Goal: Task Accomplishment & Management: Use online tool/utility

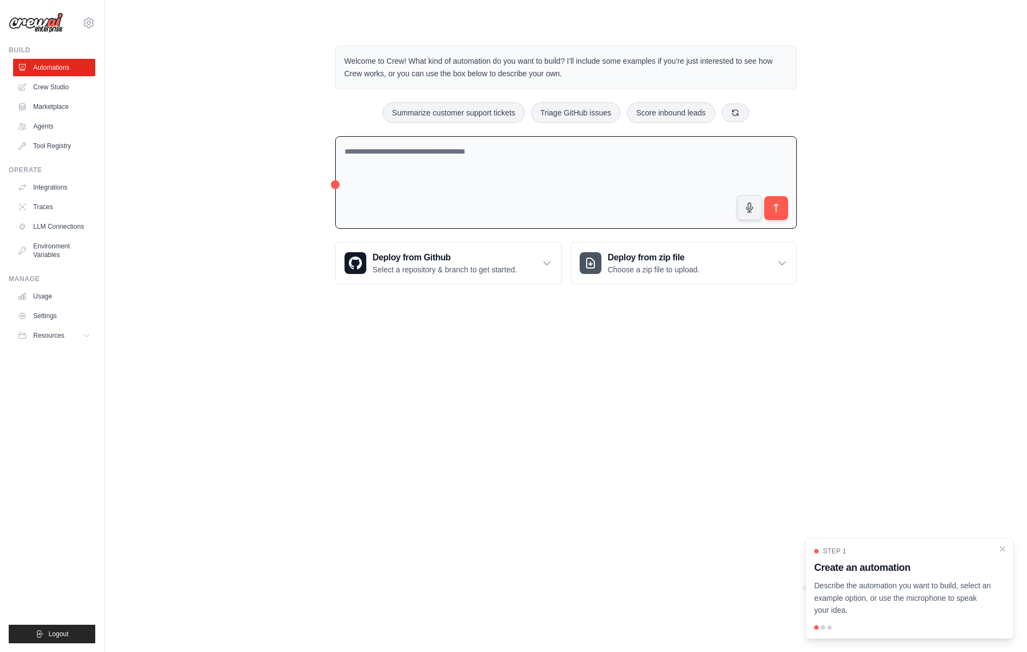
click at [503, 430] on body "pedrohiglesias@outlook.com Settings Build Automations Crew Studio" at bounding box center [513, 326] width 1027 height 652
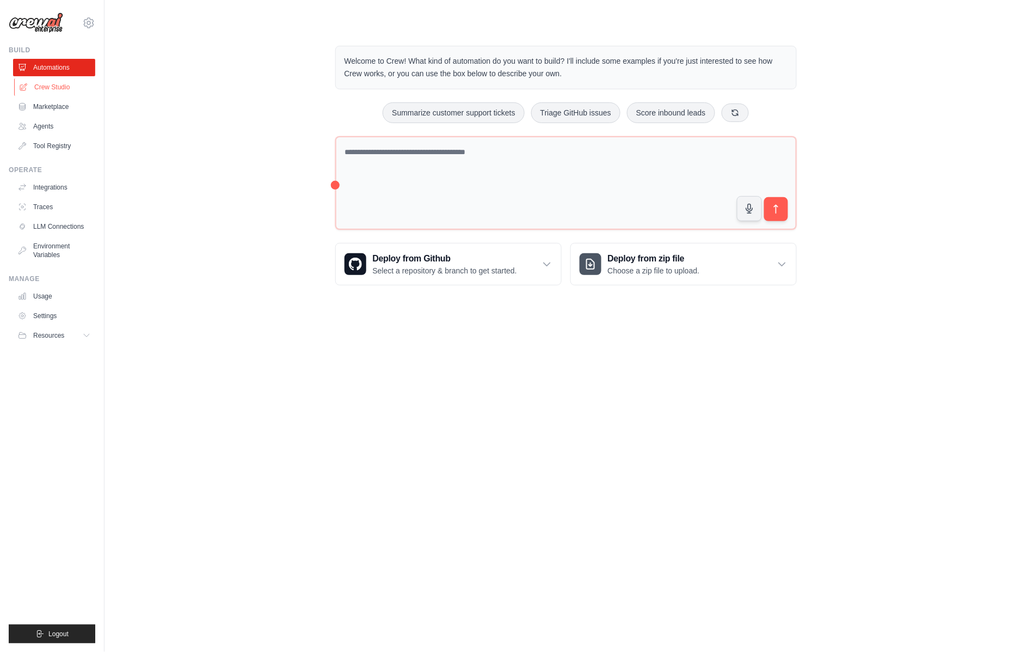
drag, startPoint x: 218, startPoint y: 161, endPoint x: 51, endPoint y: 79, distance: 186.0
click at [218, 161] on div "Welcome to Crew! What kind of automation do you want to build? I'll include som…" at bounding box center [566, 165] width 888 height 274
click at [84, 21] on icon at bounding box center [89, 22] width 10 height 9
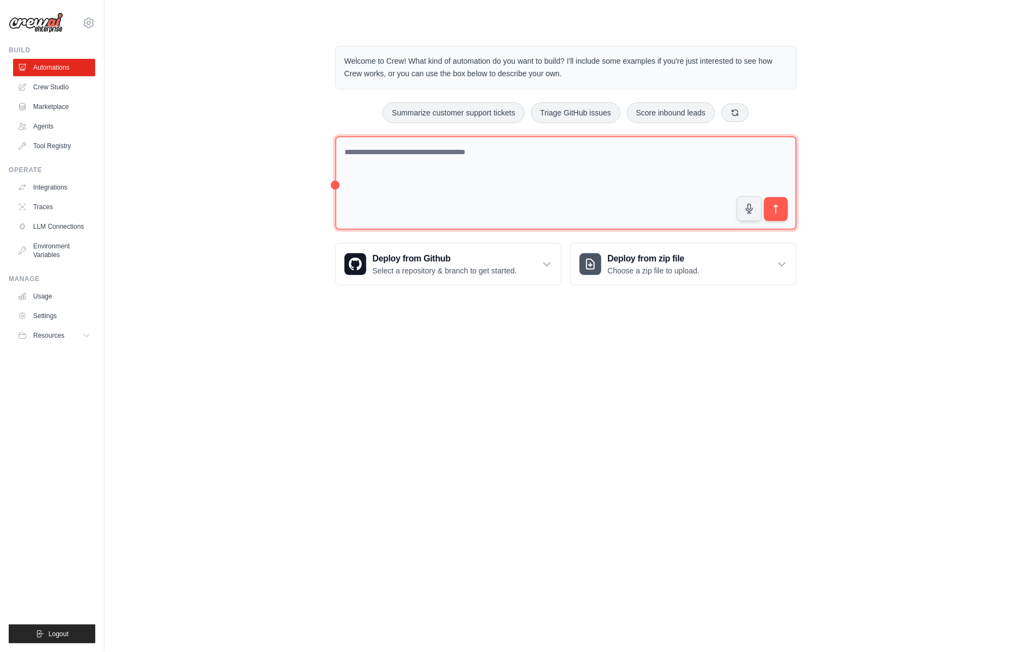
click at [388, 144] on textarea at bounding box center [566, 183] width 462 height 94
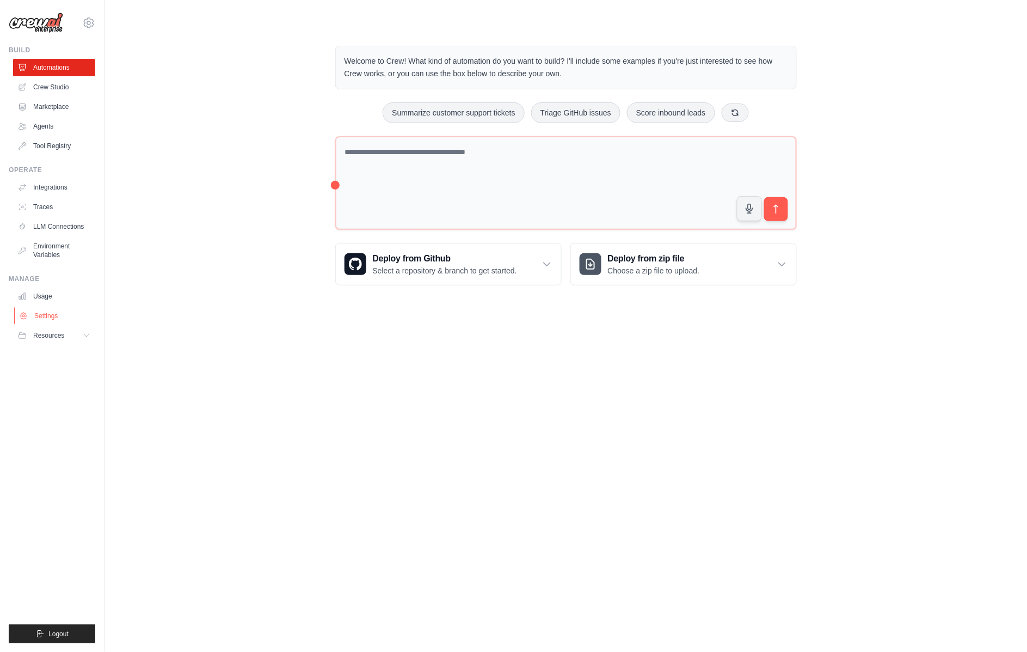
click at [55, 307] on link "Settings" at bounding box center [55, 315] width 82 height 17
click at [44, 307] on link "Settings" at bounding box center [55, 315] width 82 height 17
click at [58, 78] on link "Crew Studio" at bounding box center [55, 86] width 82 height 17
click at [82, 16] on icon at bounding box center [88, 22] width 13 height 13
click at [54, 19] on div "pedrohiglesias@outlook.com Settings" at bounding box center [52, 17] width 87 height 35
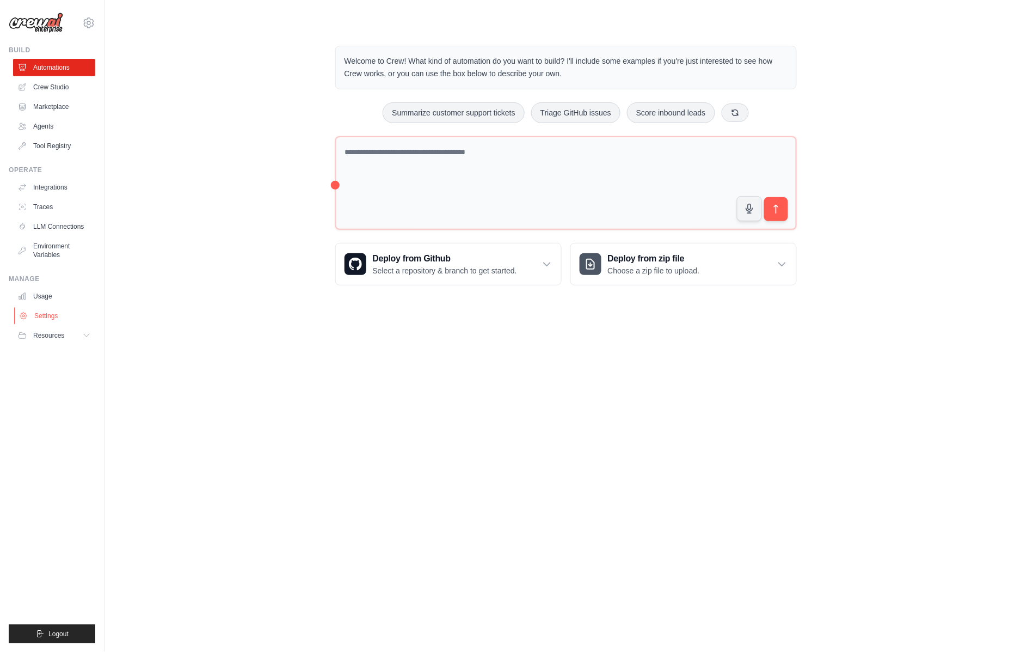
click at [48, 307] on link "Settings" at bounding box center [55, 315] width 82 height 17
click at [45, 307] on link "Settings" at bounding box center [55, 315] width 82 height 17
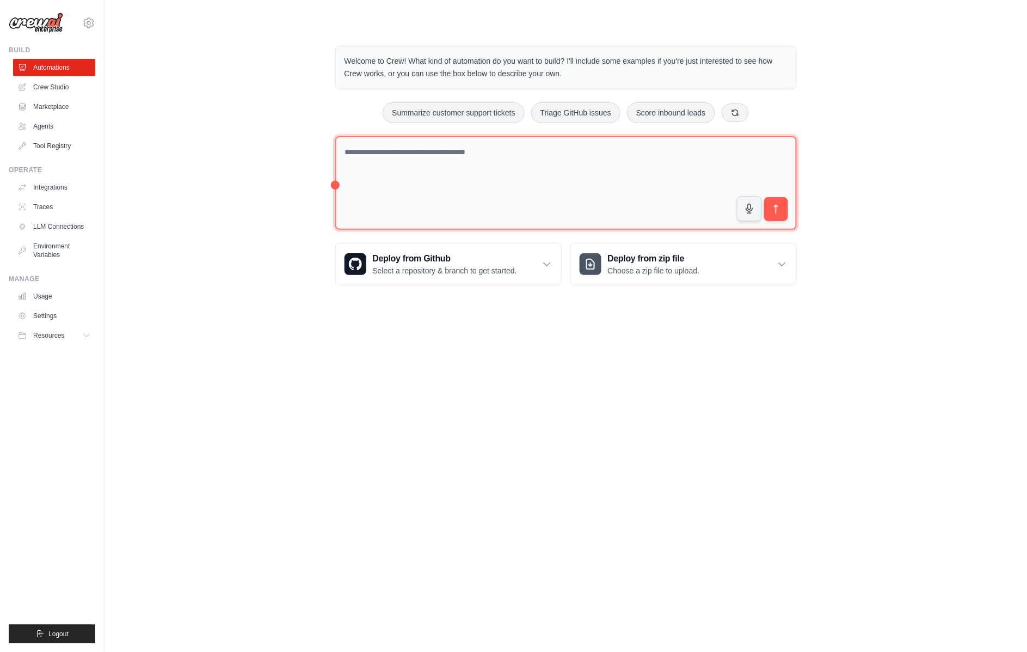
click at [496, 160] on textarea at bounding box center [566, 183] width 462 height 94
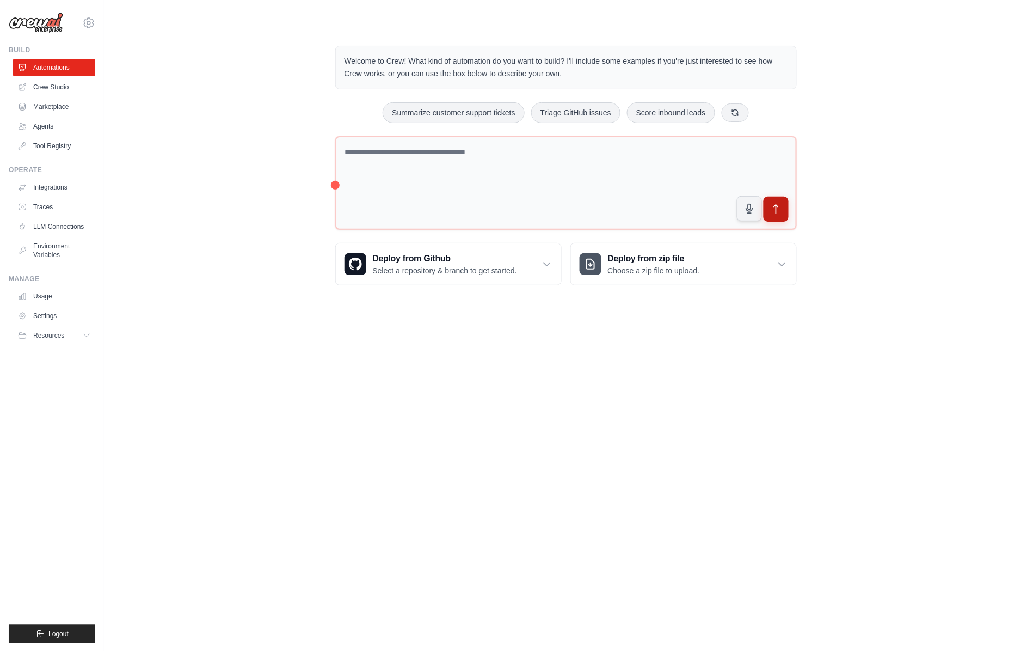
click at [763, 197] on button "submit" at bounding box center [775, 209] width 25 height 25
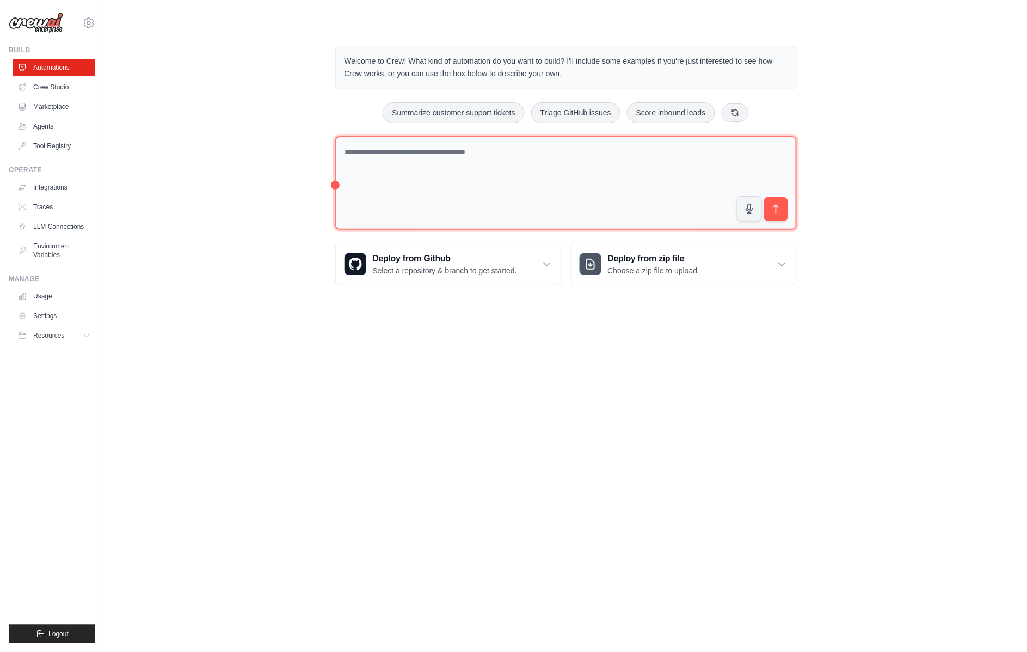
click at [550, 145] on textarea at bounding box center [566, 183] width 462 height 94
type textarea "***"
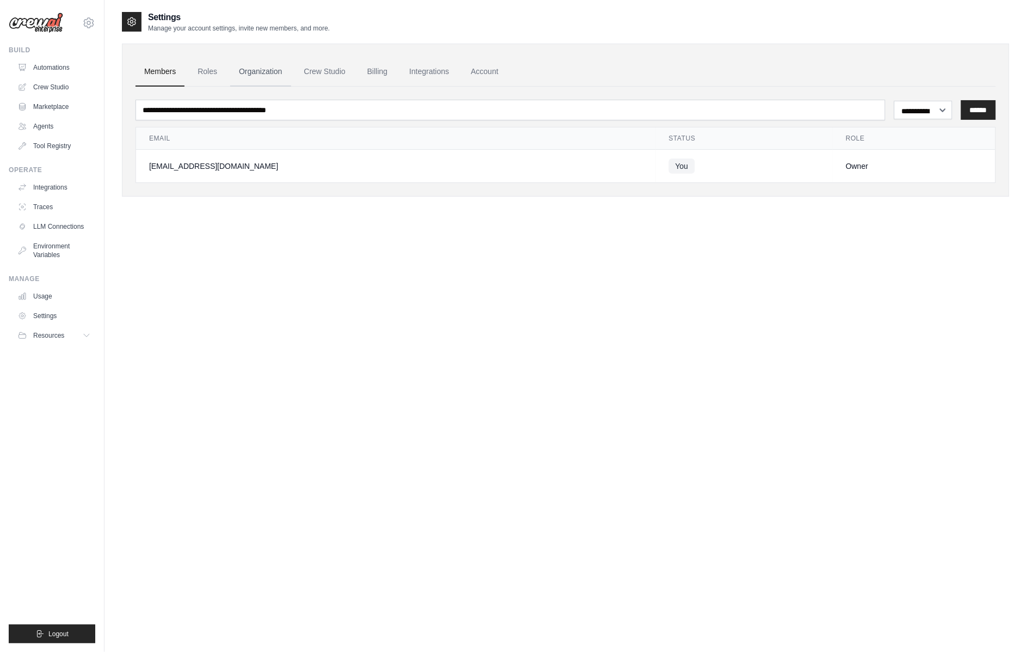
click at [231, 65] on link "Organization" at bounding box center [260, 71] width 60 height 29
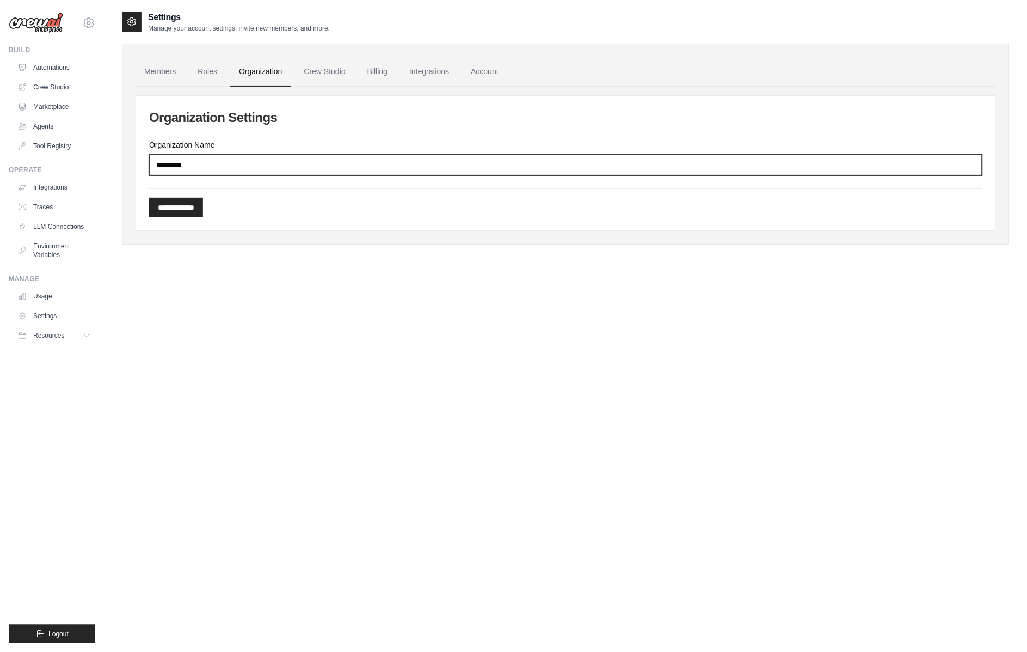
click at [187, 155] on input "*********" at bounding box center [566, 165] width 834 height 21
click at [188, 155] on input "*********" at bounding box center [566, 165] width 834 height 21
type input "*********"
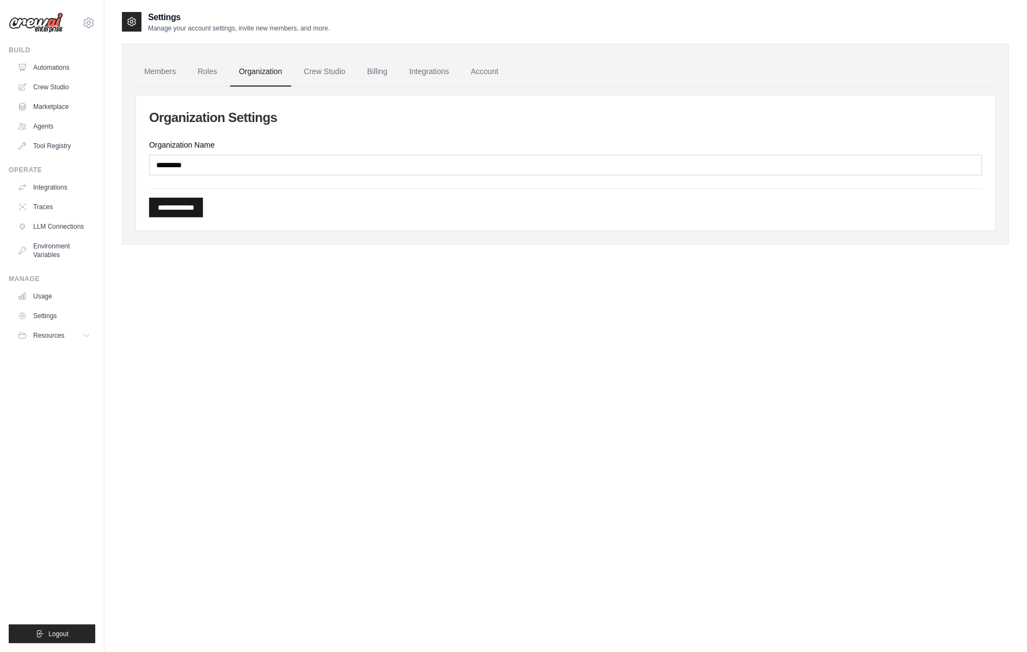
click at [165, 198] on input "**********" at bounding box center [176, 208] width 54 height 20
click at [296, 61] on link "Crew Studio" at bounding box center [325, 71] width 59 height 29
click at [296, 62] on link "Crew Studio" at bounding box center [325, 71] width 59 height 29
click at [45, 118] on link "Agents" at bounding box center [55, 126] width 82 height 17
click at [41, 98] on link "Marketplace" at bounding box center [55, 106] width 82 height 17
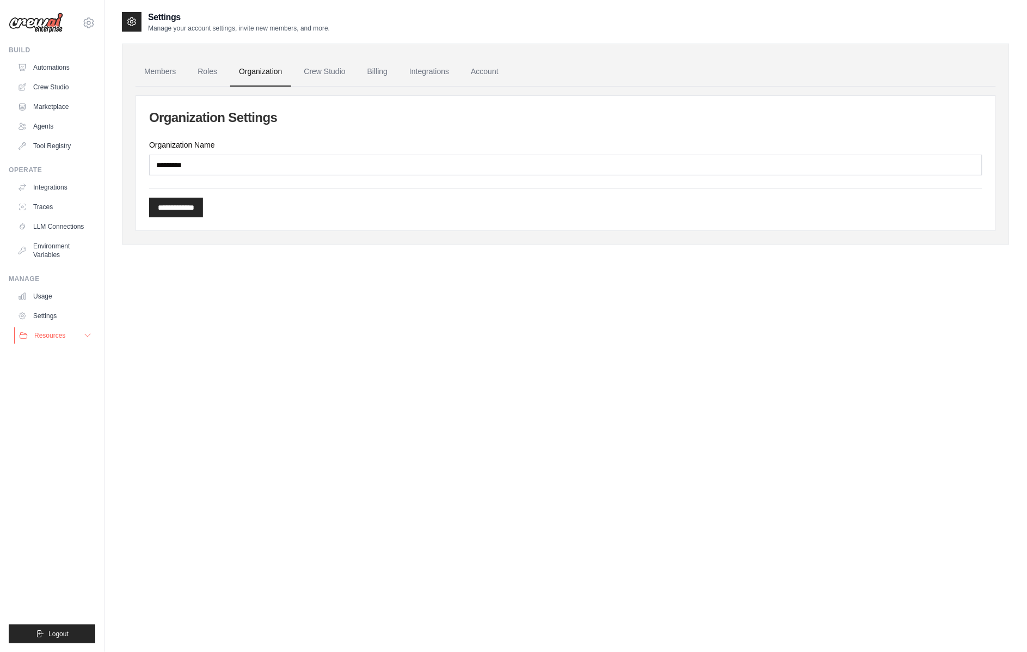
click at [83, 331] on icon at bounding box center [87, 335] width 9 height 9
click at [38, 307] on link "Settings" at bounding box center [55, 315] width 82 height 17
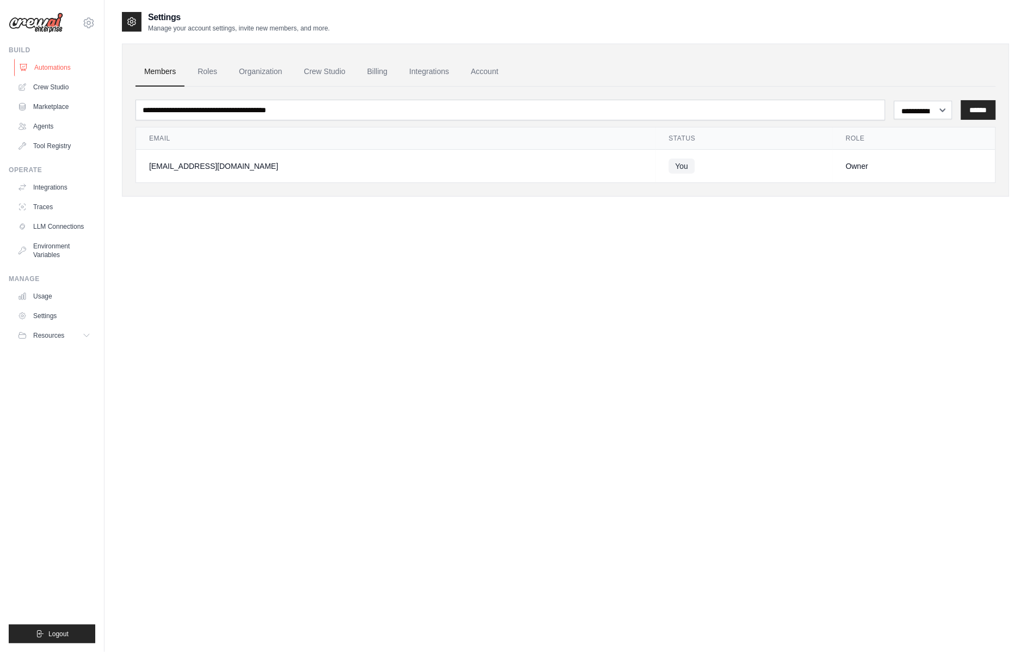
click at [45, 60] on link "Automations" at bounding box center [55, 67] width 82 height 17
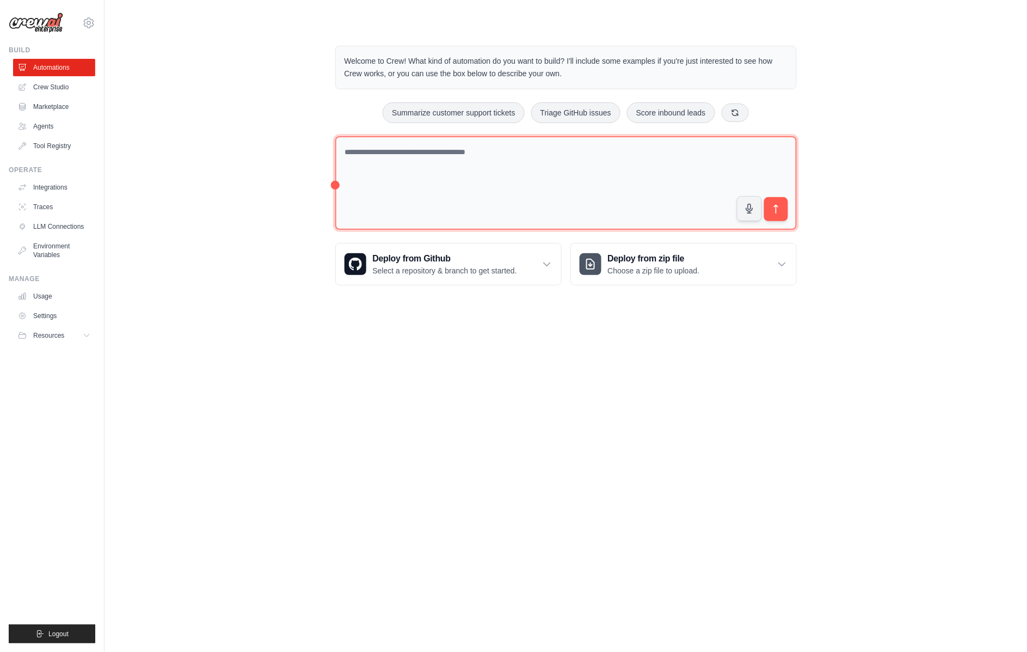
click at [444, 143] on textarea at bounding box center [566, 183] width 462 height 94
type textarea "**********"
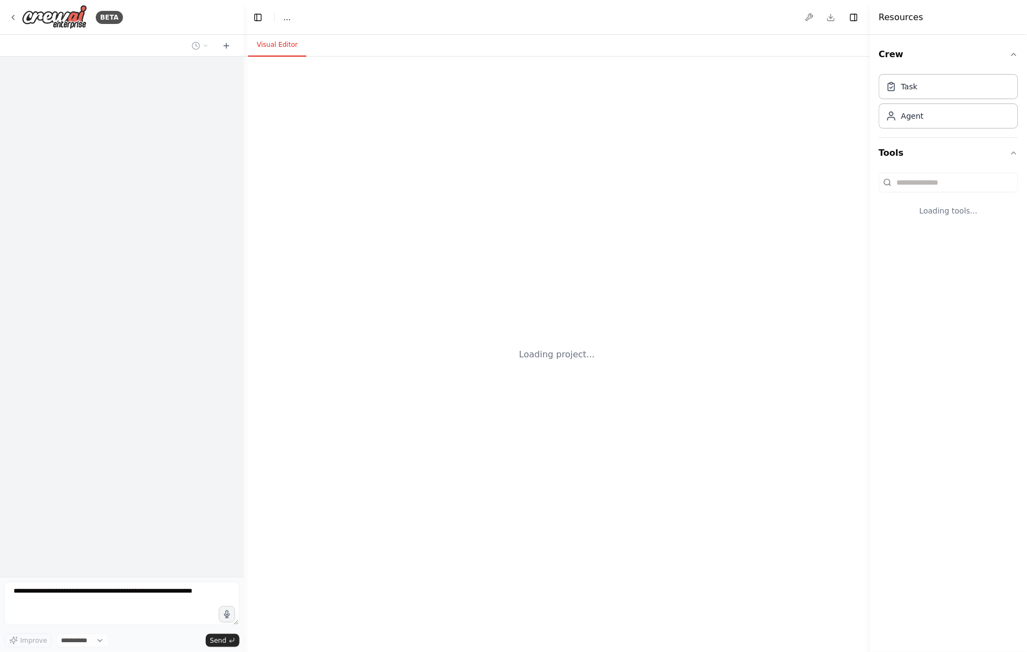
select select "****"
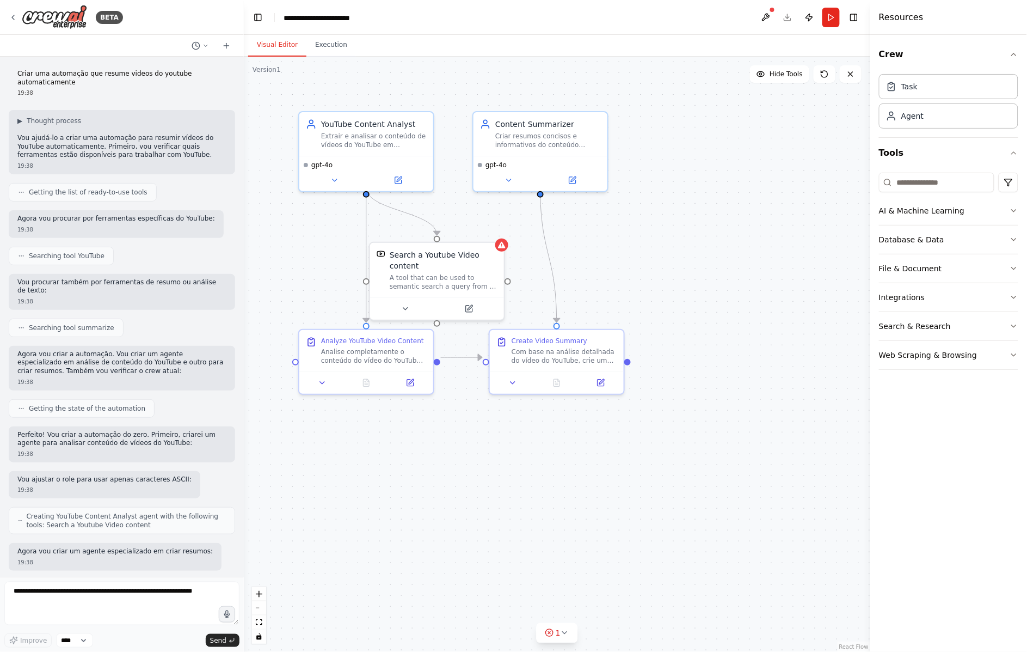
scroll to position [444, 0]
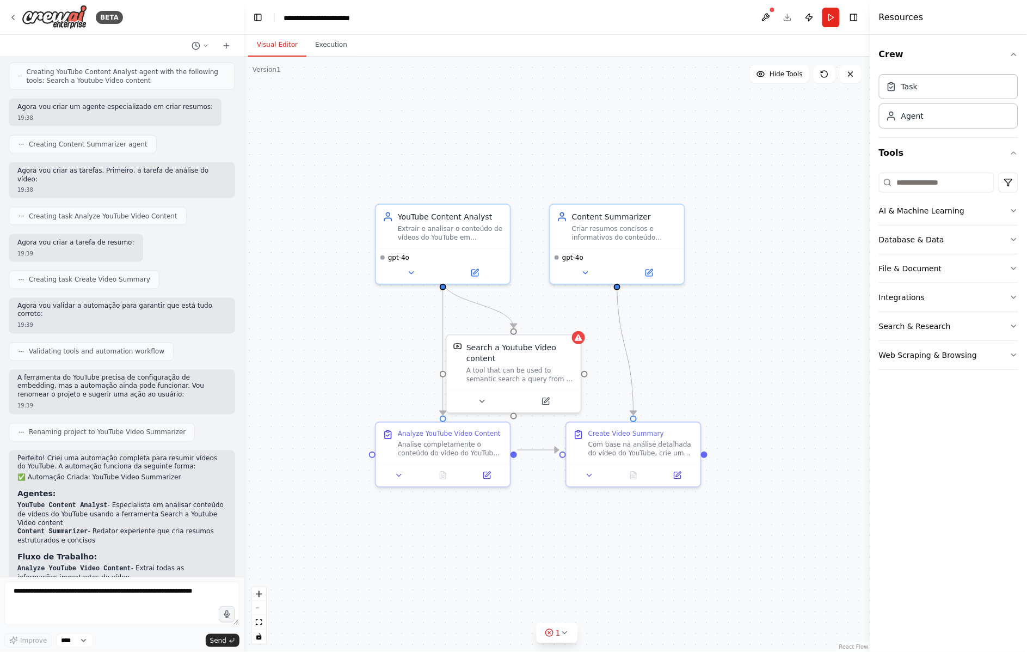
drag, startPoint x: 290, startPoint y: 203, endPoint x: 367, endPoint y: 295, distance: 120.2
click at [367, 295] on div ".deletable-edge-delete-btn { width: 20px; height: 20px; border: 0px solid #ffff…" at bounding box center [557, 354] width 627 height 595
drag, startPoint x: 501, startPoint y: 352, endPoint x: 516, endPoint y: 332, distance: 24.2
click at [516, 342] on div "A tool that can be used to semantic search a query from a Youtube Video content." at bounding box center [537, 350] width 108 height 17
click at [561, 374] on icon at bounding box center [562, 377] width 7 height 7
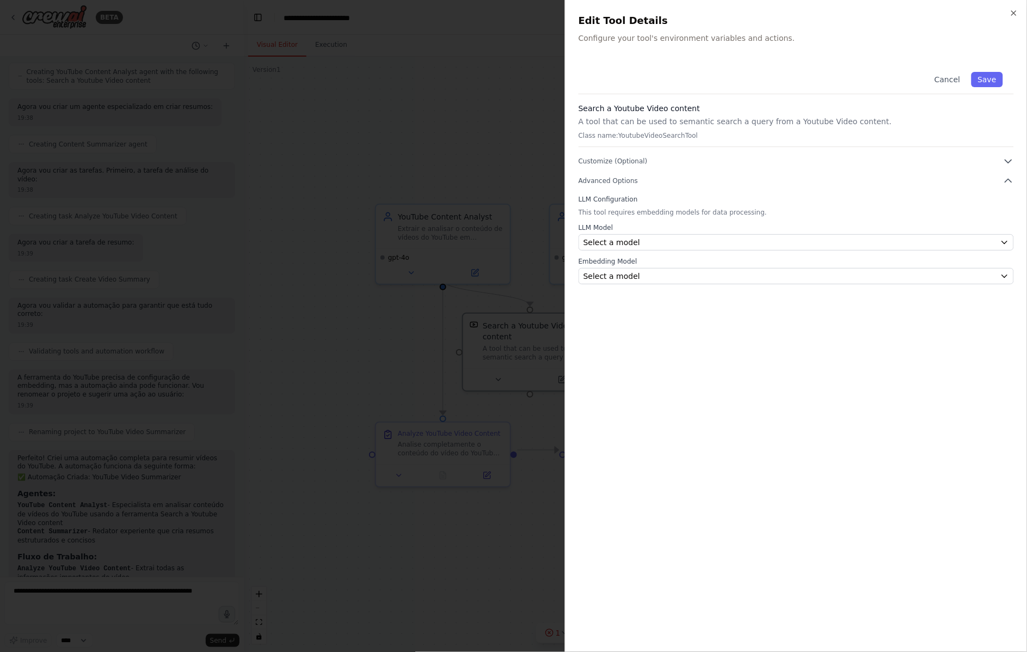
click at [671, 223] on div "LLM Model Select a model Embedding Model Select a model" at bounding box center [797, 253] width 436 height 61
click at [670, 234] on button "Select a model" at bounding box center [797, 242] width 436 height 16
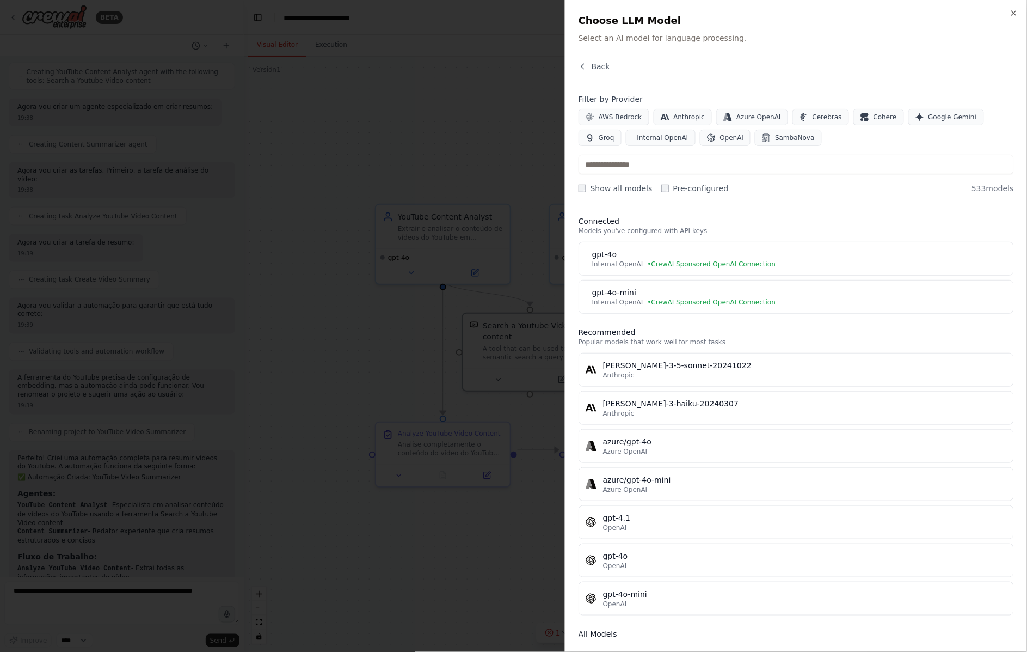
click at [495, 121] on div at bounding box center [513, 326] width 1027 height 652
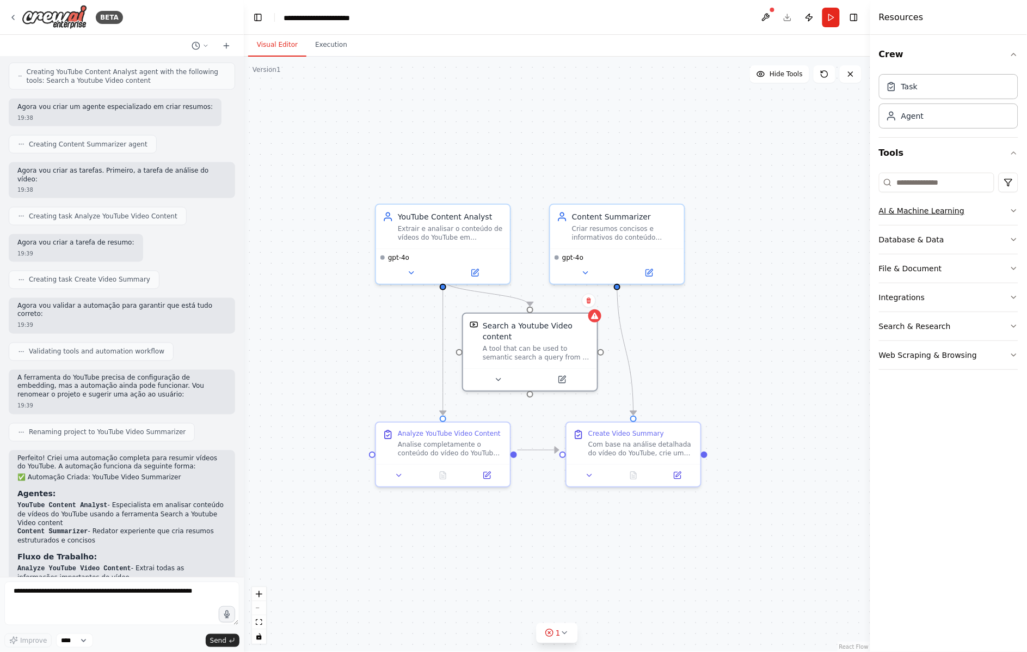
click at [1015, 210] on icon "button" at bounding box center [1014, 211] width 4 height 2
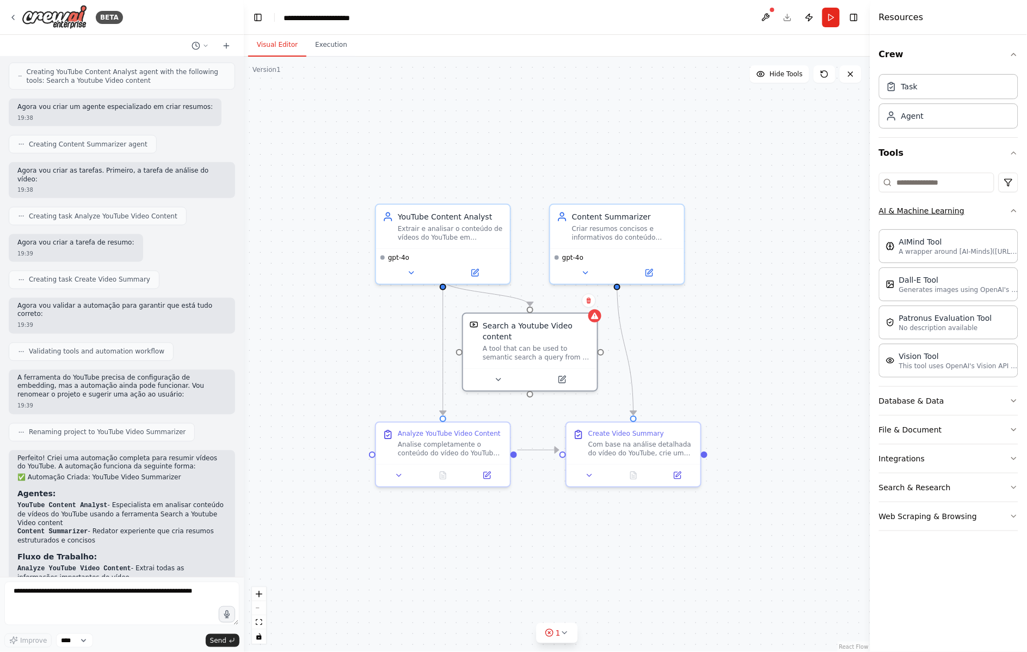
click at [1015, 206] on icon "button" at bounding box center [1014, 210] width 9 height 9
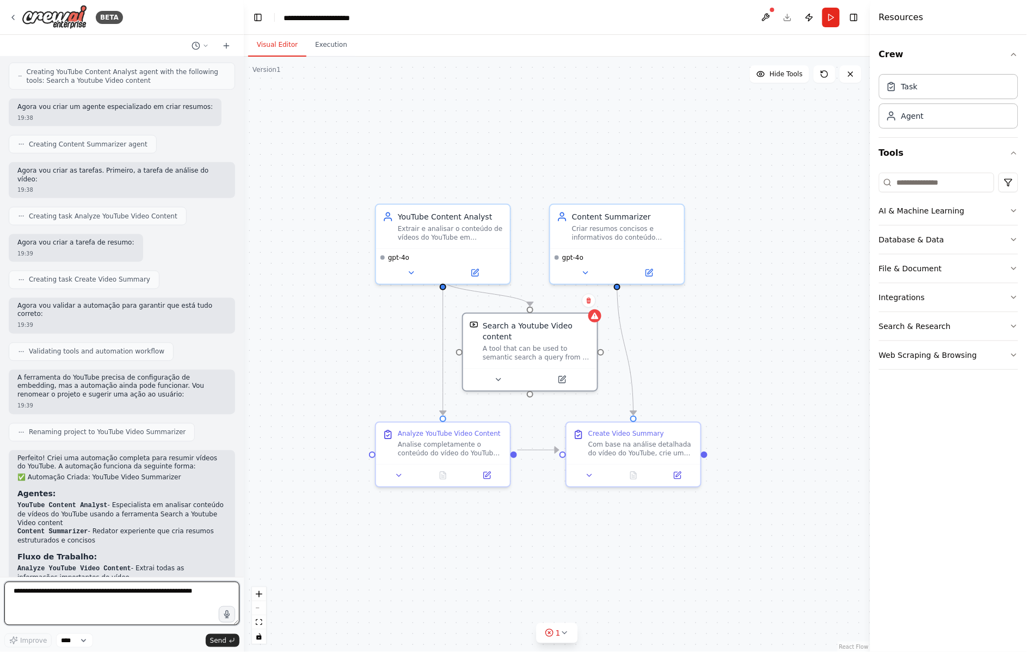
click at [127, 595] on textarea at bounding box center [121, 603] width 235 height 44
click at [152, 605] on textarea at bounding box center [121, 603] width 235 height 44
paste textarea "**********"
type textarea "**********"
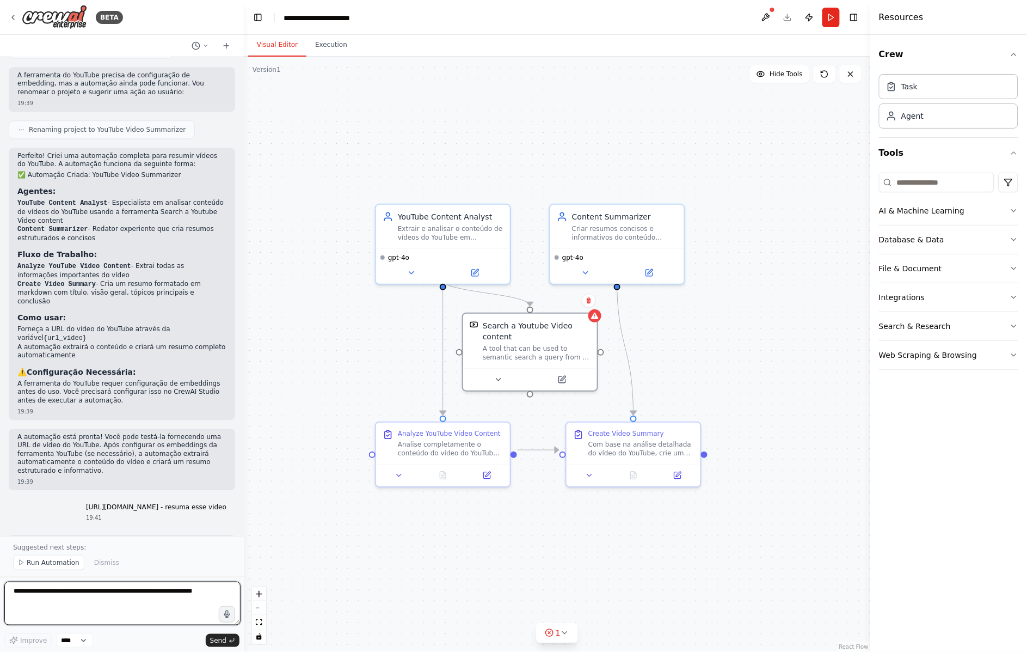
scroll to position [754, 0]
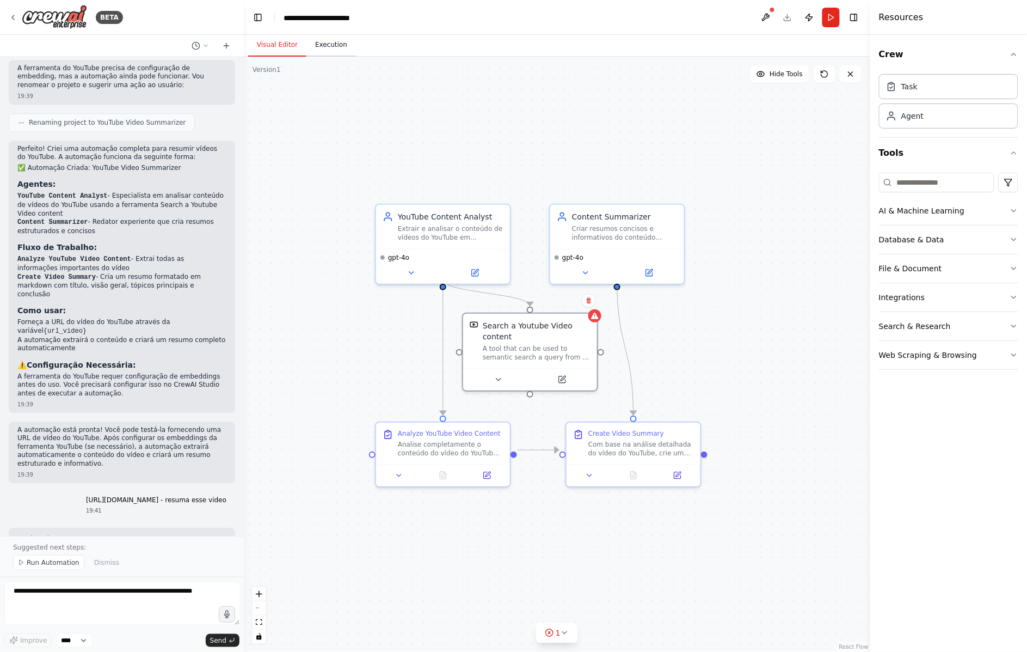
click at [319, 38] on button "Execution" at bounding box center [332, 45] width 50 height 23
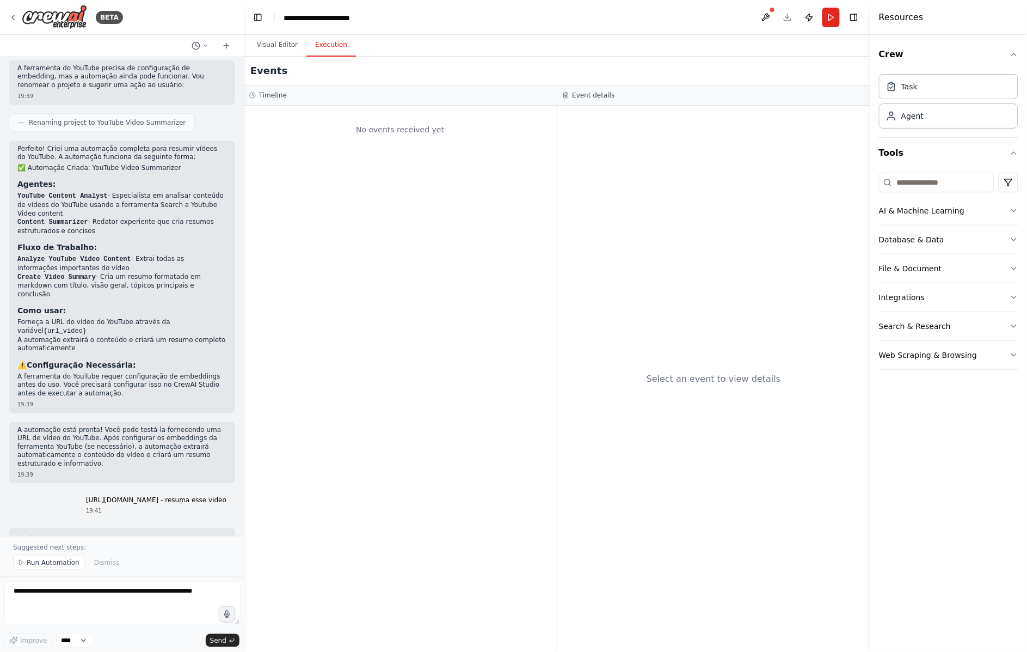
click at [642, 230] on div "Select an event to view details" at bounding box center [714, 379] width 314 height 546
click at [286, 483] on div "No events received yet" at bounding box center [400, 379] width 313 height 546
drag, startPoint x: 338, startPoint y: 128, endPoint x: 322, endPoint y: 83, distance: 47.9
click at [338, 127] on div "No events received yet" at bounding box center [400, 129] width 302 height 37
drag, startPoint x: 289, startPoint y: 78, endPoint x: 406, endPoint y: 109, distance: 121.2
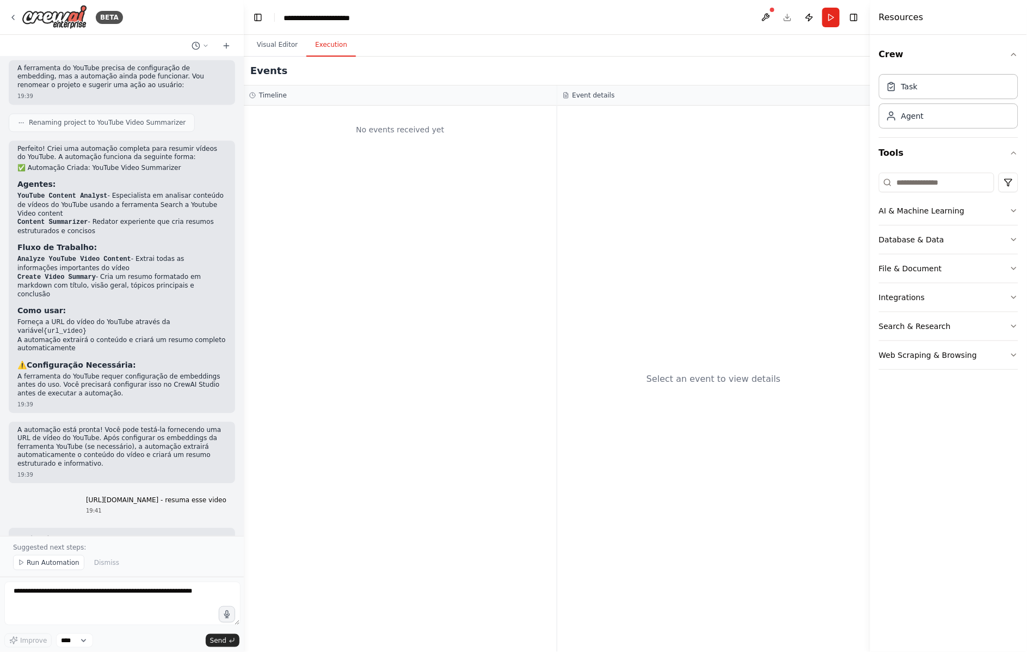
click at [289, 85] on div "Timeline" at bounding box center [400, 95] width 313 height 20
click at [406, 111] on div "No events received yet" at bounding box center [400, 129] width 302 height 37
click at [637, 106] on div "Select an event to view details" at bounding box center [714, 379] width 314 height 546
click at [621, 91] on div "Event details" at bounding box center [714, 95] width 303 height 9
click at [266, 36] on button "Visual Editor" at bounding box center [277, 45] width 58 height 23
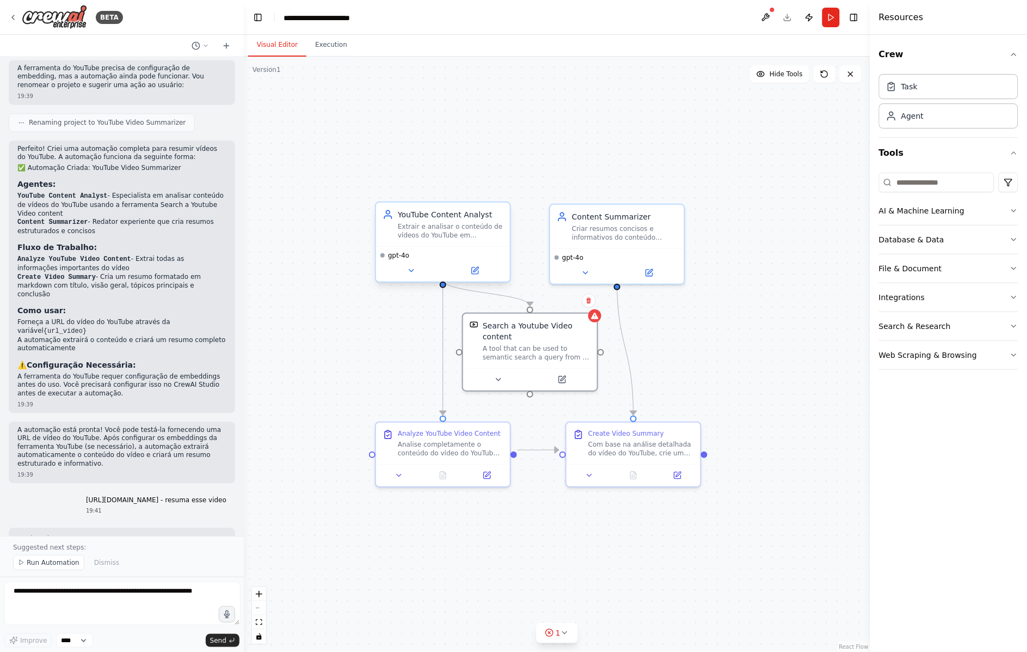
click at [453, 229] on div "YouTube Content Analyst Extrair e analisar o conteúdo de vídeos do YouTube em {…" at bounding box center [443, 225] width 134 height 44
click at [483, 264] on button at bounding box center [475, 270] width 62 height 13
click at [478, 267] on icon at bounding box center [475, 270] width 7 height 7
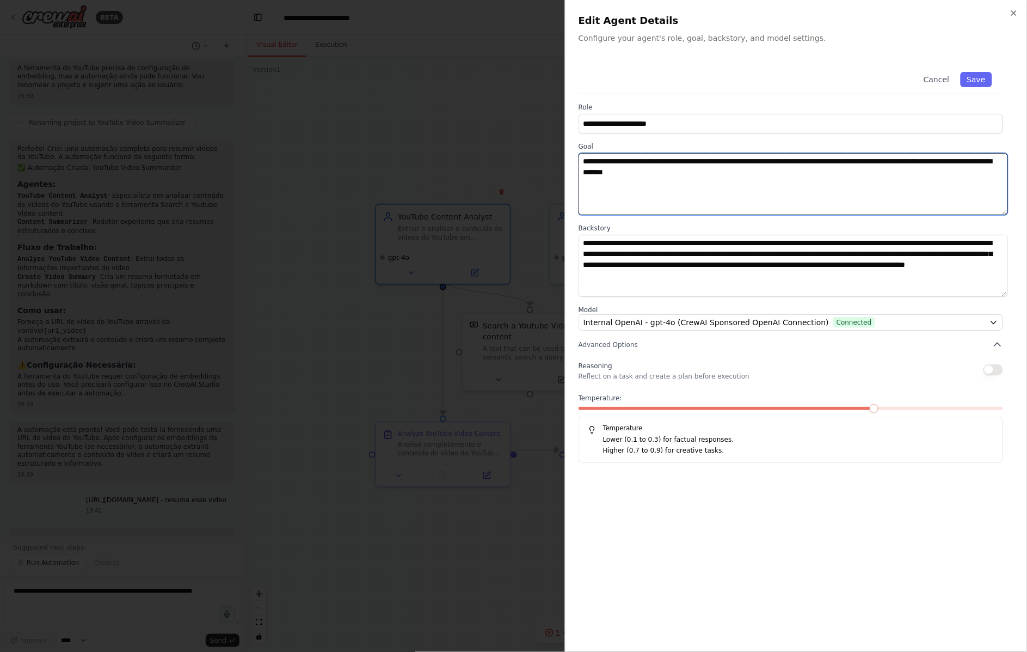
drag, startPoint x: 746, startPoint y: 143, endPoint x: 769, endPoint y: 143, distance: 22.9
click at [772, 153] on textarea "**********" at bounding box center [794, 184] width 430 height 62
click at [760, 153] on textarea "**********" at bounding box center [794, 184] width 430 height 62
click at [750, 153] on textarea "**********" at bounding box center [794, 184] width 430 height 62
drag, startPoint x: 747, startPoint y: 143, endPoint x: 774, endPoint y: 142, distance: 27.2
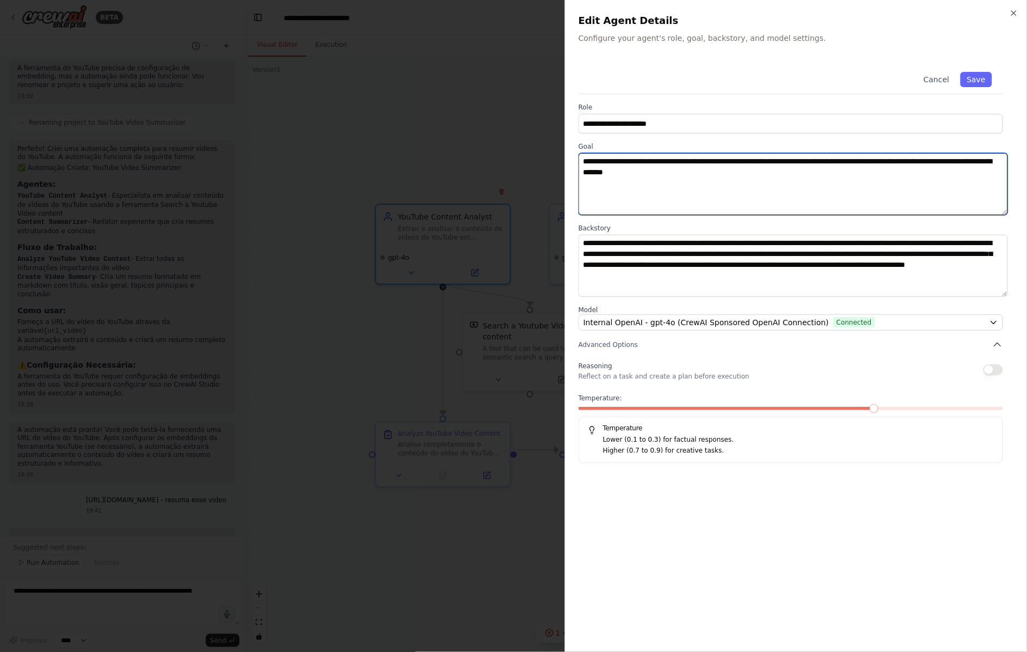
click at [774, 153] on textarea "**********" at bounding box center [794, 184] width 430 height 62
paste textarea "**********"
click at [744, 153] on textarea "**********" at bounding box center [794, 184] width 430 height 62
click at [896, 153] on textarea "**********" at bounding box center [794, 184] width 430 height 62
type textarea "**********"
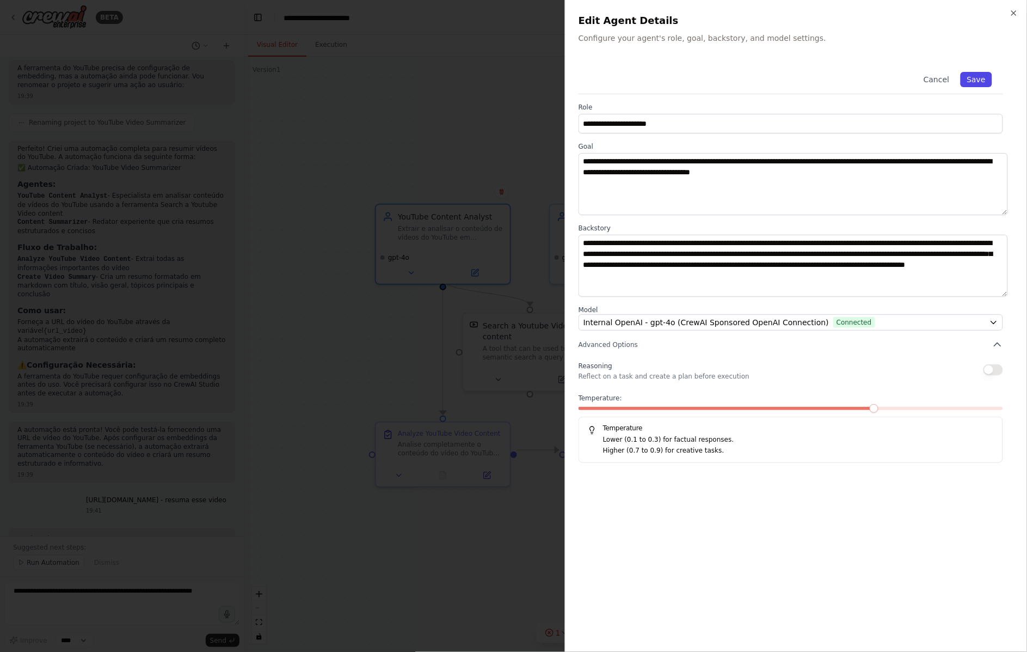
click at [982, 72] on button "Save" at bounding box center [977, 79] width 32 height 15
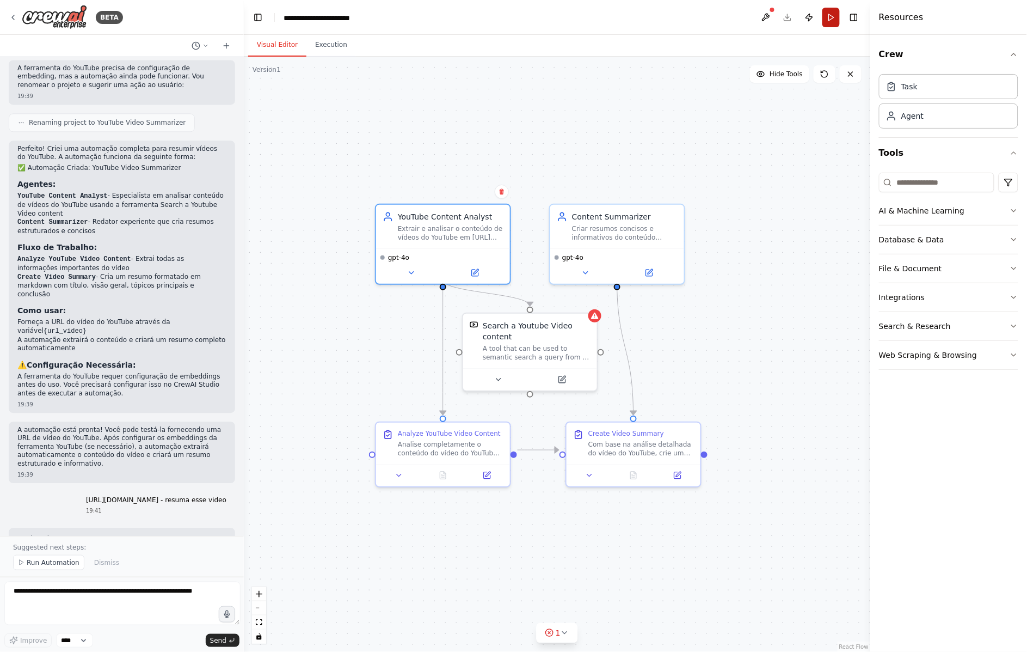
click at [838, 16] on button "Run" at bounding box center [831, 18] width 17 height 20
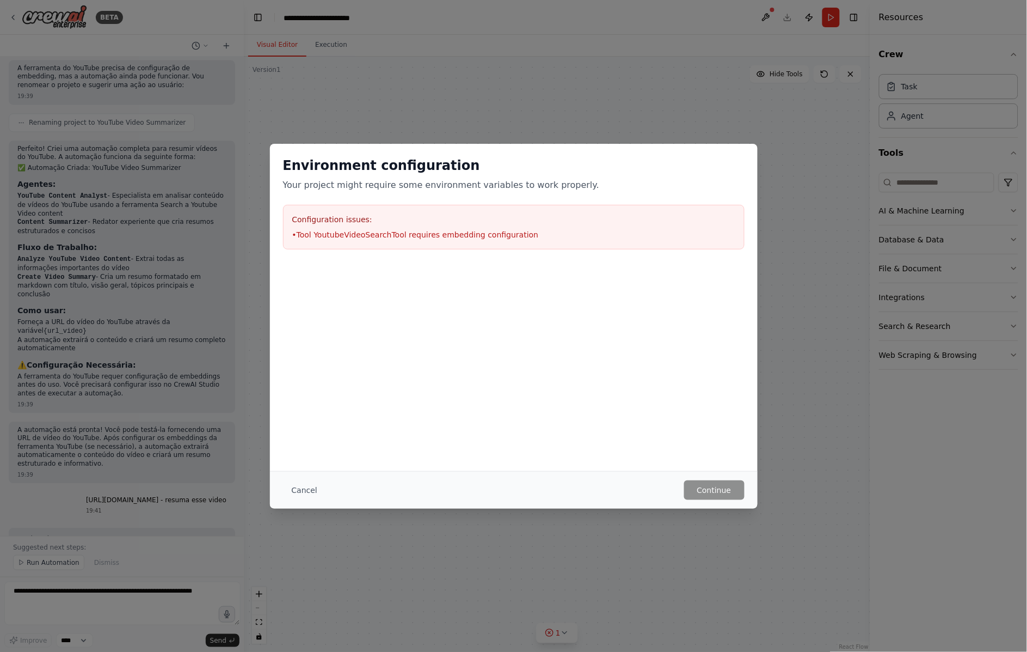
click at [372, 229] on li "• Tool YoutubeVideoSearchTool requires embedding configuration" at bounding box center [513, 234] width 443 height 11
click at [376, 229] on li "• Tool YoutubeVideoSearchTool requires embedding configuration" at bounding box center [513, 234] width 443 height 11
click at [326, 498] on button "Cancel" at bounding box center [304, 490] width 43 height 20
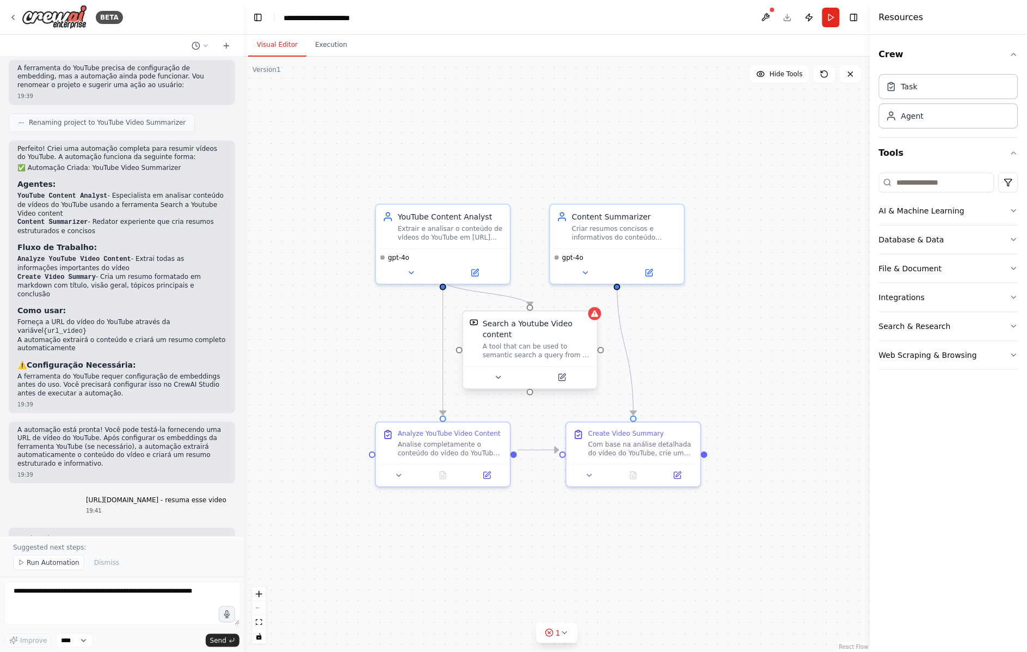
click at [550, 342] on div "A tool that can be used to semantic search a query from a Youtube Video content." at bounding box center [537, 350] width 108 height 17
click at [556, 371] on button at bounding box center [562, 377] width 62 height 13
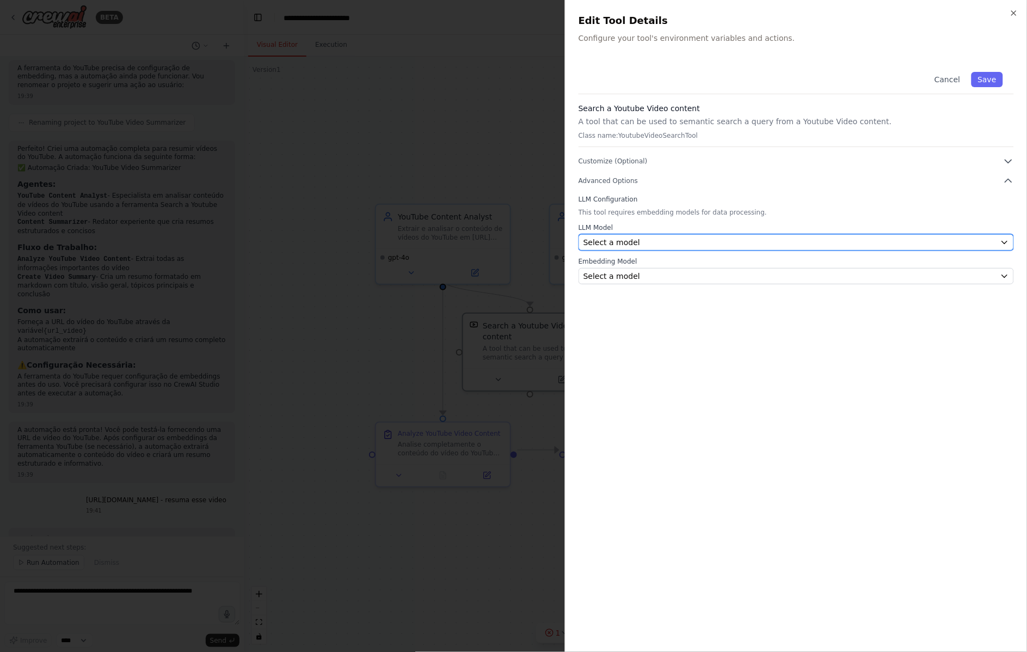
click at [689, 237] on div "Select a model" at bounding box center [790, 242] width 413 height 11
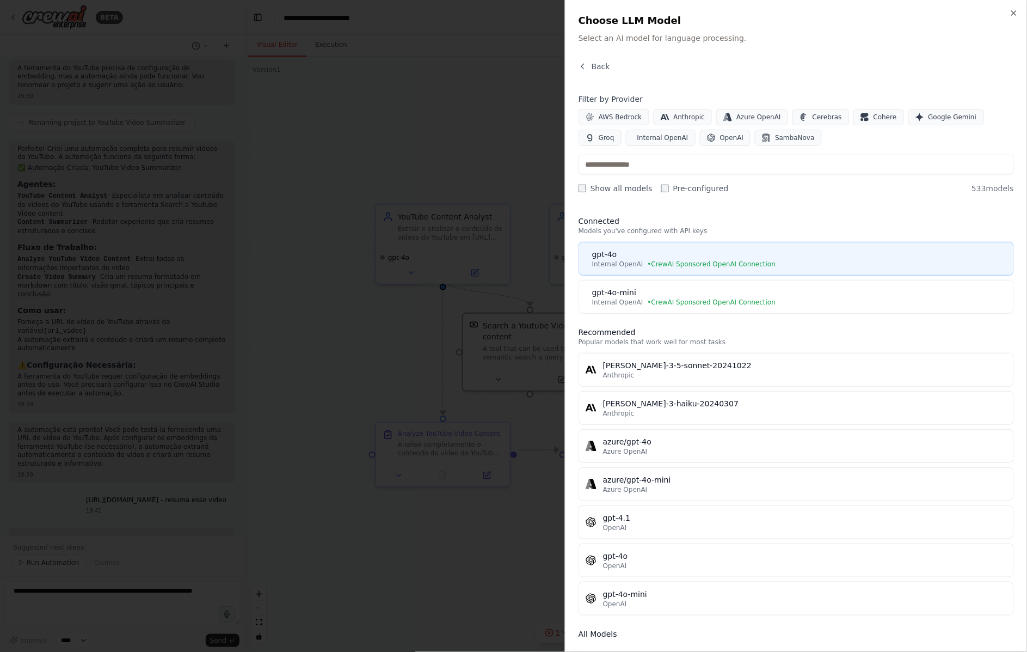
click at [710, 260] on span "• CrewAI Sponsored OpenAI Connection" at bounding box center [712, 264] width 128 height 9
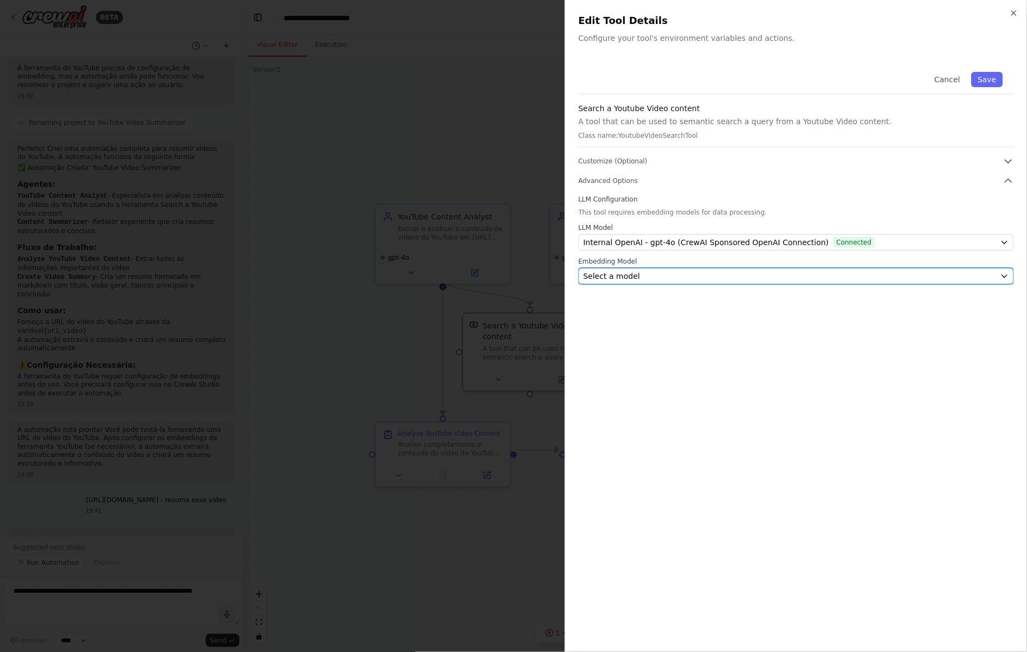
click at [667, 271] on div "Select a model" at bounding box center [790, 276] width 413 height 11
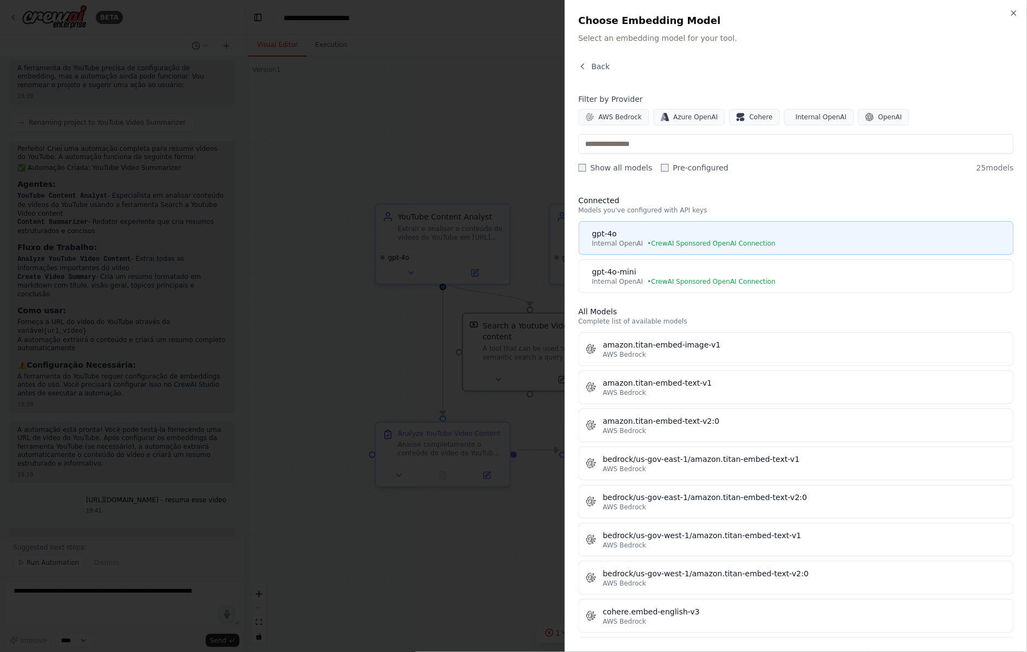
click at [683, 221] on button "gpt-4o Internal OpenAI • CrewAI Sponsored OpenAI Connection" at bounding box center [797, 238] width 436 height 34
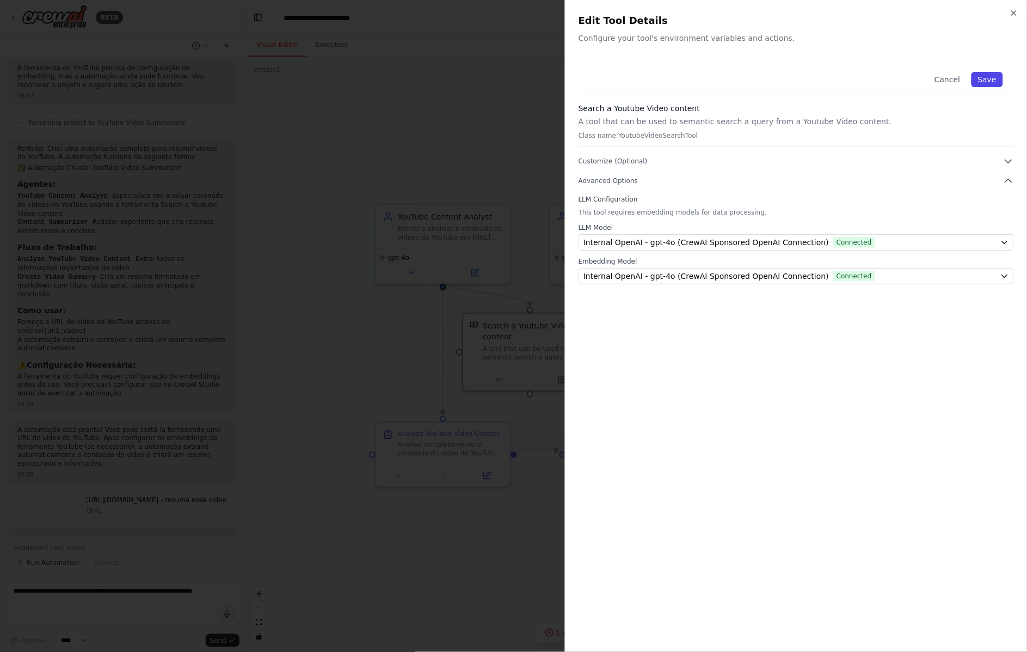
click at [996, 72] on button "Save" at bounding box center [988, 79] width 32 height 15
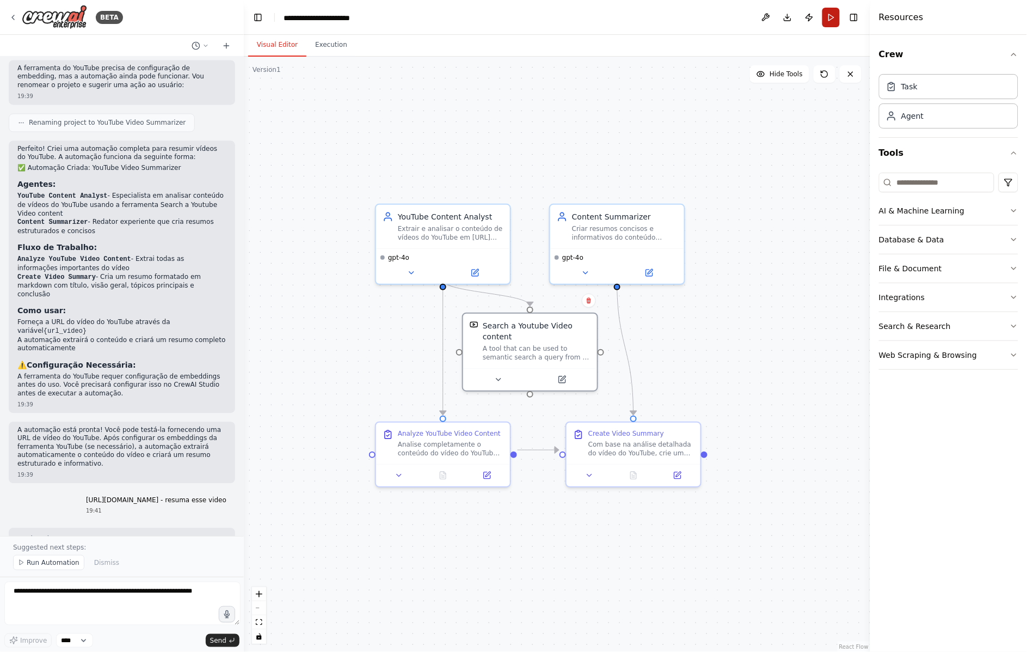
click at [835, 17] on button "Run" at bounding box center [831, 18] width 17 height 20
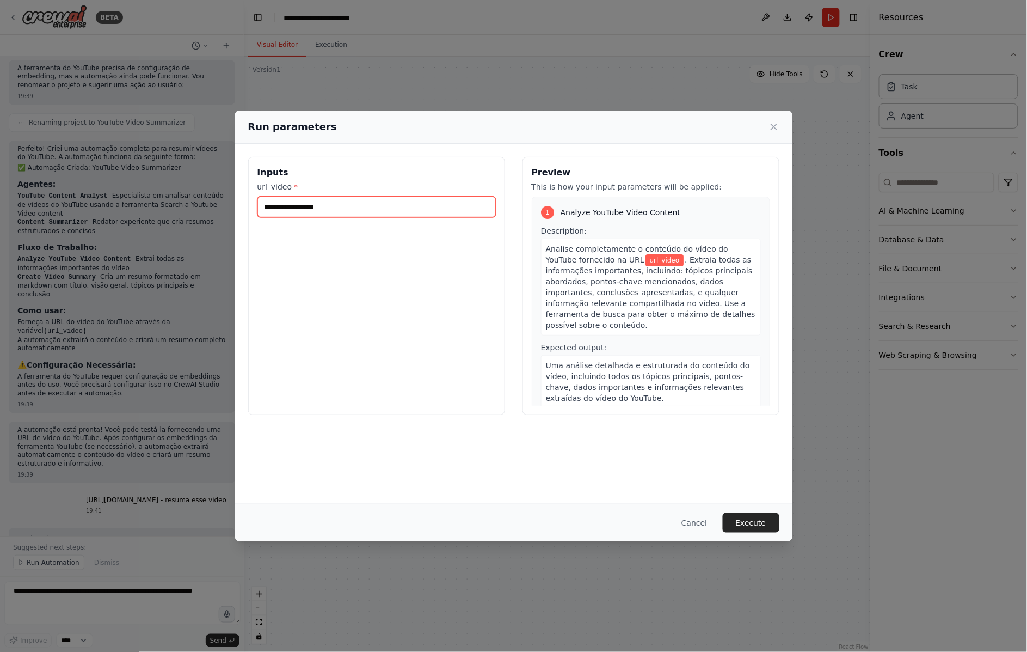
click at [362, 201] on input "url_video *" at bounding box center [377, 207] width 238 height 21
paste input "**********"
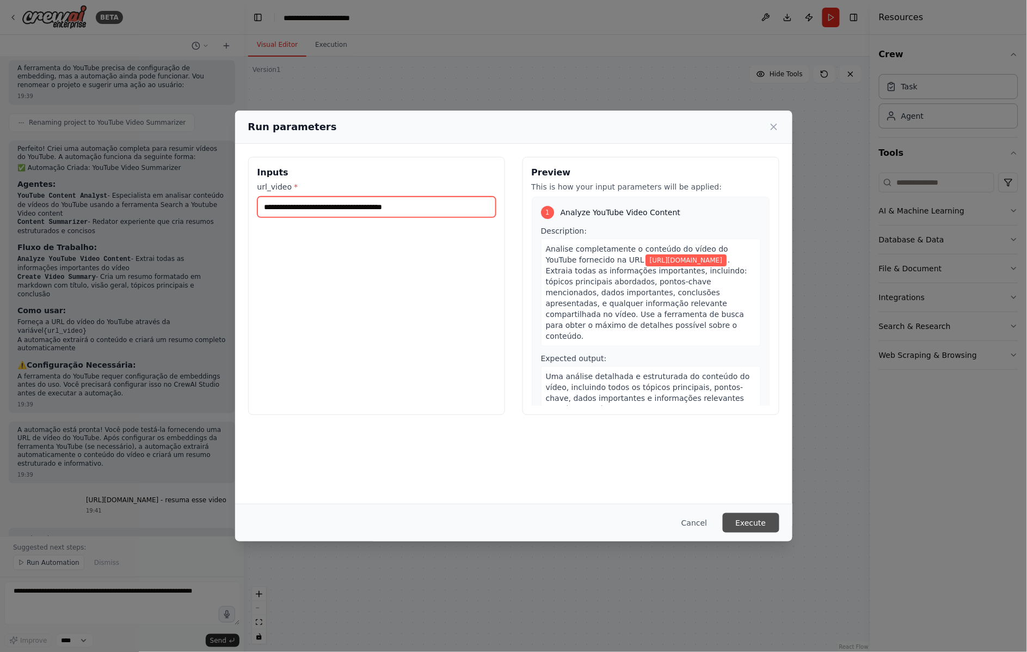
type input "**********"
click at [724, 525] on button "Execute" at bounding box center [751, 523] width 57 height 20
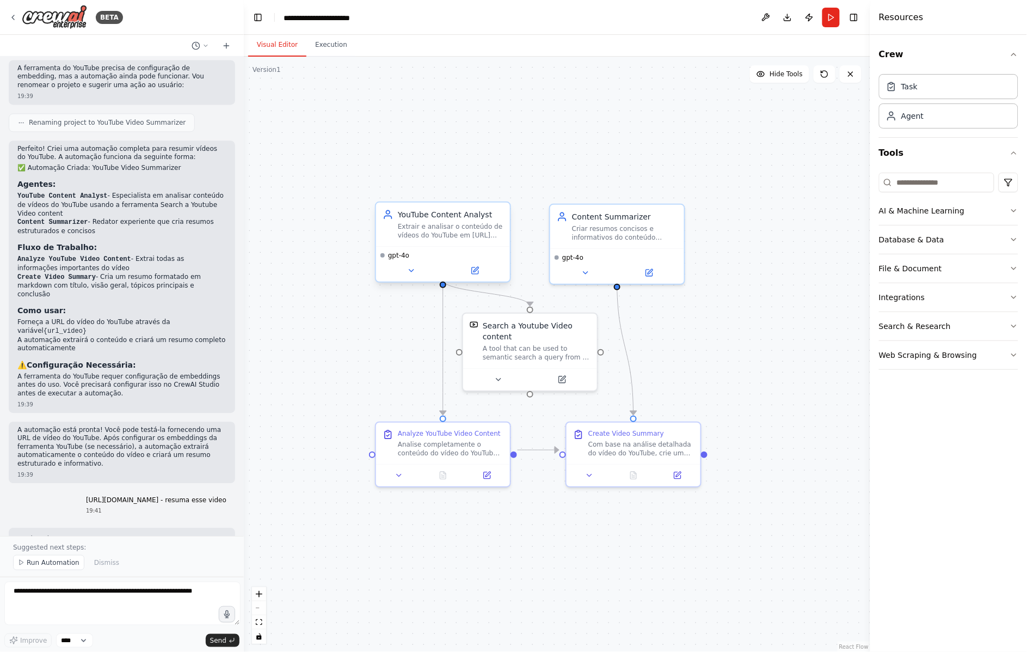
click at [426, 251] on div "gpt-4o" at bounding box center [443, 255] width 125 height 9
click at [464, 264] on button at bounding box center [475, 270] width 62 height 13
click at [481, 264] on button at bounding box center [475, 270] width 62 height 13
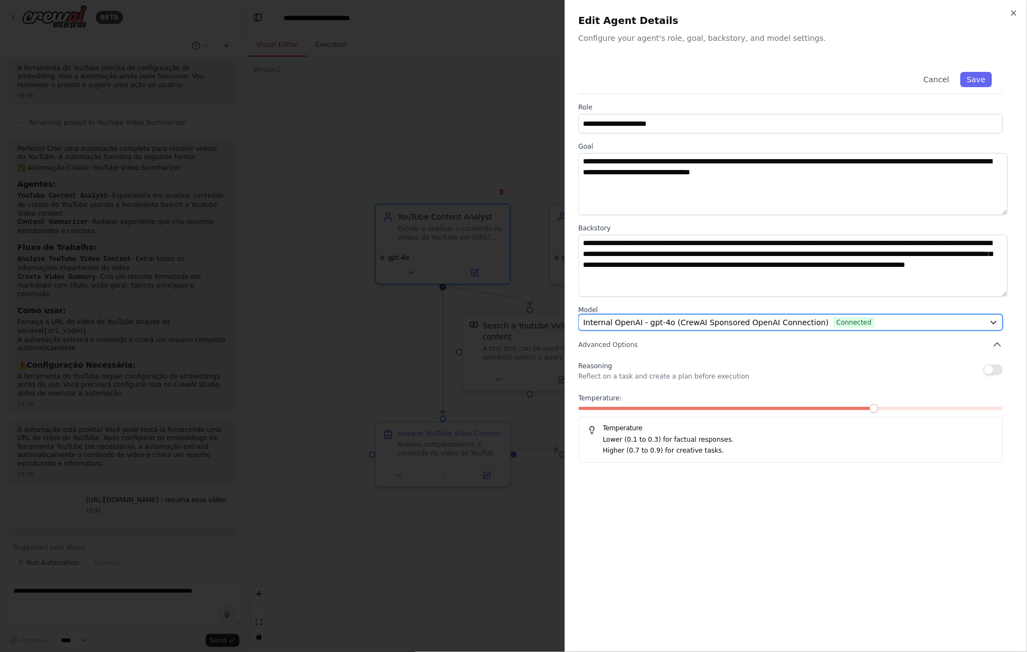
click at [834, 317] on span "Connected" at bounding box center [855, 322] width 42 height 11
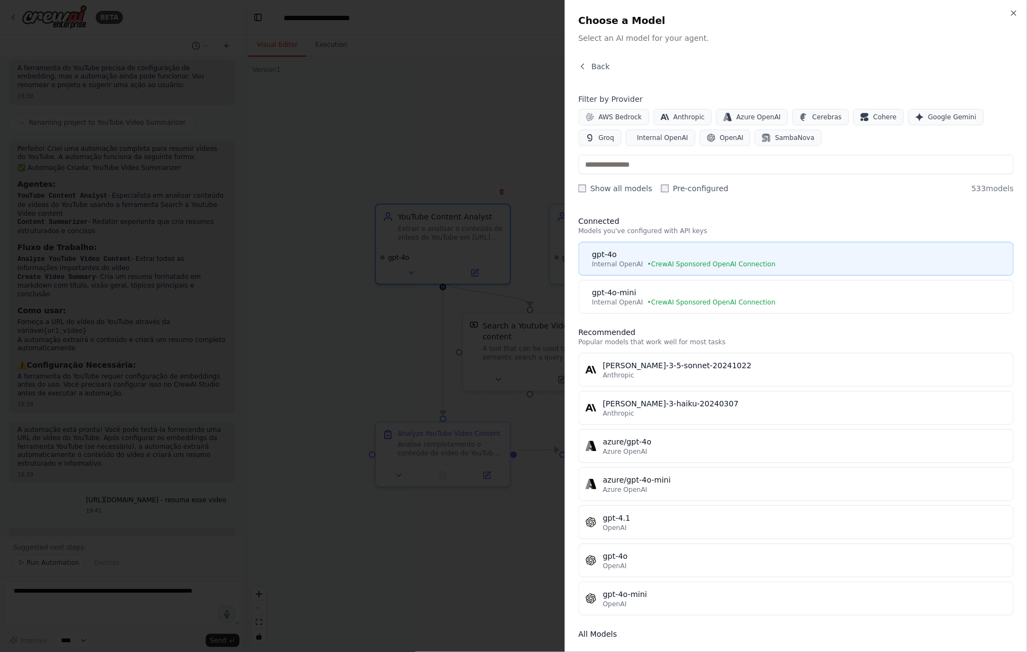
click at [706, 260] on span "• CrewAI Sponsored OpenAI Connection" at bounding box center [712, 264] width 128 height 9
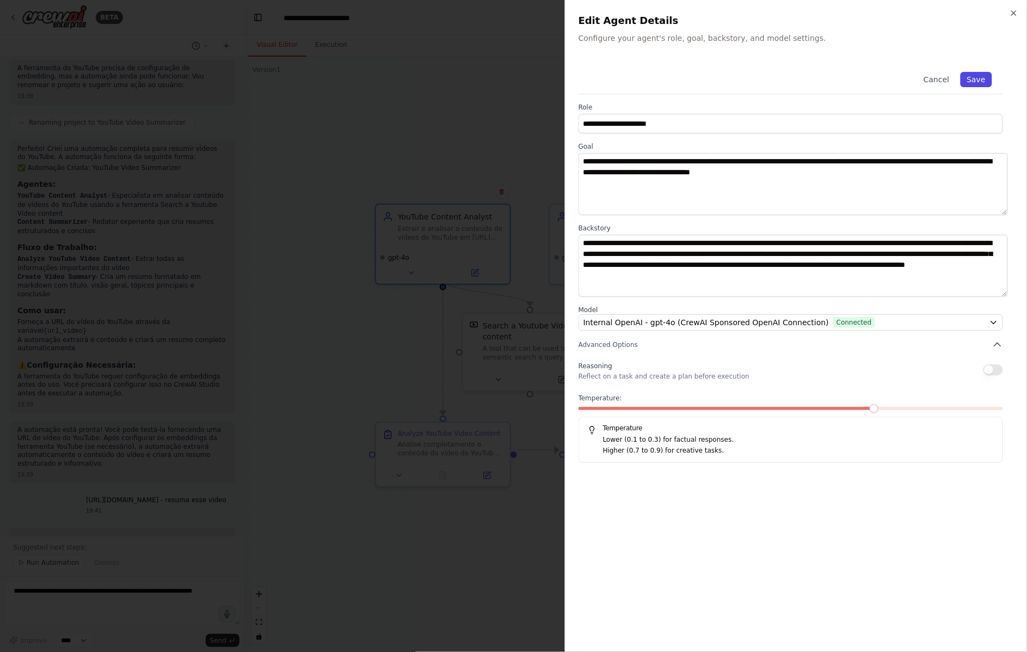
click at [992, 72] on button "Save" at bounding box center [977, 79] width 32 height 15
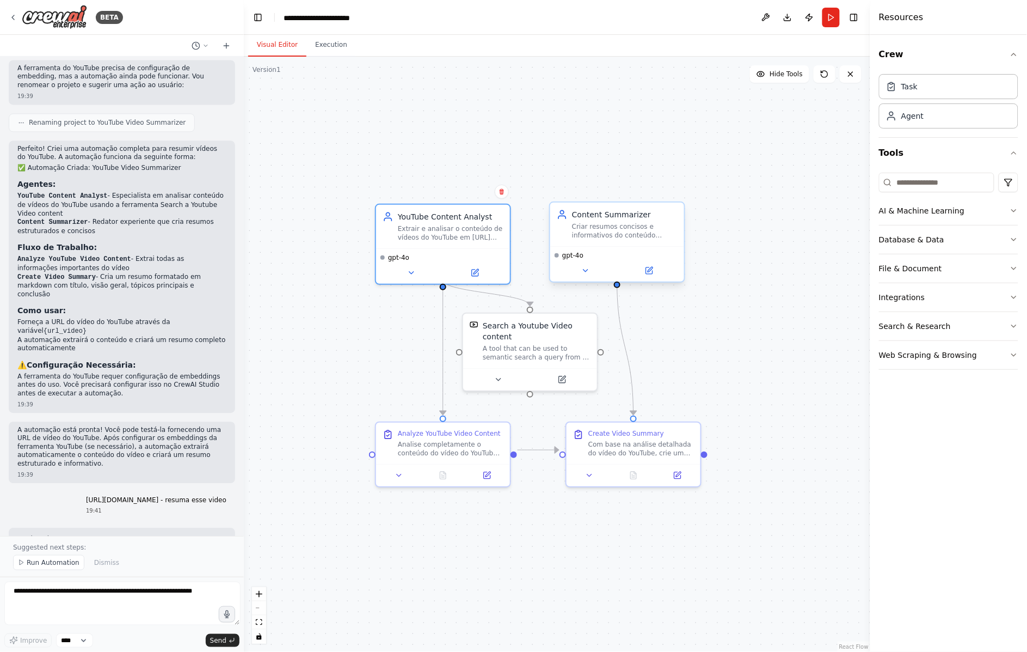
click at [621, 222] on div "Criar resumos concisos e informativos do conteúdo analisado, organizando as inf…" at bounding box center [625, 230] width 106 height 17
click at [656, 264] on button at bounding box center [649, 270] width 62 height 13
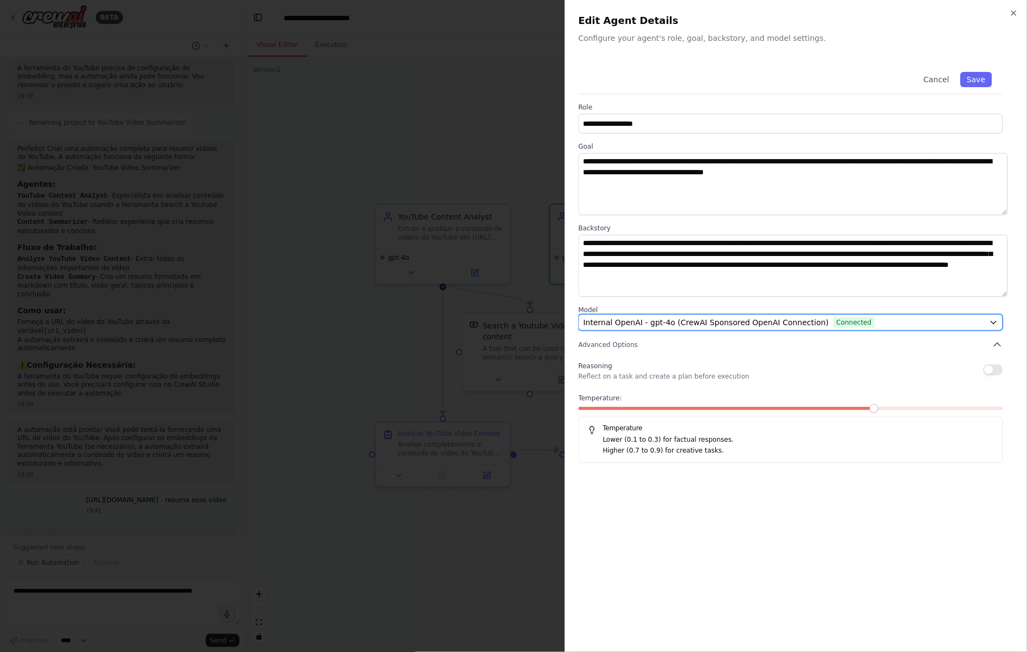
click at [719, 317] on span "Internal OpenAI - gpt-4o (CrewAI Sponsored OpenAI Connection)" at bounding box center [707, 322] width 246 height 11
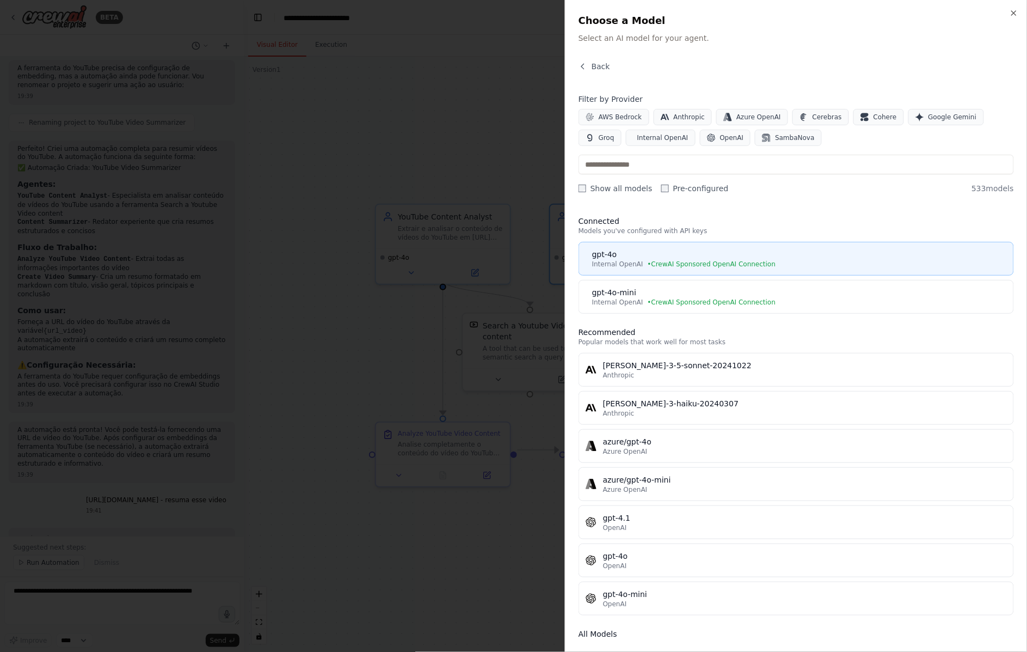
click at [682, 260] on span "• CrewAI Sponsored OpenAI Connection" at bounding box center [712, 264] width 128 height 9
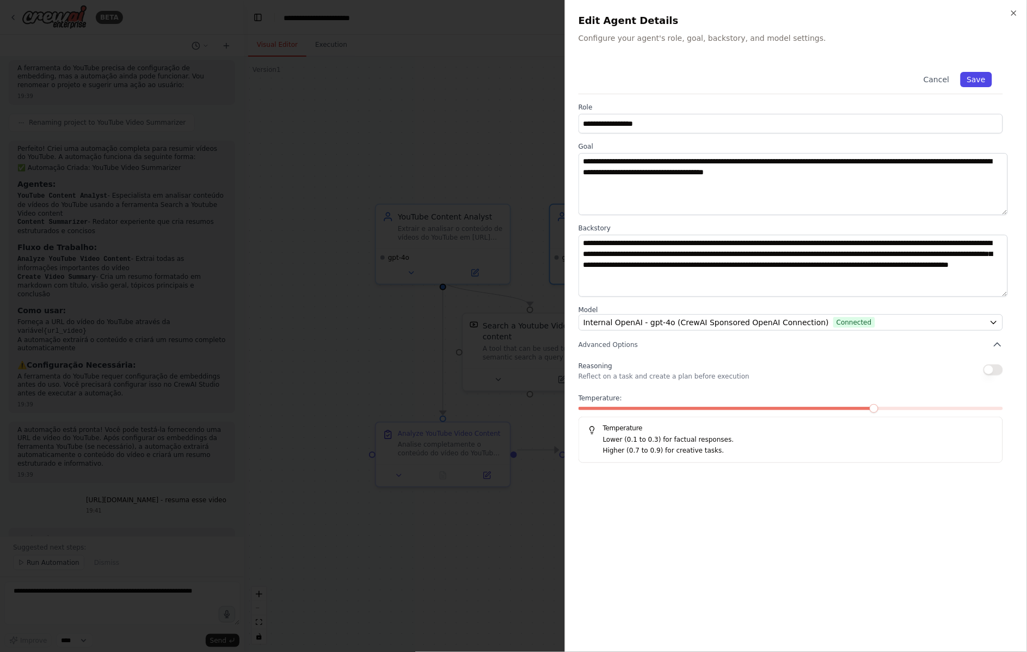
click at [984, 72] on button "Save" at bounding box center [977, 79] width 32 height 15
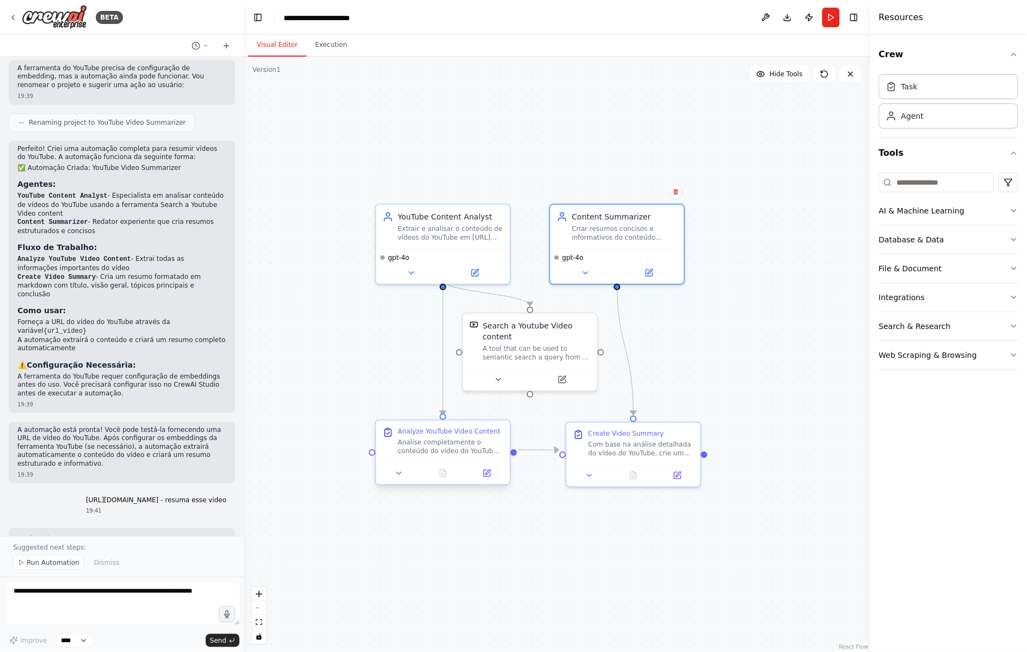
click at [410, 462] on div at bounding box center [443, 473] width 134 height 22
click at [493, 467] on button at bounding box center [487, 473] width 38 height 13
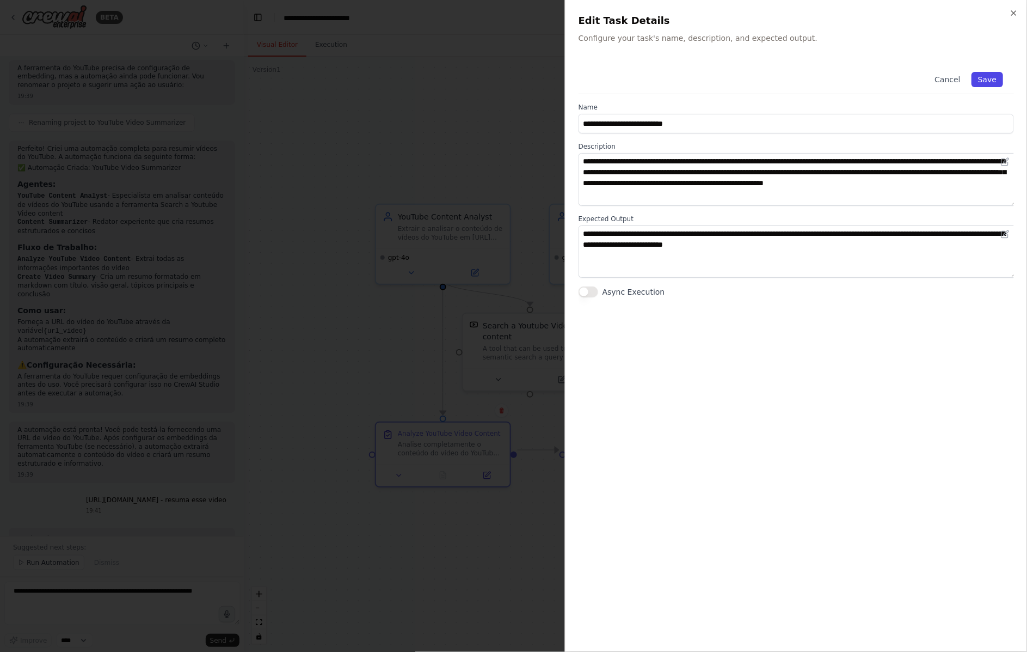
click at [1003, 72] on button "Save" at bounding box center [988, 79] width 32 height 15
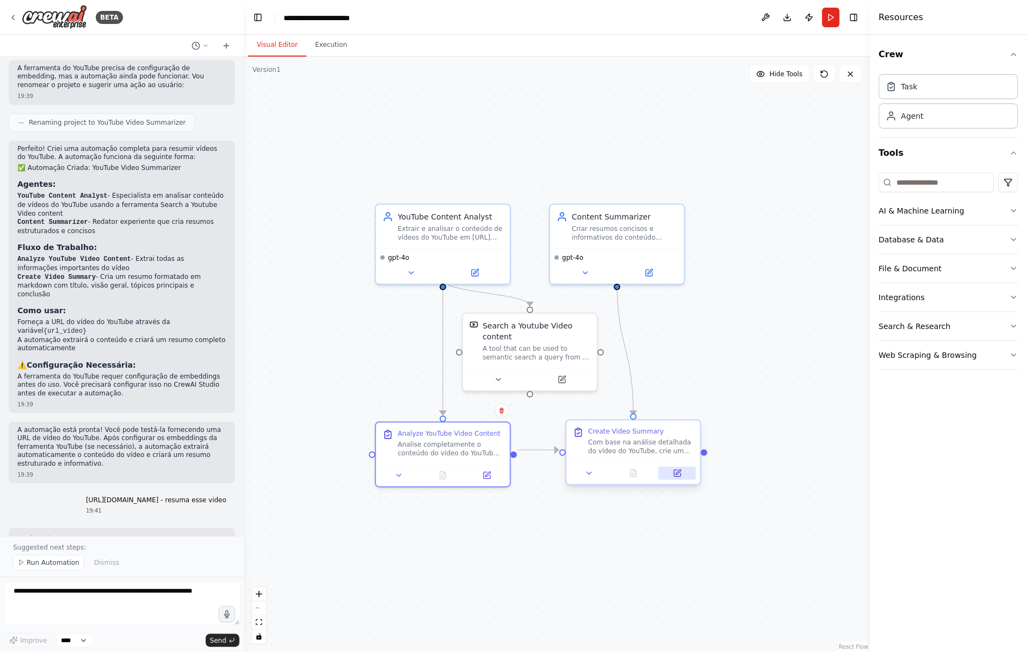
click at [681, 467] on button at bounding box center [678, 473] width 38 height 13
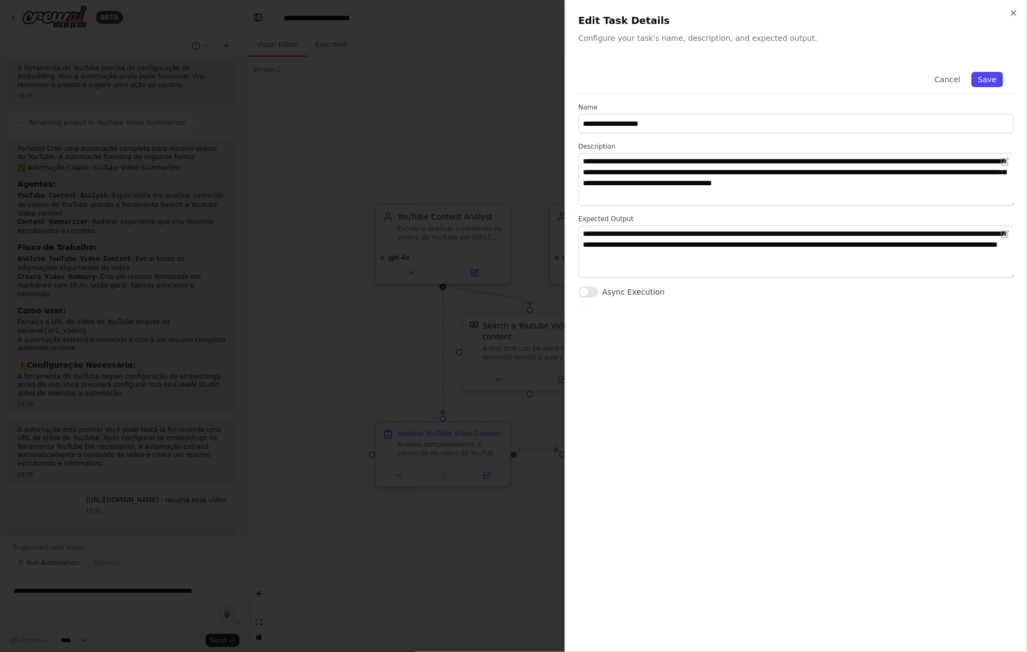
click at [1000, 72] on button "Save" at bounding box center [988, 79] width 32 height 15
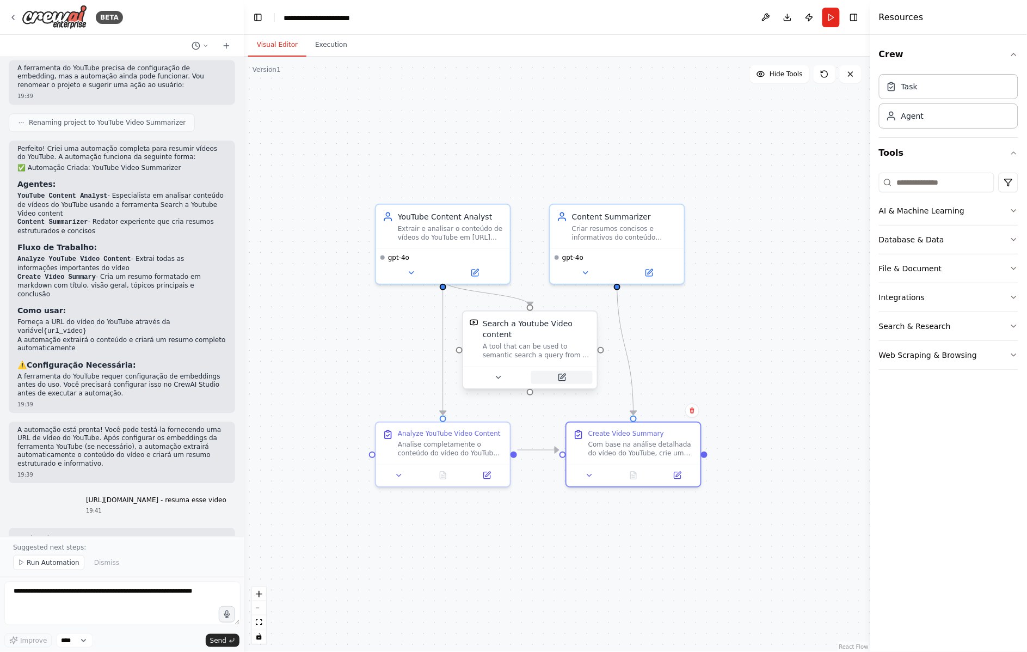
click at [568, 371] on button at bounding box center [562, 377] width 62 height 13
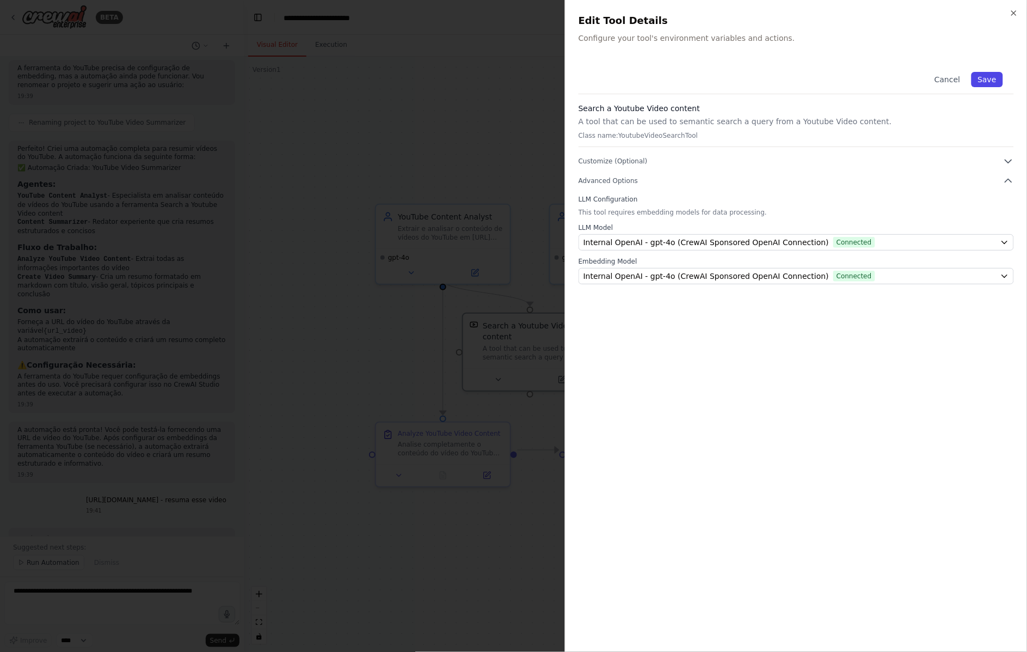
drag, startPoint x: 987, startPoint y: 69, endPoint x: 976, endPoint y: 73, distance: 12.4
click at [986, 72] on button "Save" at bounding box center [988, 79] width 32 height 15
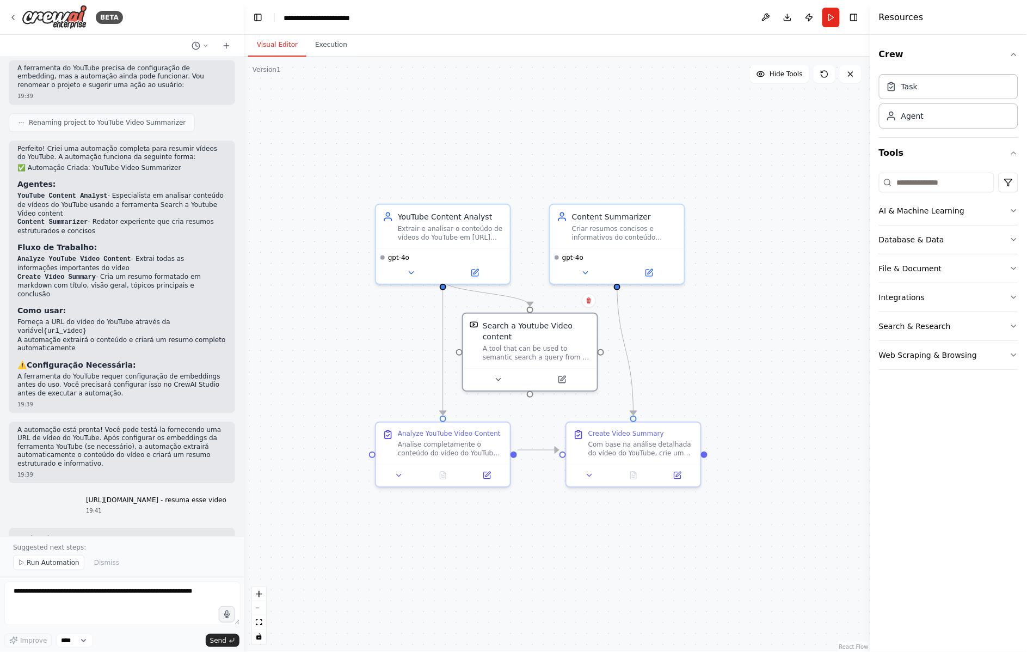
drag, startPoint x: 835, startPoint y: 17, endPoint x: 819, endPoint y: 36, distance: 25.5
click at [836, 17] on button "Run" at bounding box center [831, 18] width 17 height 20
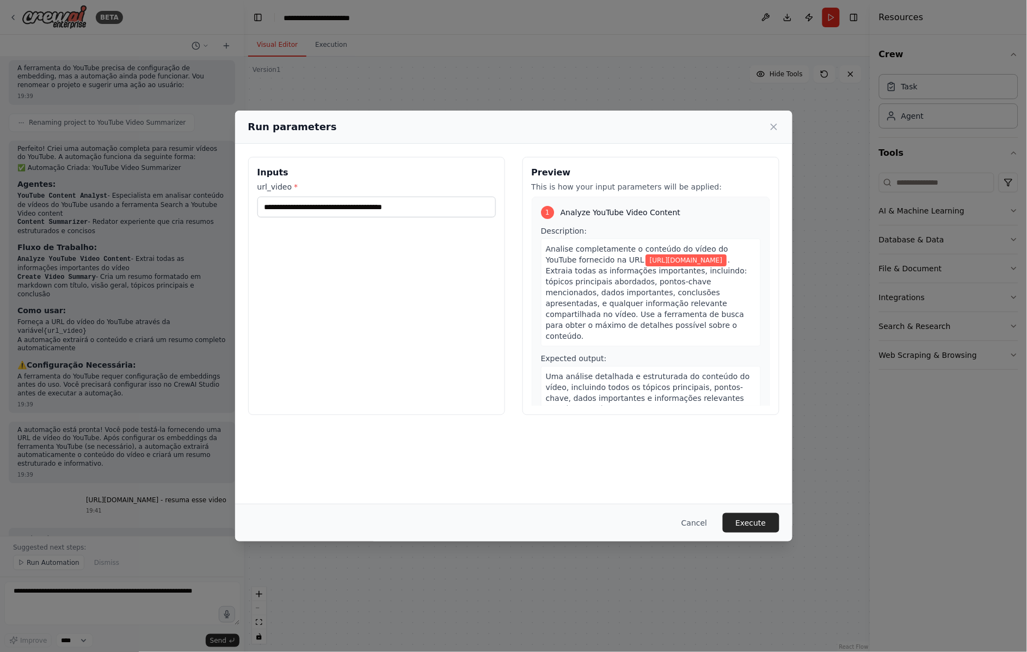
click at [676, 298] on div "Analise completamente o conteúdo do vídeo do YouTube fornecido na URL [URL][DOM…" at bounding box center [651, 292] width 220 height 108
click at [723, 523] on button "Execute" at bounding box center [751, 523] width 57 height 20
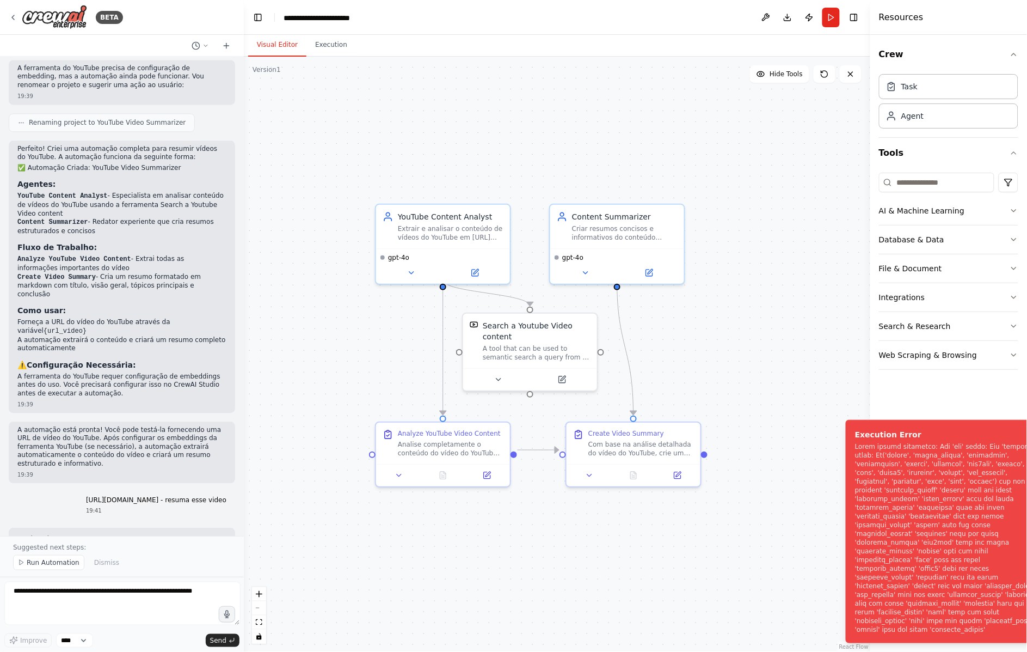
drag, startPoint x: 816, startPoint y: 515, endPoint x: 785, endPoint y: 548, distance: 45.5
click at [855, 440] on div "Execution Error" at bounding box center [949, 434] width 188 height 11
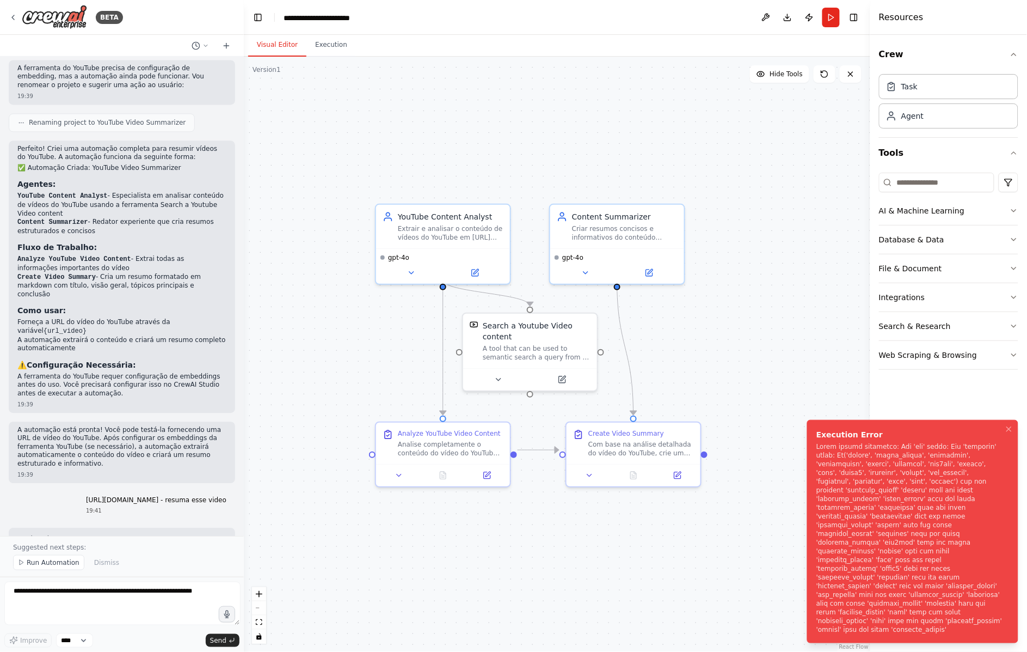
click at [856, 548] on div "Notifications (F8)" at bounding box center [911, 538] width 188 height 192
drag, startPoint x: 850, startPoint y: 536, endPoint x: 844, endPoint y: 545, distance: 10.9
click at [850, 551] on div "Notifications (F8)" at bounding box center [911, 538] width 188 height 192
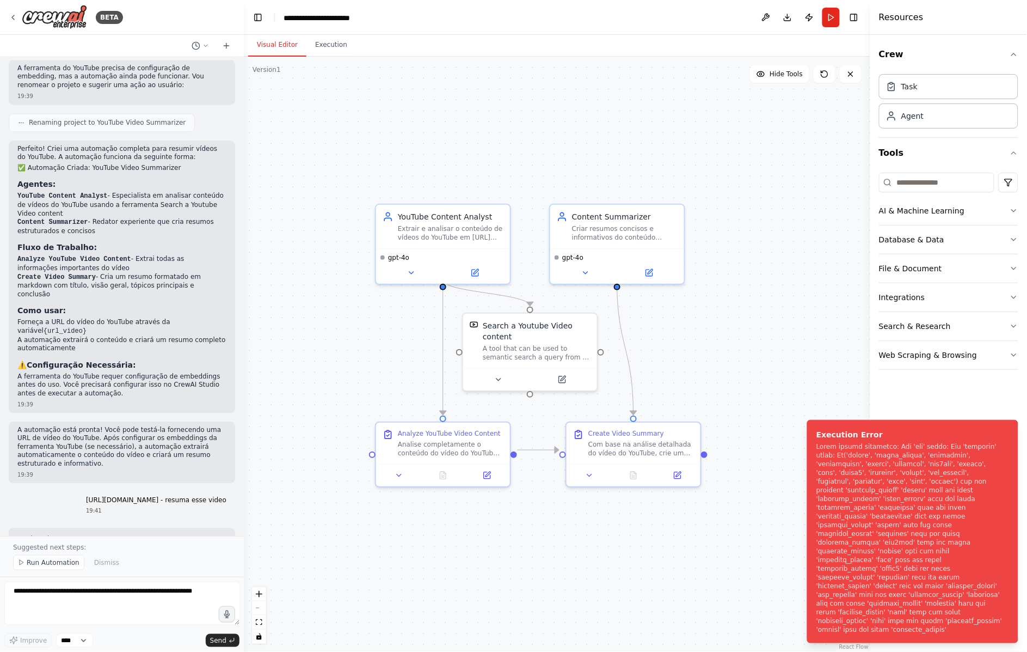
drag, startPoint x: 821, startPoint y: 523, endPoint x: 624, endPoint y: 576, distance: 203.5
click at [817, 440] on div "Execution Error" at bounding box center [911, 434] width 188 height 11
drag, startPoint x: 930, startPoint y: 562, endPoint x: 885, endPoint y: 534, distance: 53.0
click at [885, 534] on div "Notifications (F8)" at bounding box center [911, 538] width 188 height 192
click at [908, 545] on div "Notifications (F8)" at bounding box center [911, 538] width 188 height 192
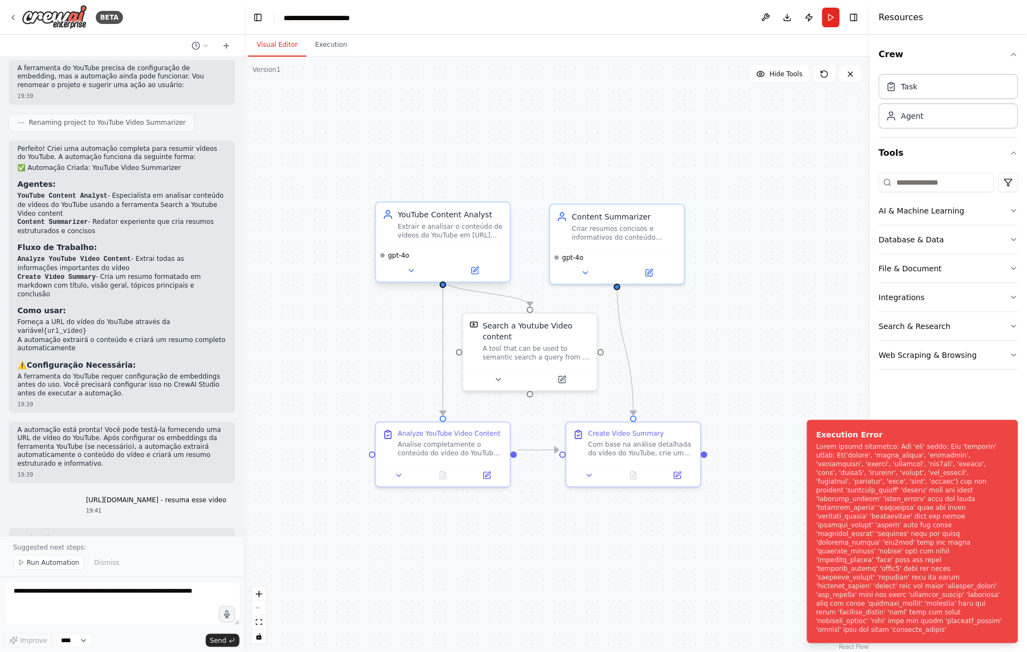
click at [420, 263] on div "gpt-4o" at bounding box center [443, 263] width 134 height 35
click at [410, 266] on icon at bounding box center [411, 270] width 9 height 9
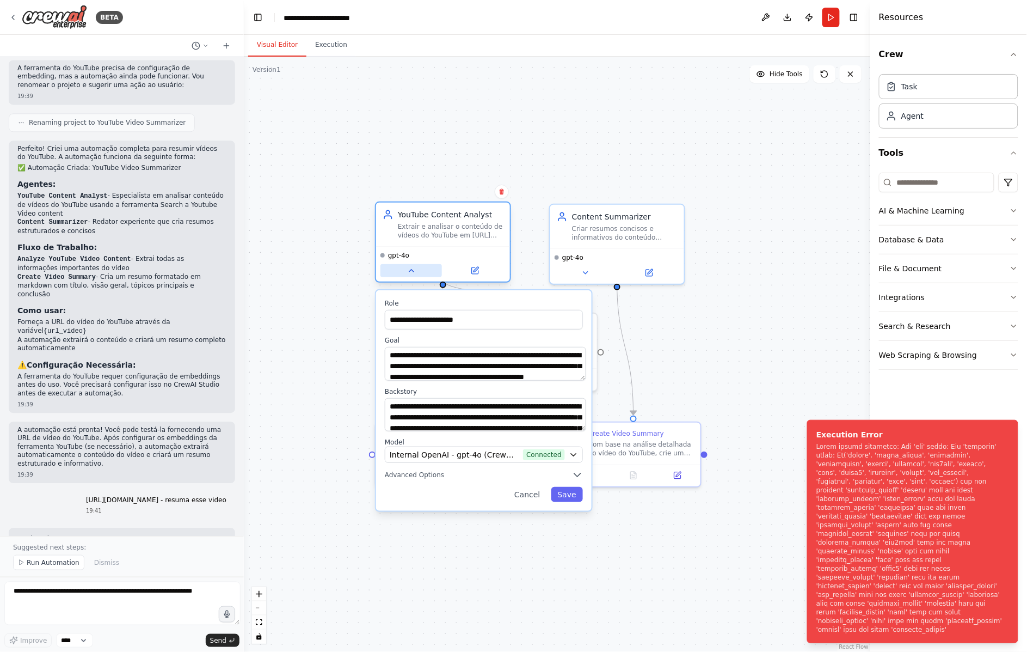
click at [410, 266] on icon at bounding box center [411, 270] width 9 height 9
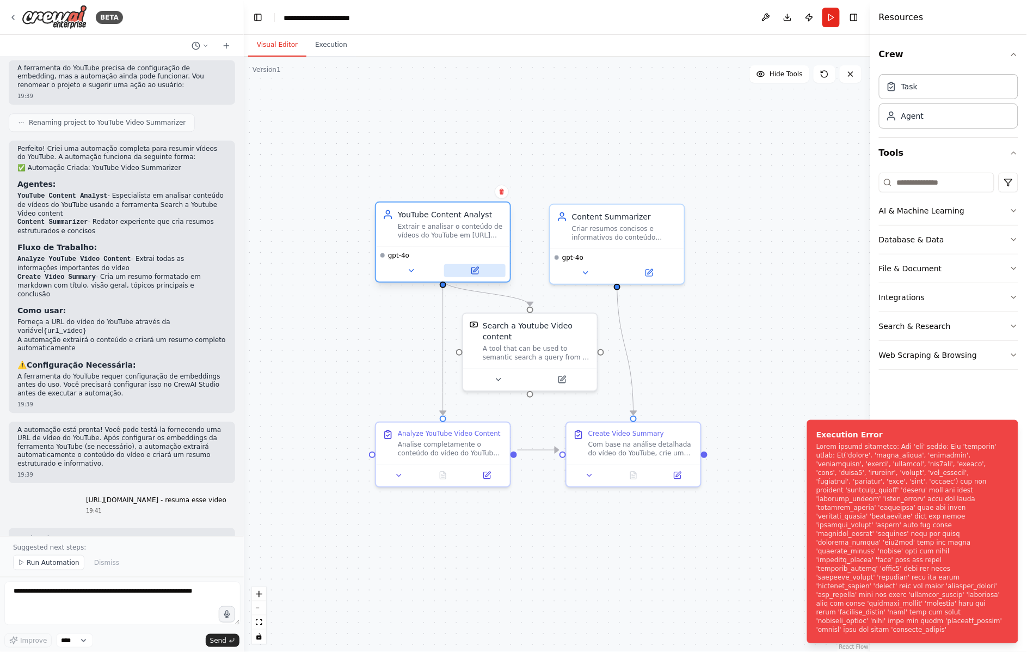
click at [471, 266] on icon at bounding box center [475, 270] width 9 height 9
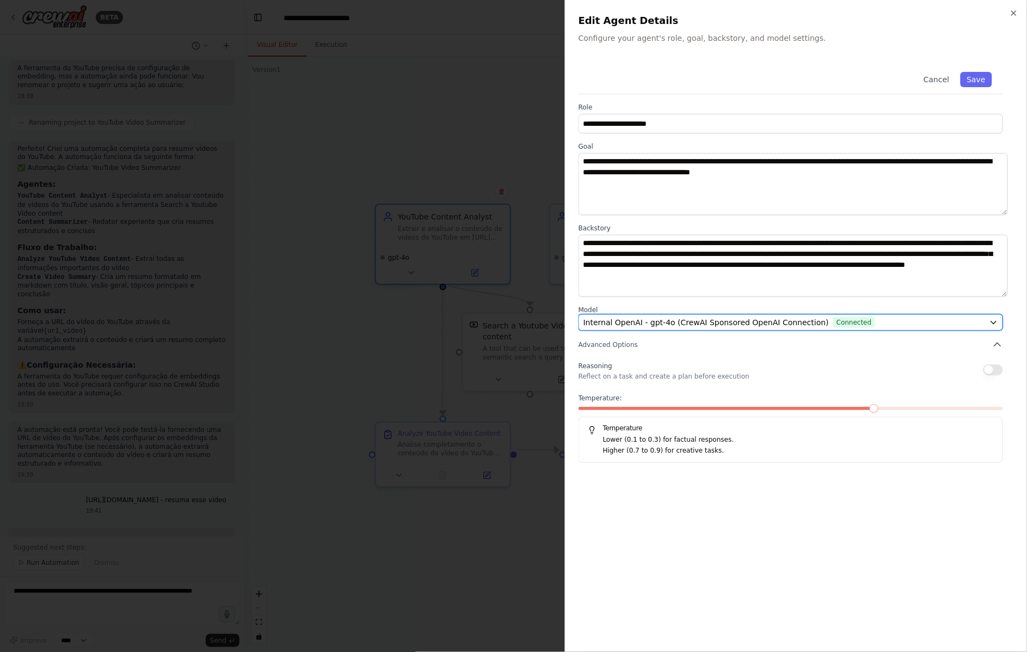
click at [848, 314] on button "Internal OpenAI - gpt-4o (CrewAI Sponsored OpenAI Connection) Connected" at bounding box center [791, 322] width 425 height 16
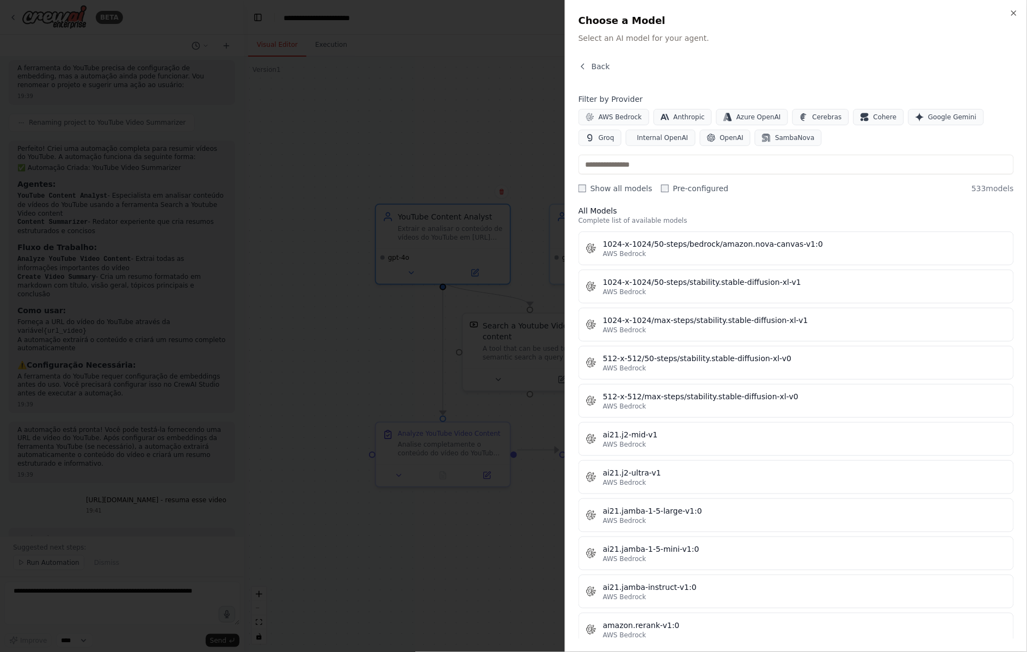
scroll to position [726, 0]
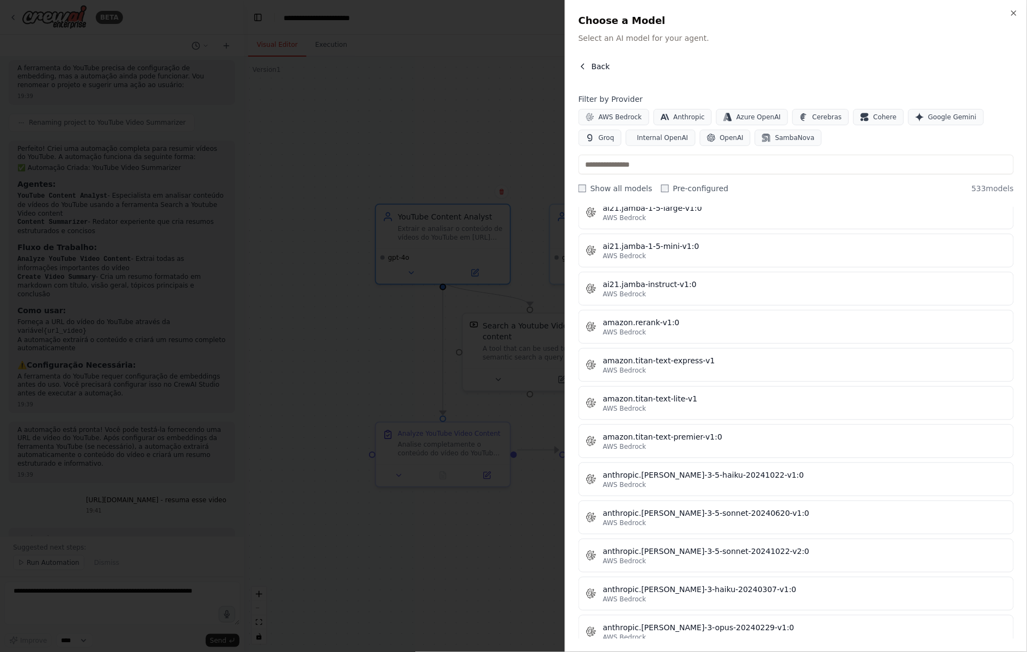
click at [585, 61] on button "Back" at bounding box center [595, 66] width 32 height 11
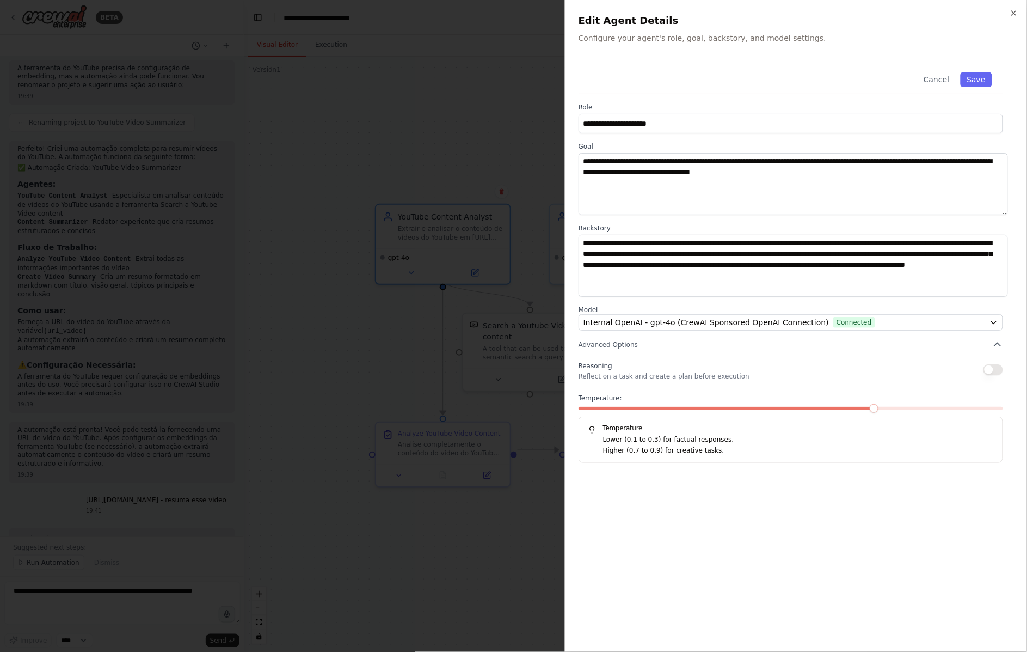
click at [481, 97] on div at bounding box center [513, 326] width 1027 height 652
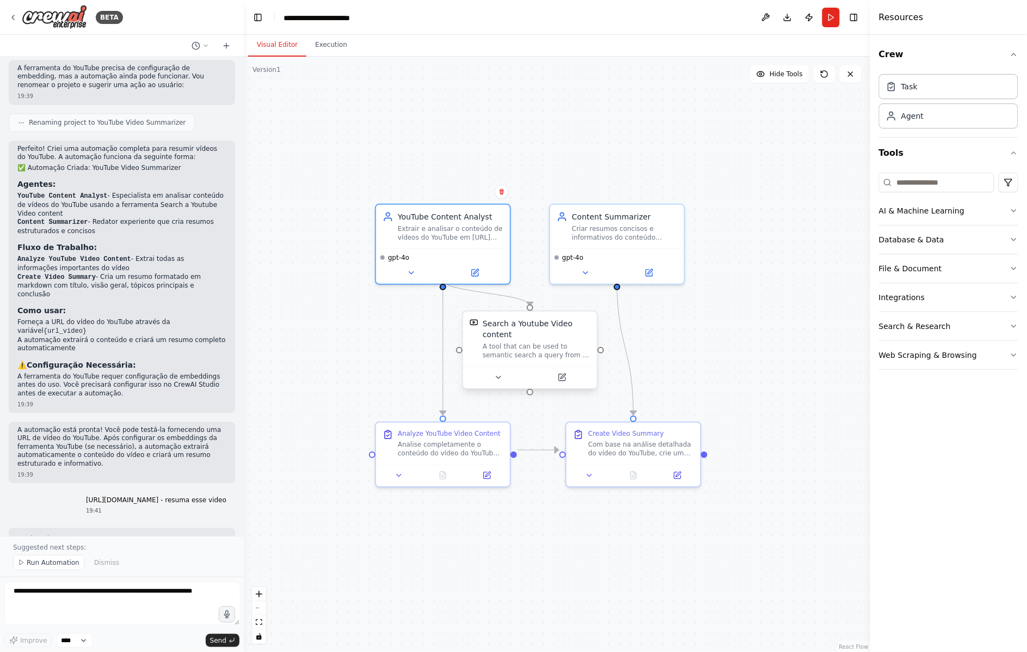
click at [507, 342] on div "A tool that can be used to semantic search a query from a Youtube Video content." at bounding box center [537, 350] width 108 height 17
click at [560, 374] on icon at bounding box center [562, 377] width 7 height 7
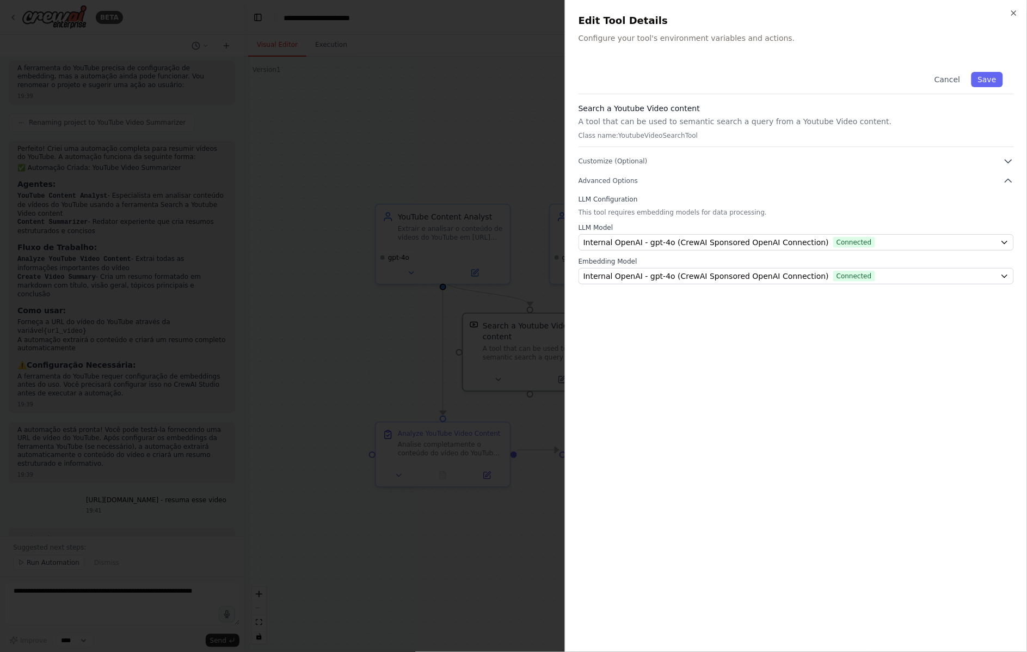
click at [385, 349] on div at bounding box center [513, 326] width 1027 height 652
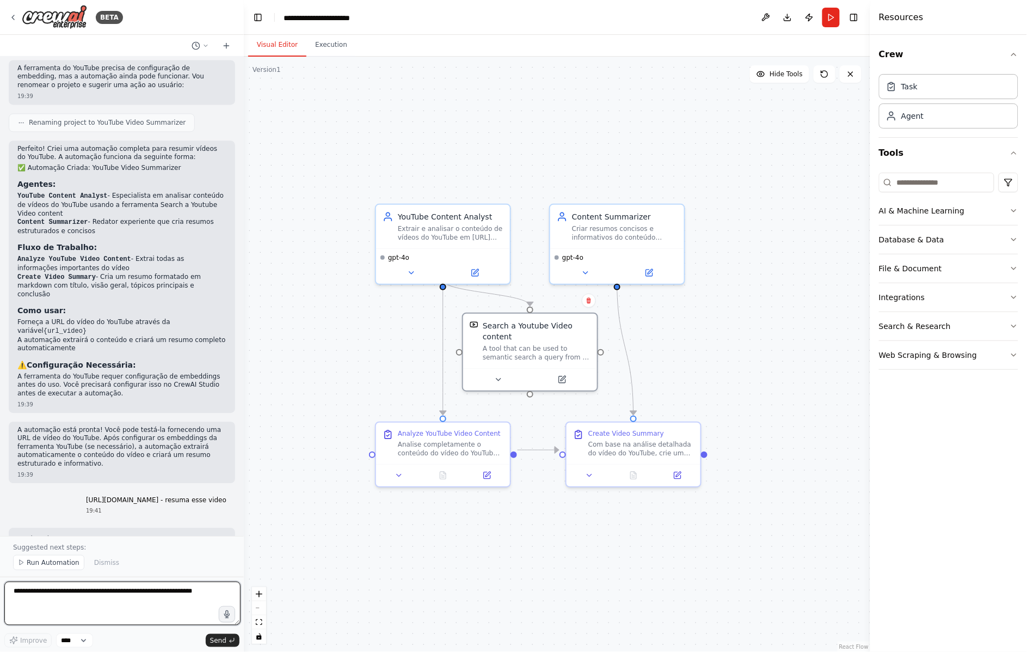
click at [132, 595] on textarea at bounding box center [122, 603] width 236 height 44
type textarea "*********"
click at [556, 371] on button at bounding box center [562, 377] width 62 height 13
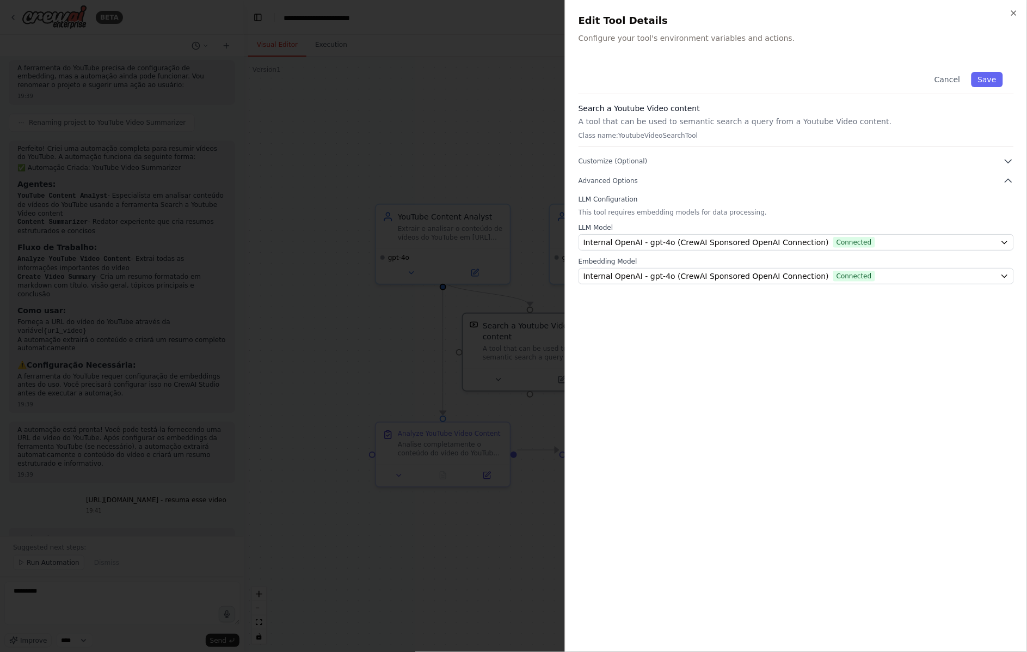
click at [712, 116] on p "A tool that can be used to semantic search a query from a Youtube Video content." at bounding box center [797, 121] width 436 height 11
click at [421, 158] on div at bounding box center [513, 326] width 1027 height 652
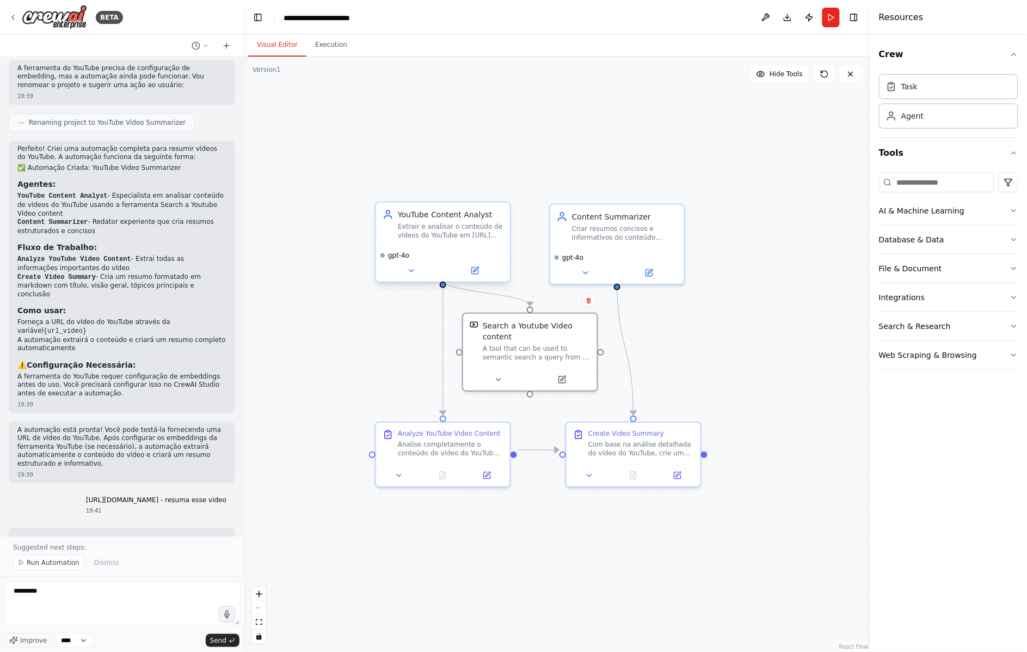
click at [476, 263] on div "gpt-4o" at bounding box center [443, 263] width 134 height 35
click at [476, 267] on icon at bounding box center [475, 270] width 7 height 7
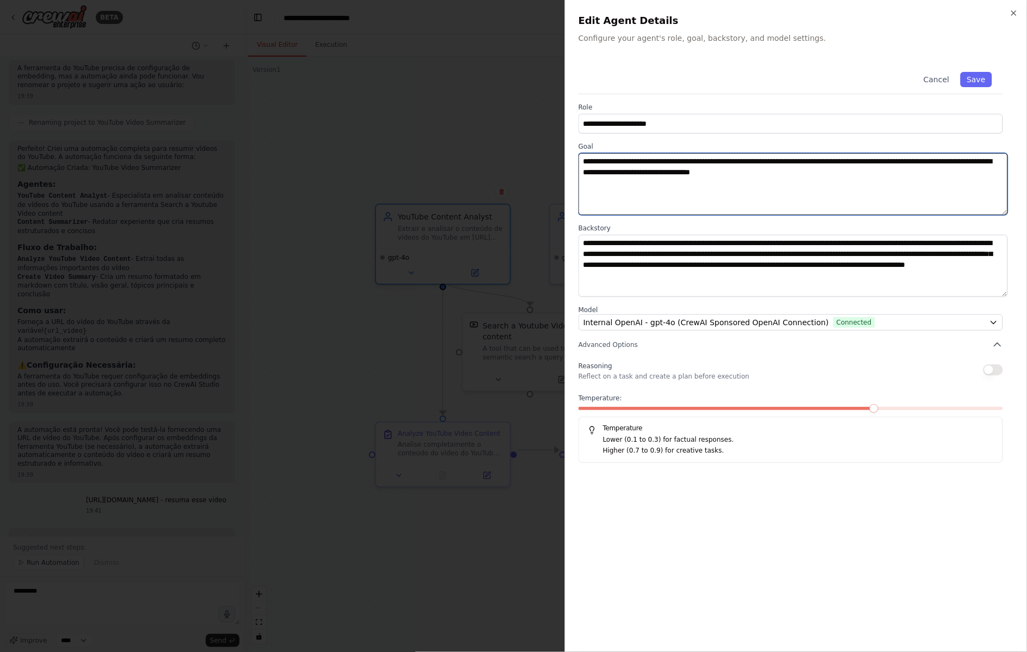
drag, startPoint x: 744, startPoint y: 143, endPoint x: 894, endPoint y: 142, distance: 149.7
click at [894, 153] on textarea "**********" at bounding box center [794, 184] width 430 height 62
type textarea "**********"
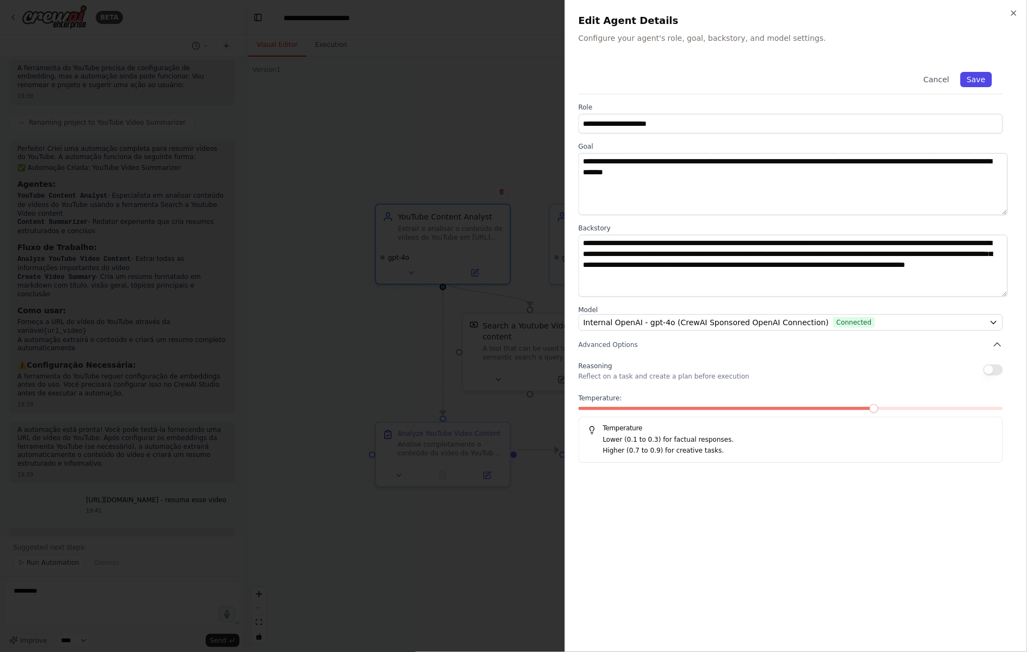
click at [992, 72] on button "Save" at bounding box center [977, 79] width 32 height 15
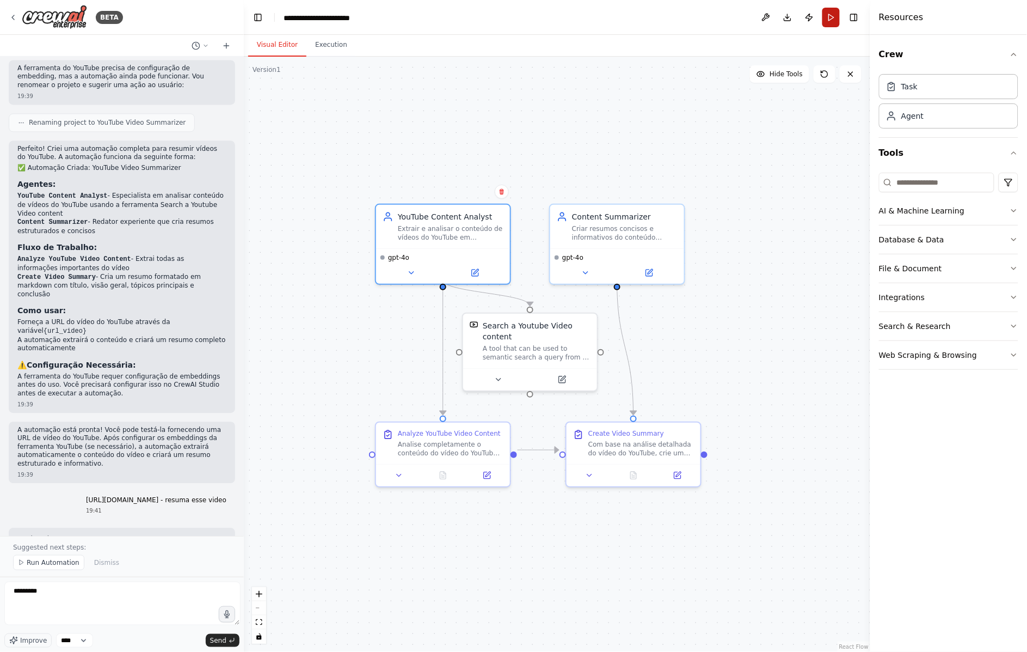
click at [837, 19] on button "Run" at bounding box center [831, 18] width 17 height 20
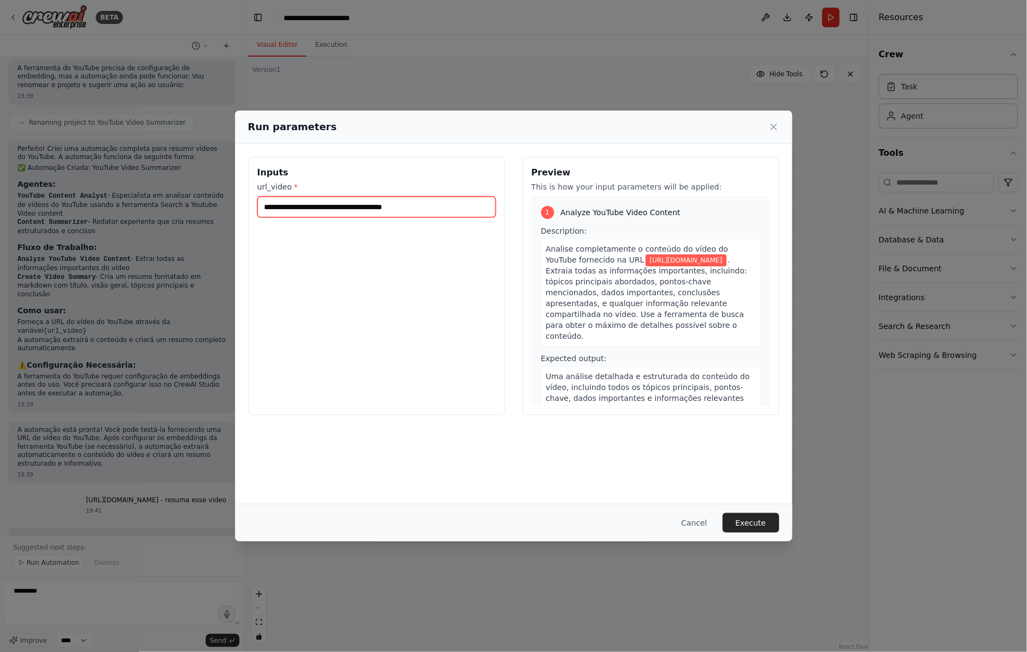
click at [395, 197] on input "**********" at bounding box center [377, 207] width 238 height 21
click at [728, 530] on button "Execute" at bounding box center [751, 523] width 57 height 20
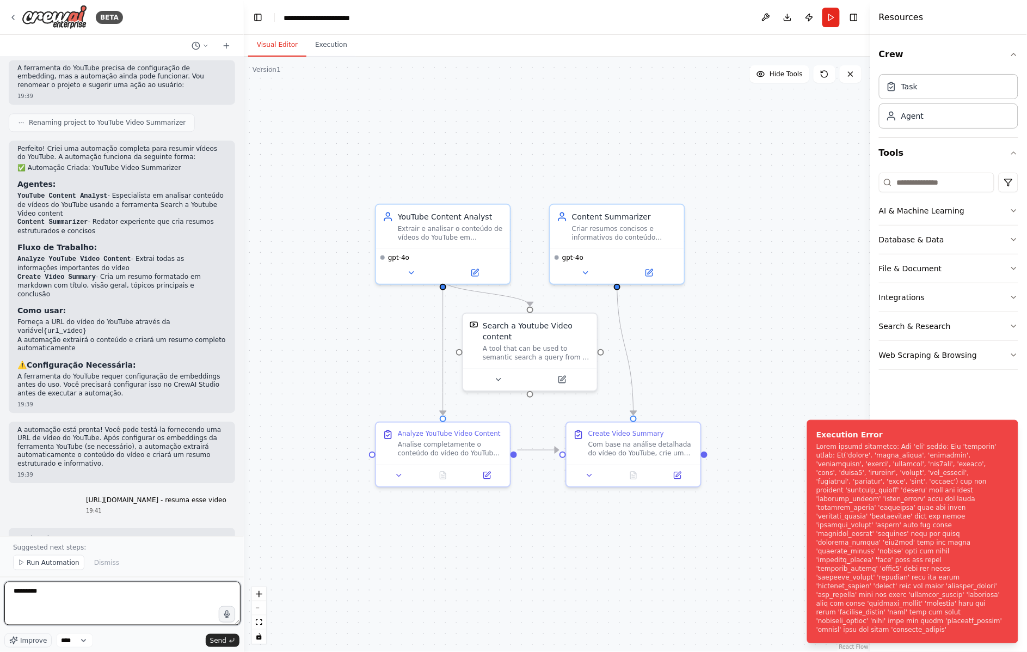
click at [137, 591] on textarea "*********" at bounding box center [122, 603] width 236 height 44
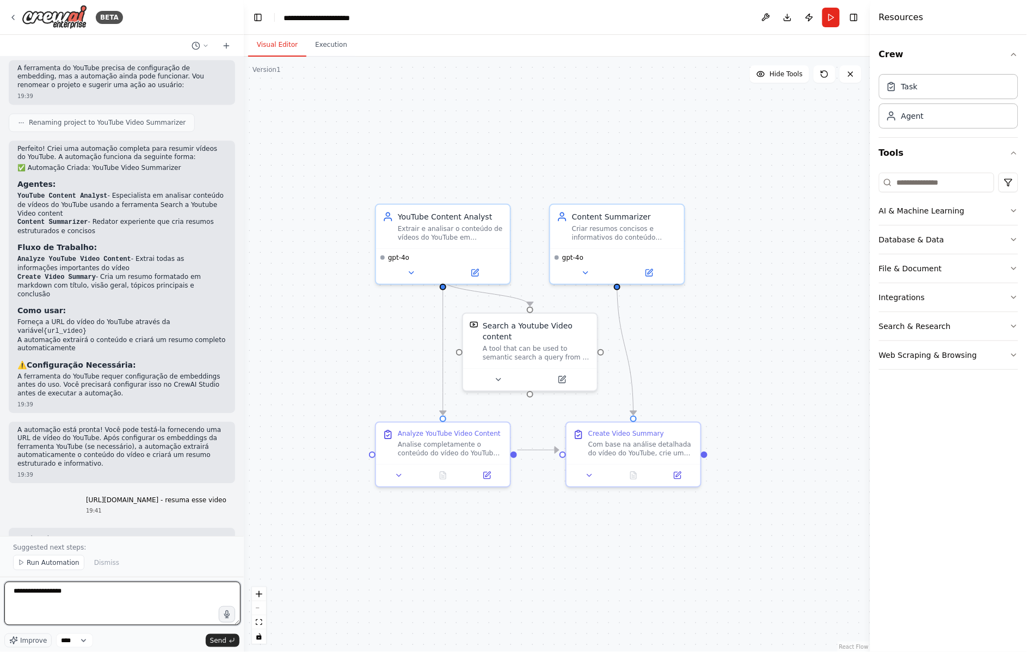
type textarea "**********"
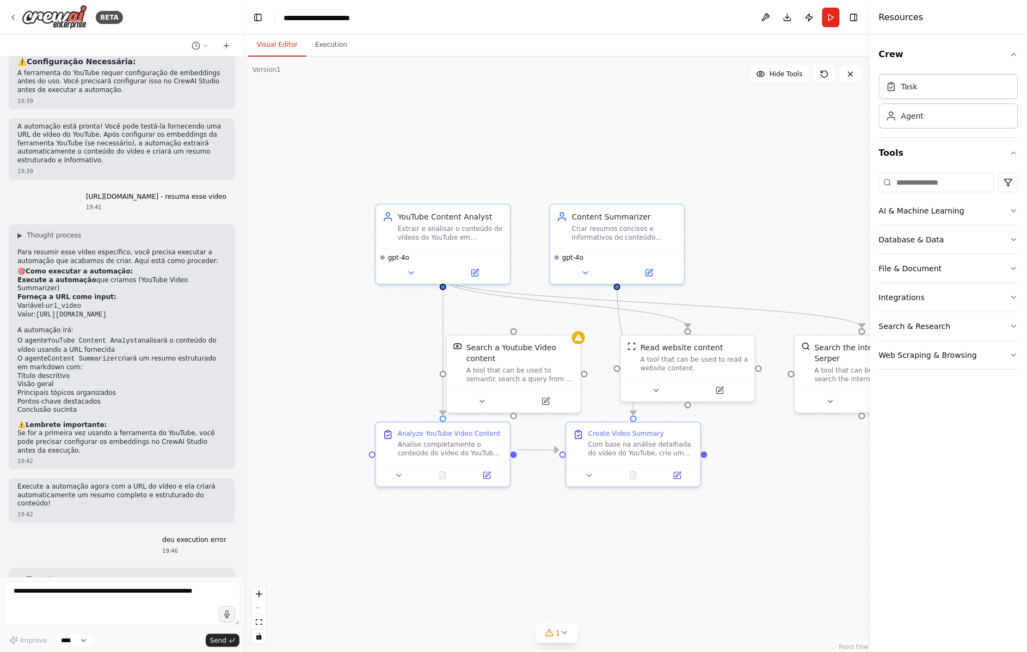
scroll to position [1114, 0]
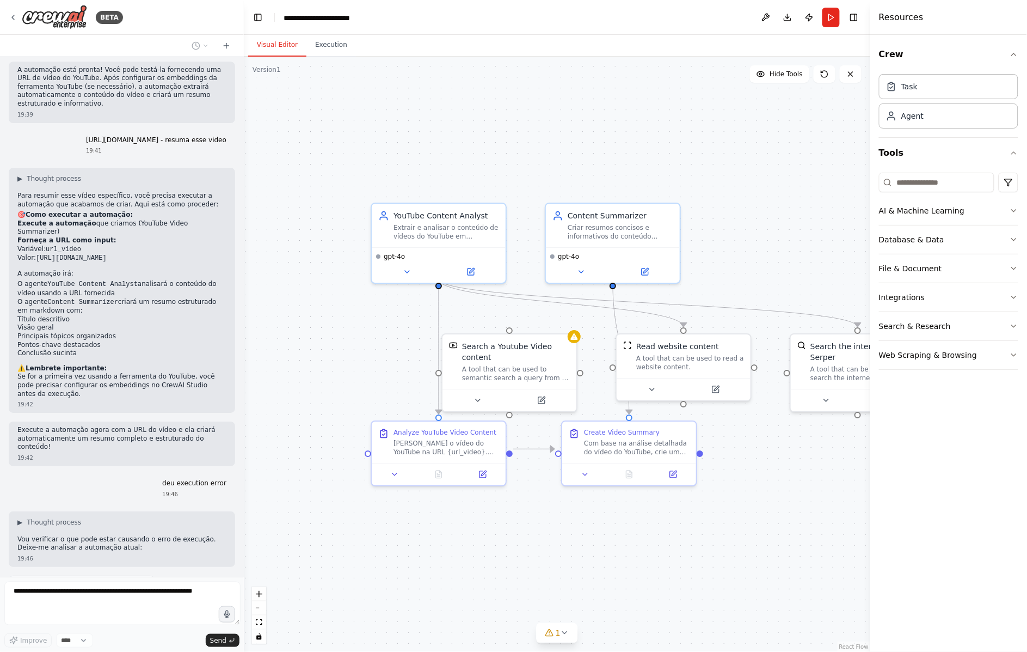
drag, startPoint x: 703, startPoint y: 173, endPoint x: 635, endPoint y: 170, distance: 67.5
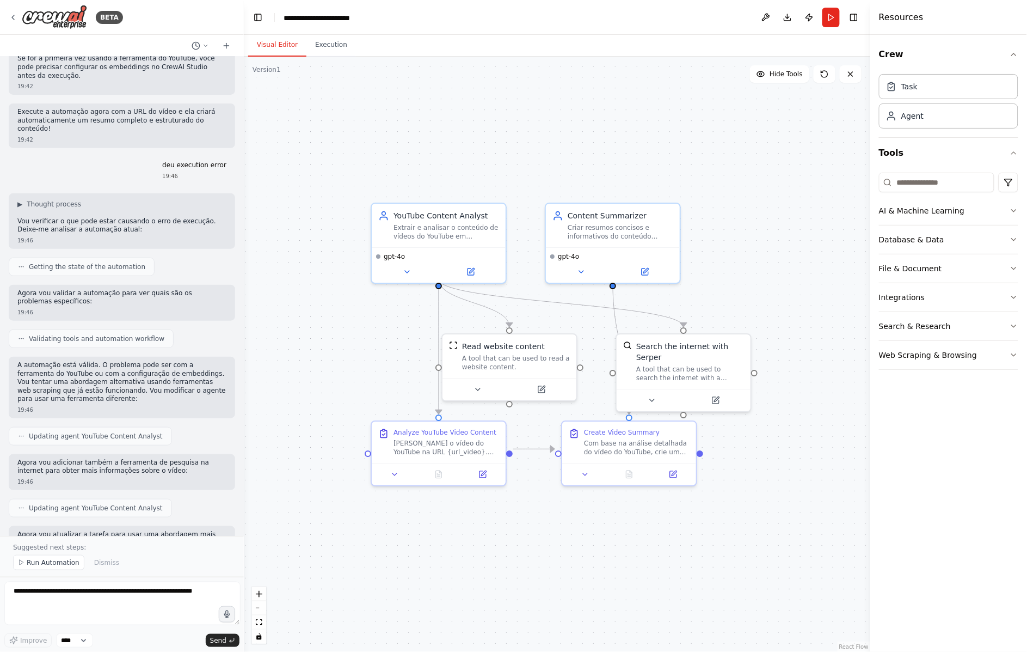
scroll to position [1439, 0]
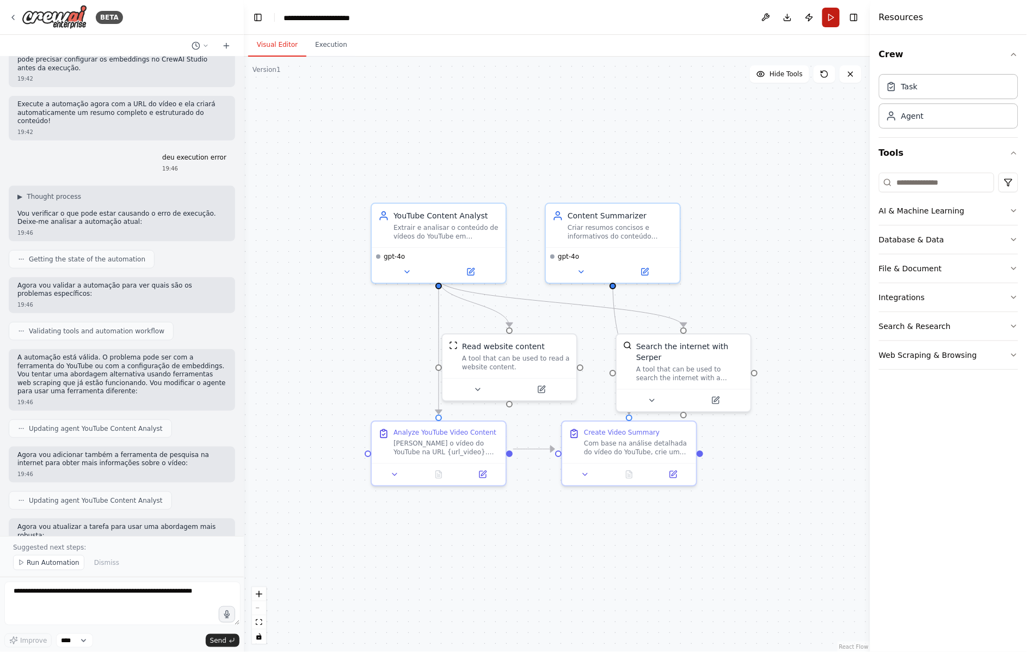
click at [836, 19] on button "Run" at bounding box center [831, 18] width 17 height 20
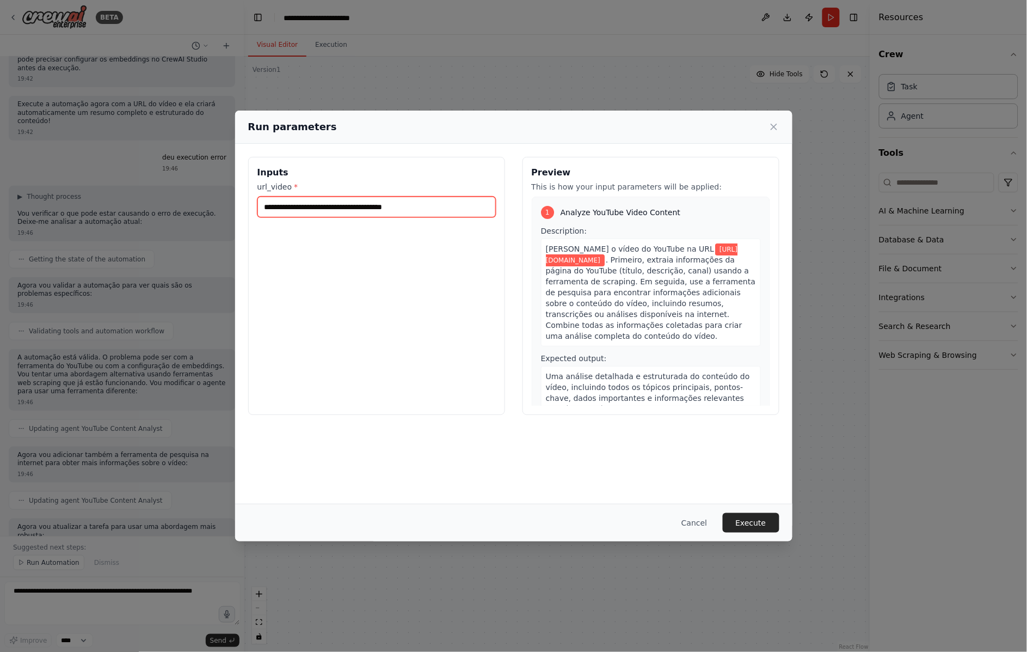
click at [444, 198] on input "**********" at bounding box center [377, 207] width 238 height 21
click at [728, 519] on button "Execute" at bounding box center [751, 523] width 57 height 20
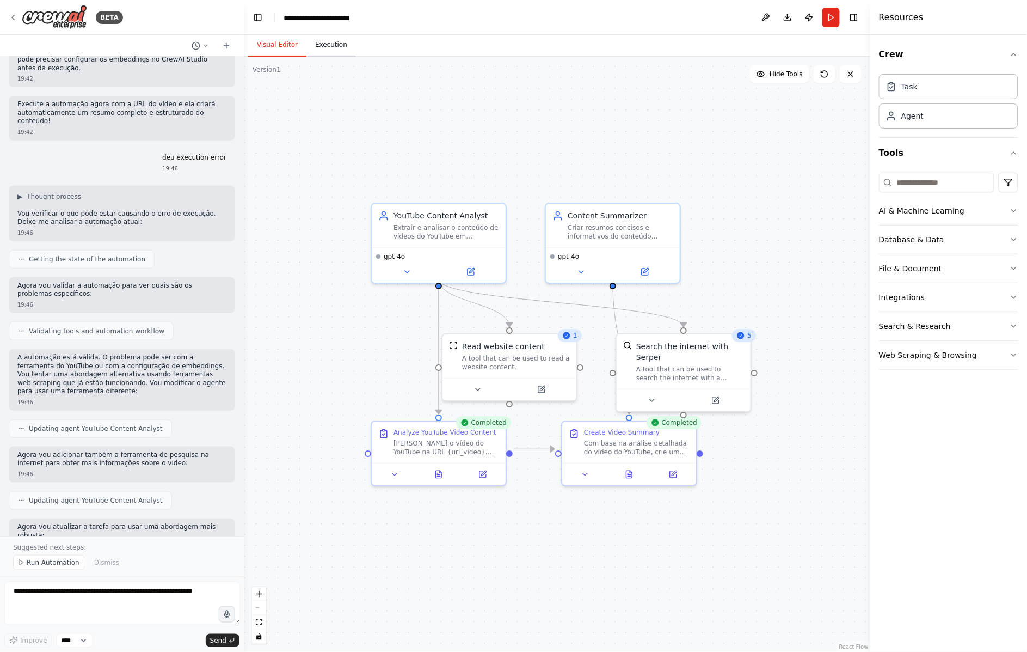
click at [314, 42] on button "Execution" at bounding box center [332, 45] width 50 height 23
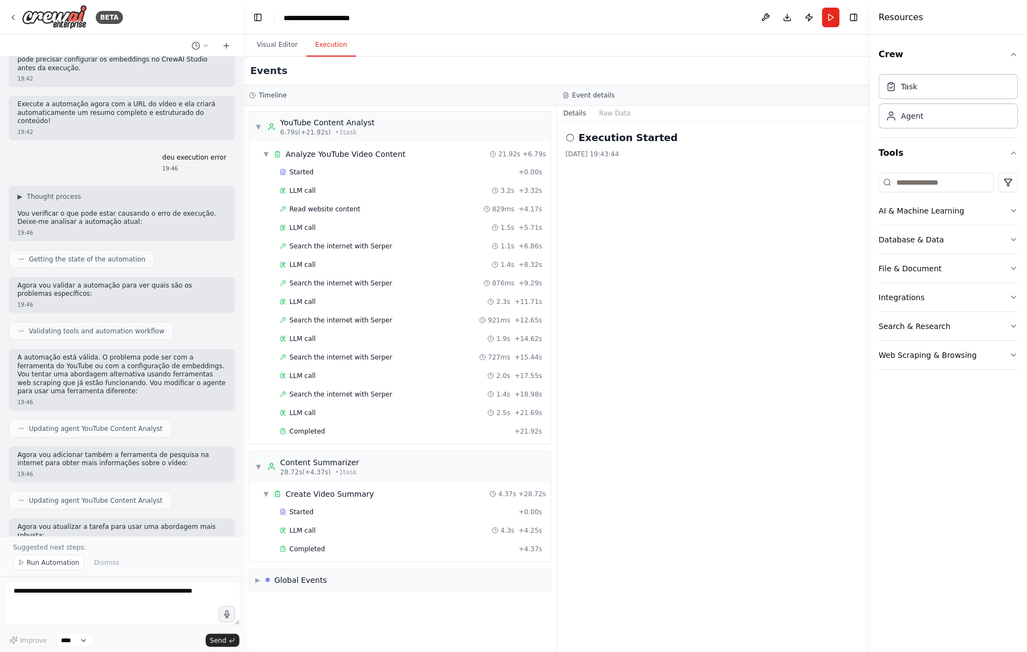
click at [569, 134] on circle at bounding box center [570, 137] width 7 height 7
click at [263, 150] on span "▼" at bounding box center [266, 154] width 7 height 9
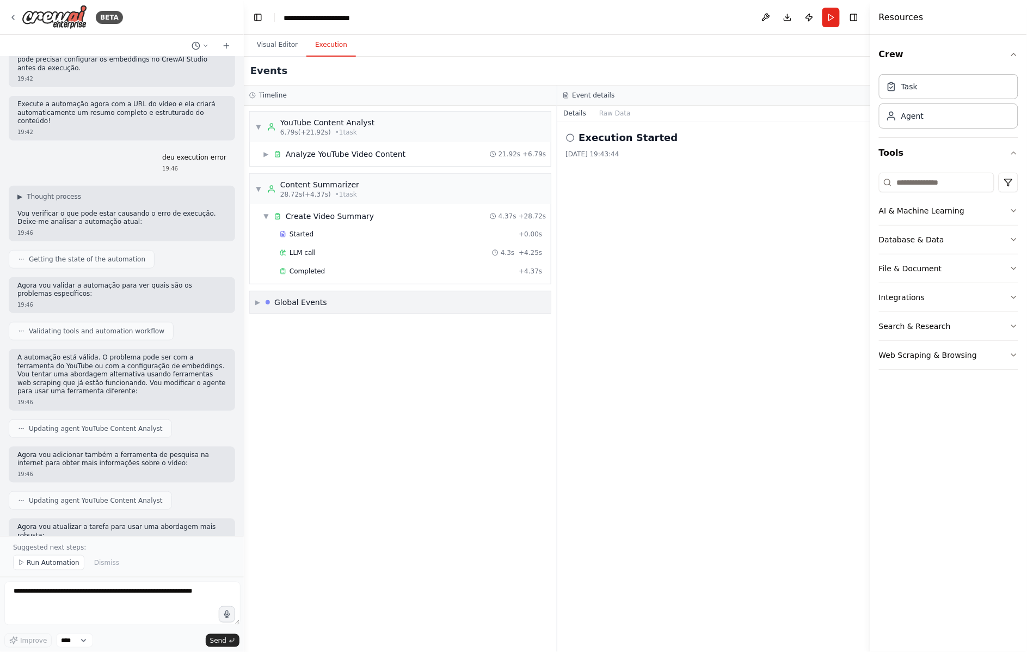
click at [278, 297] on div "Global Events" at bounding box center [300, 302] width 53 height 11
click at [291, 321] on span "Execution Started" at bounding box center [297, 325] width 58 height 9
click at [295, 340] on span "Crew Kickoff Started" at bounding box center [301, 344] width 66 height 9
click at [293, 358] on span "Crew Kickoff Completed" at bounding box center [307, 362] width 78 height 9
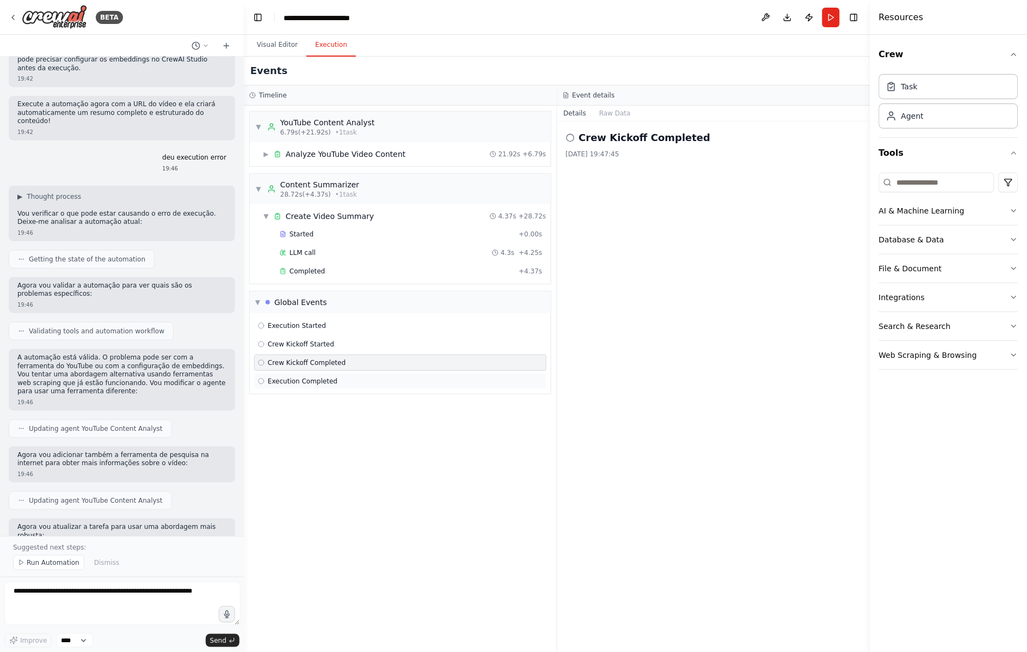
click at [293, 377] on span "Execution Completed" at bounding box center [303, 381] width 70 height 9
click at [571, 133] on icon at bounding box center [570, 137] width 9 height 9
click at [271, 39] on button "Visual Editor" at bounding box center [277, 45] width 58 height 23
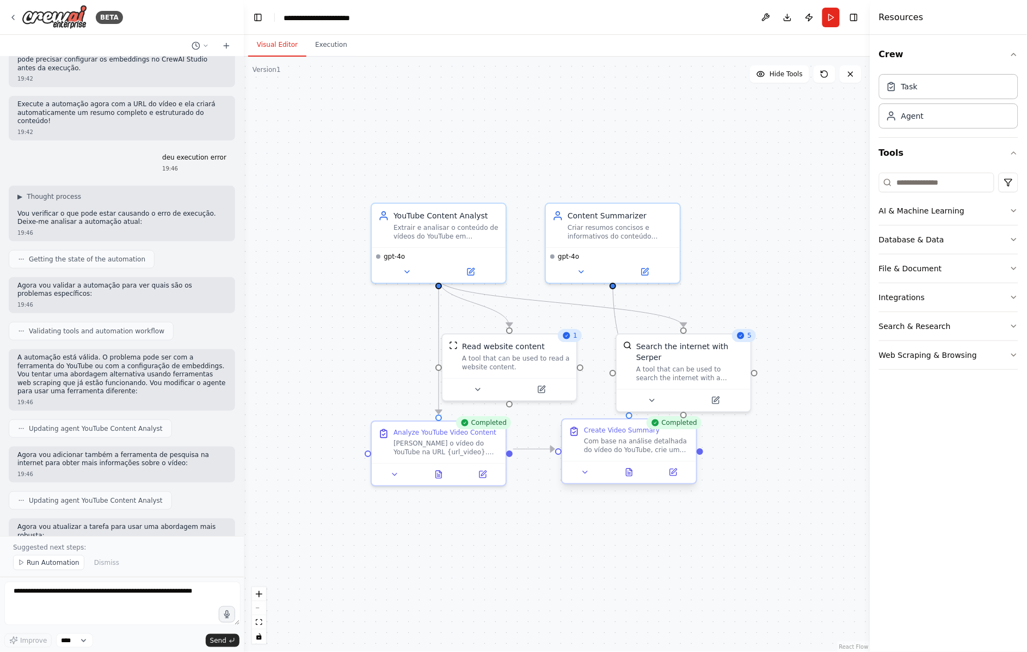
click at [655, 443] on div "Create Video Summary Com base na análise detalhada do vídeo do YouTube, crie um…" at bounding box center [629, 439] width 134 height 41
click at [672, 447] on div "Create Video Summary Com base na análise detalhada do vídeo do YouTube, crie um…" at bounding box center [629, 439] width 134 height 41
click at [629, 465] on button at bounding box center [635, 471] width 46 height 13
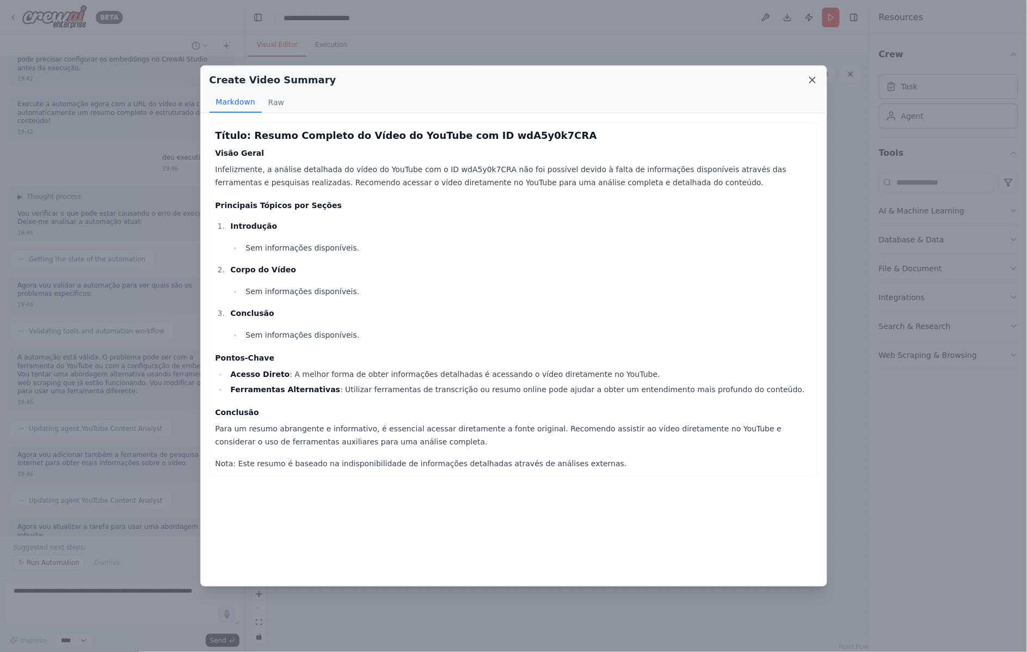
click at [807, 78] on icon at bounding box center [812, 80] width 11 height 11
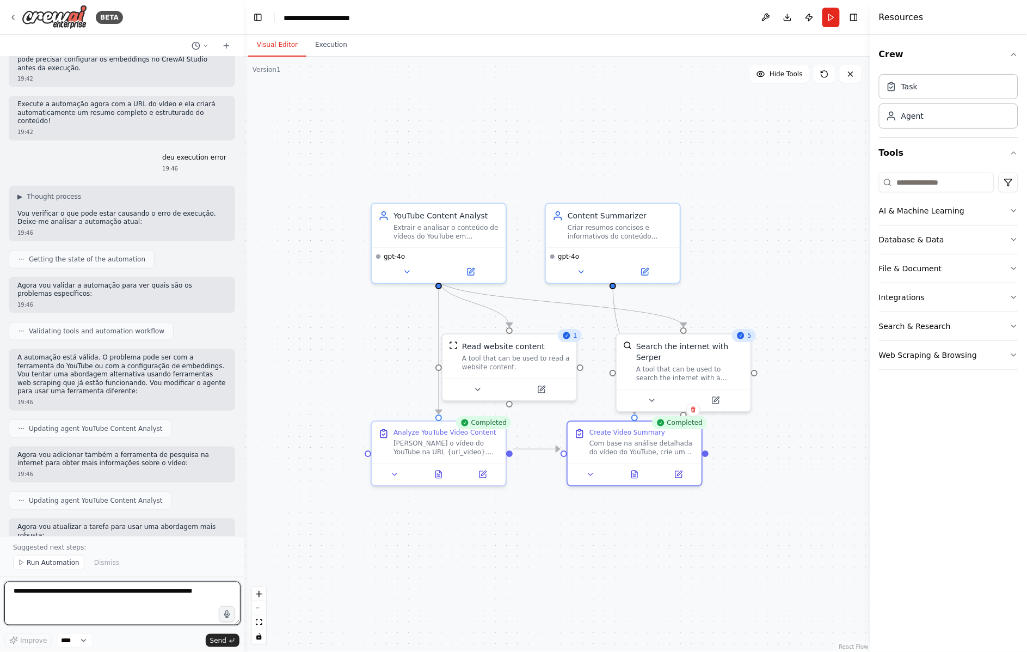
click at [162, 589] on textarea at bounding box center [122, 603] width 236 height 44
paste textarea "**********"
click at [149, 602] on textarea "**********" at bounding box center [122, 603] width 236 height 44
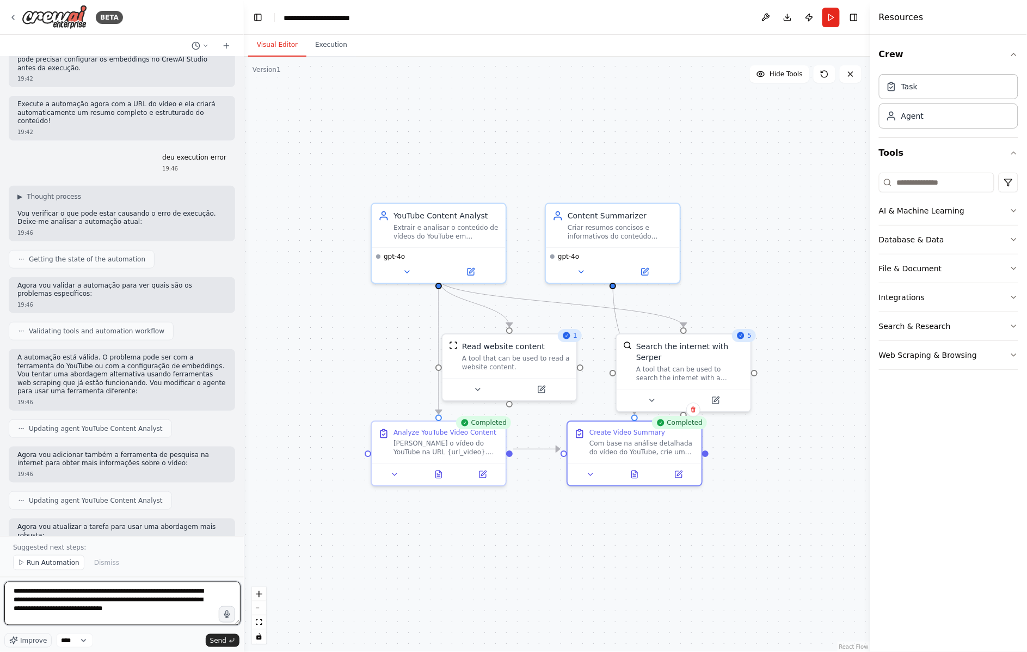
drag, startPoint x: 186, startPoint y: 603, endPoint x: 197, endPoint y: 614, distance: 14.6
click at [197, 614] on textarea "**********" at bounding box center [122, 603] width 236 height 44
type textarea "**********"
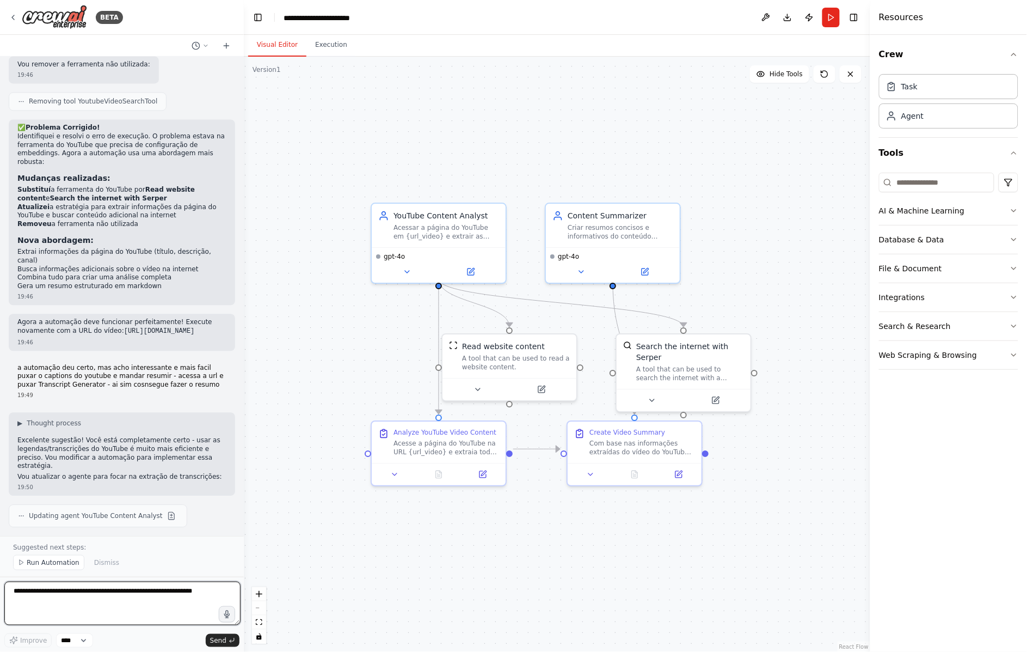
scroll to position [2049, 0]
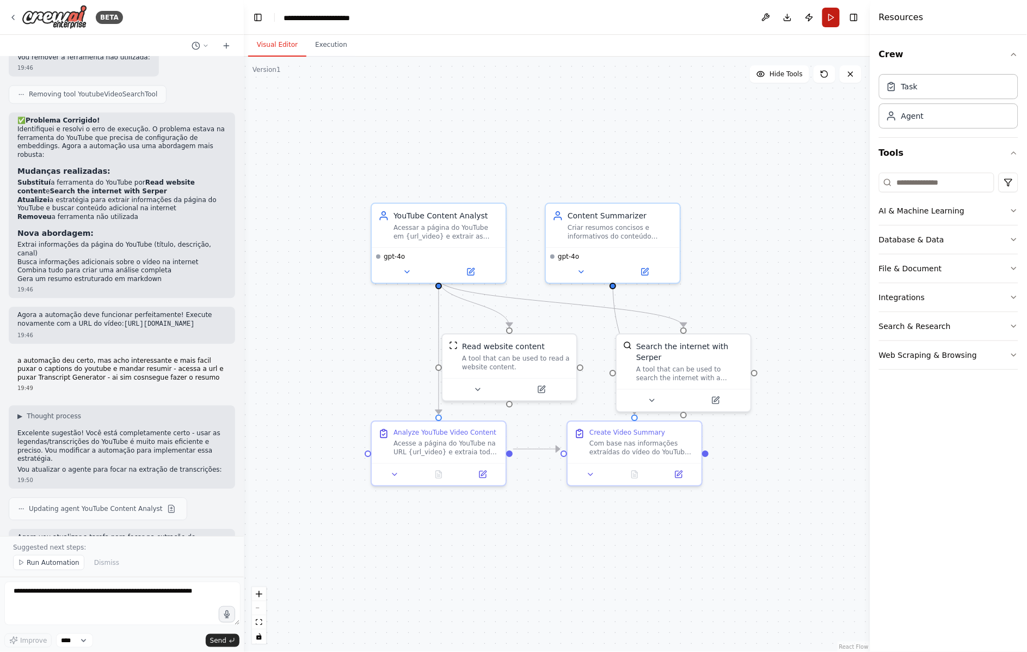
click at [840, 14] on button "Run" at bounding box center [831, 18] width 17 height 20
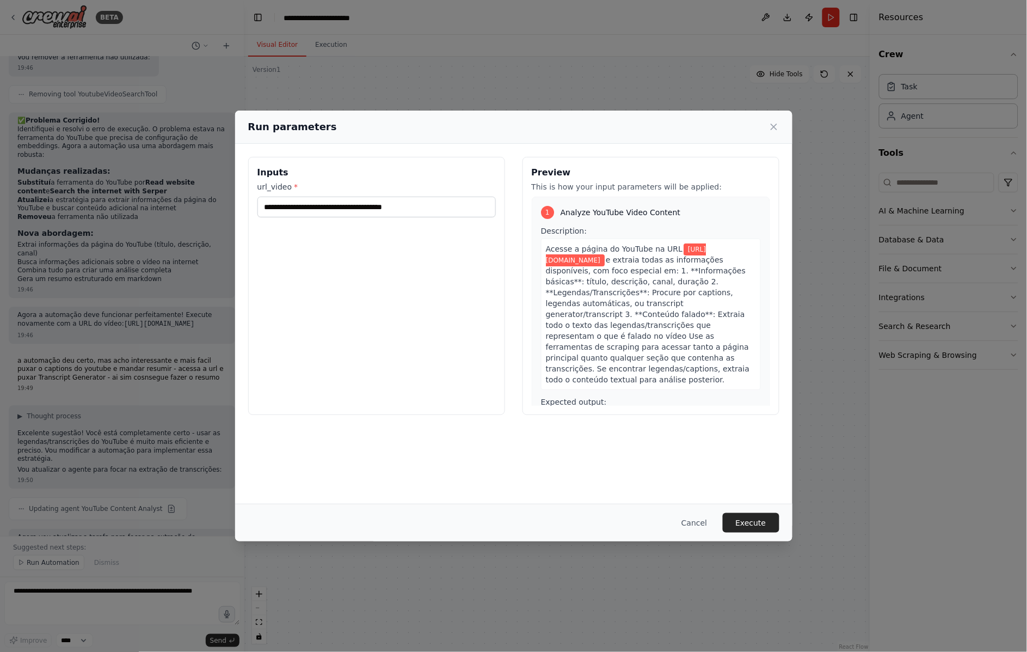
click at [732, 530] on button "Execute" at bounding box center [751, 523] width 57 height 20
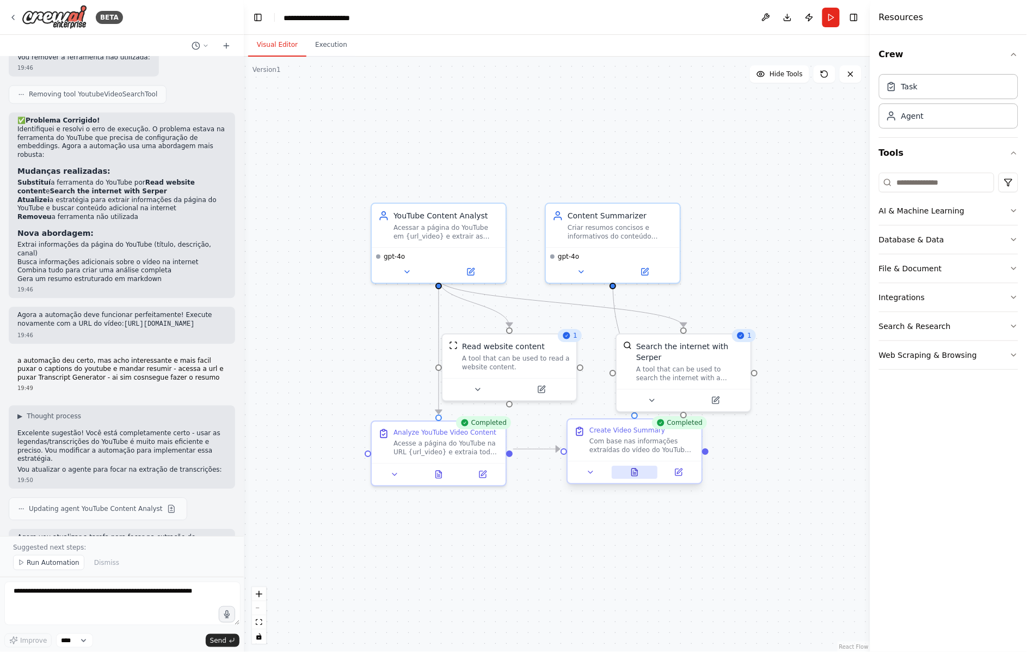
click at [637, 469] on icon at bounding box center [635, 472] width 6 height 7
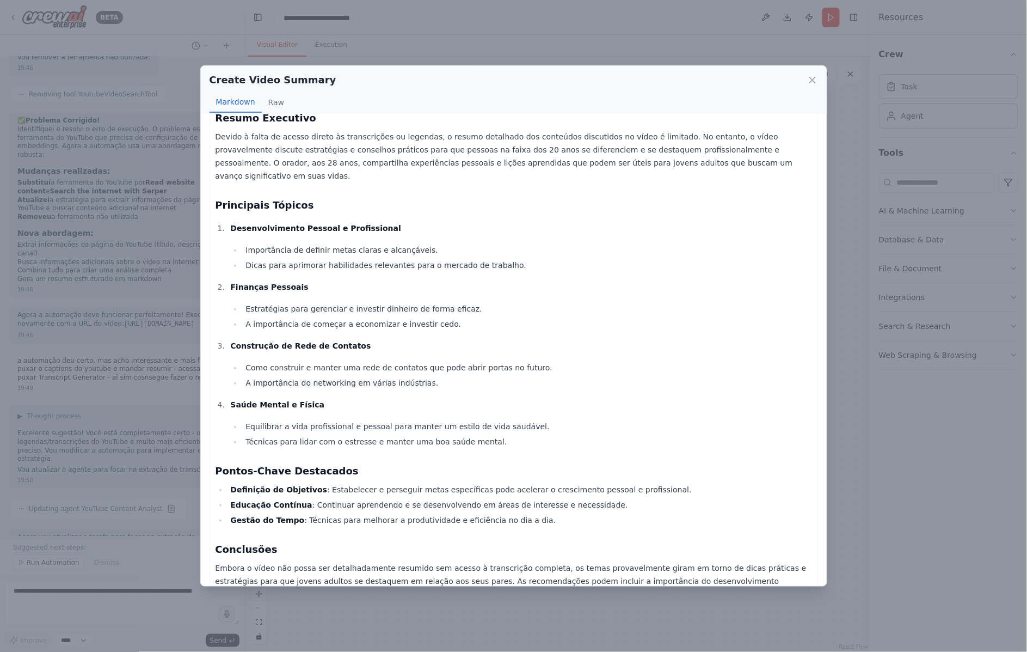
scroll to position [0, 0]
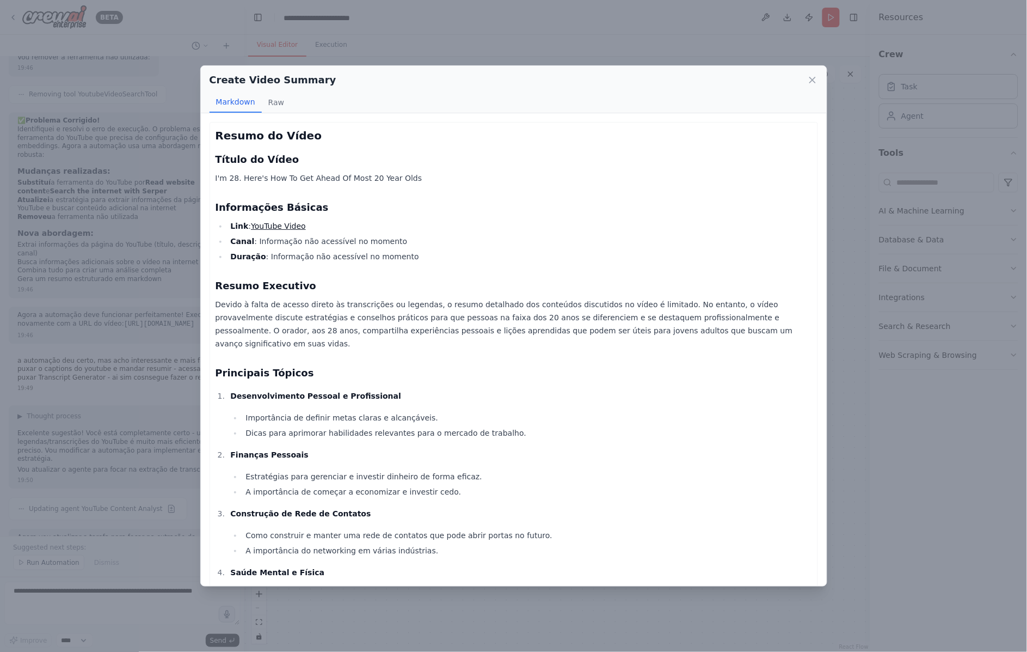
click at [306, 222] on link "YouTube Video" at bounding box center [278, 226] width 55 height 9
click at [291, 96] on button "Raw" at bounding box center [276, 102] width 29 height 21
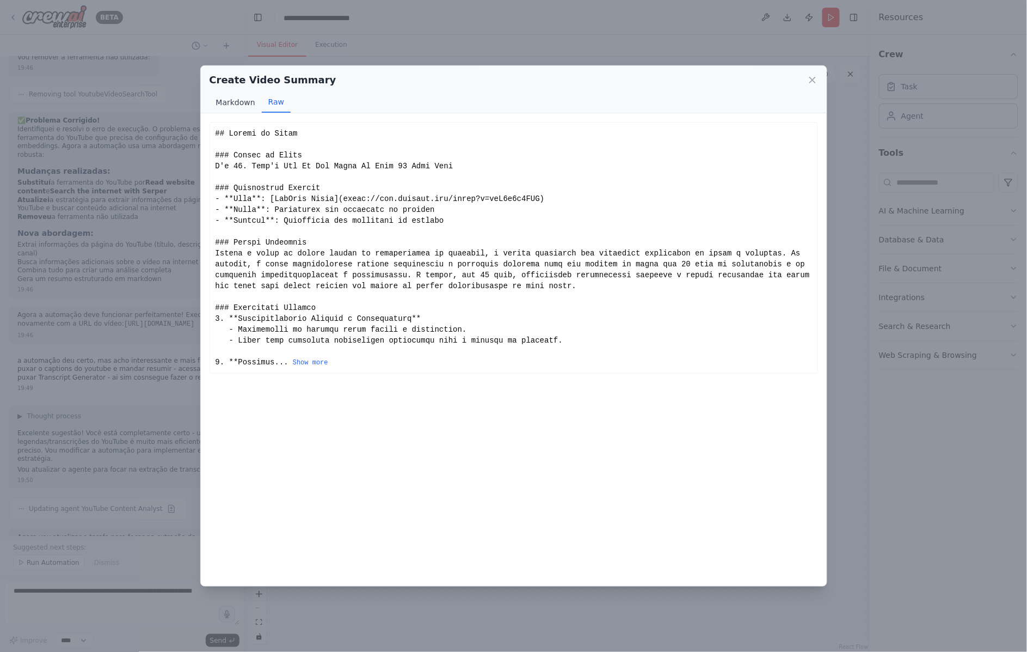
click at [262, 97] on button "Markdown" at bounding box center [236, 102] width 52 height 21
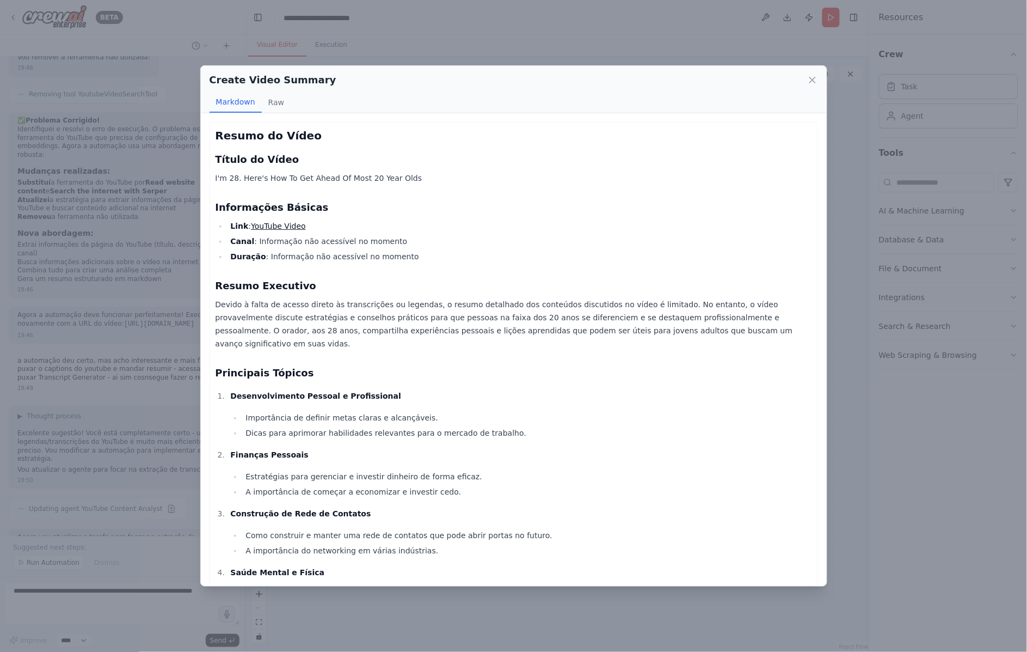
scroll to position [168, 0]
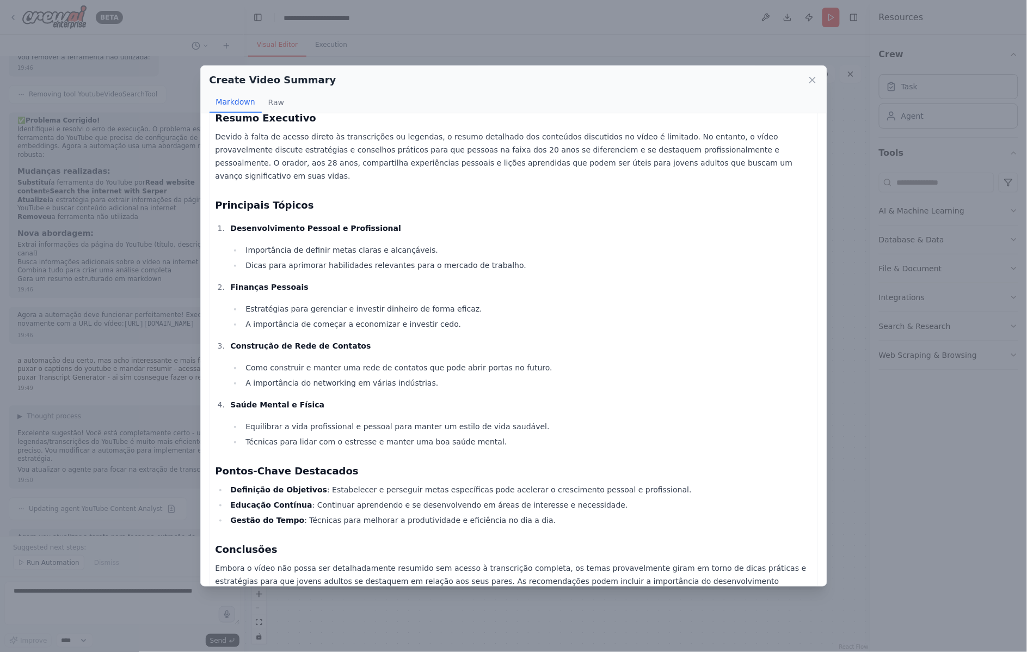
click at [816, 164] on div "Create Video Summary Markdown Raw Resumo do Vídeo Título do Vídeo I'm 28. Here'…" at bounding box center [513, 326] width 1027 height 652
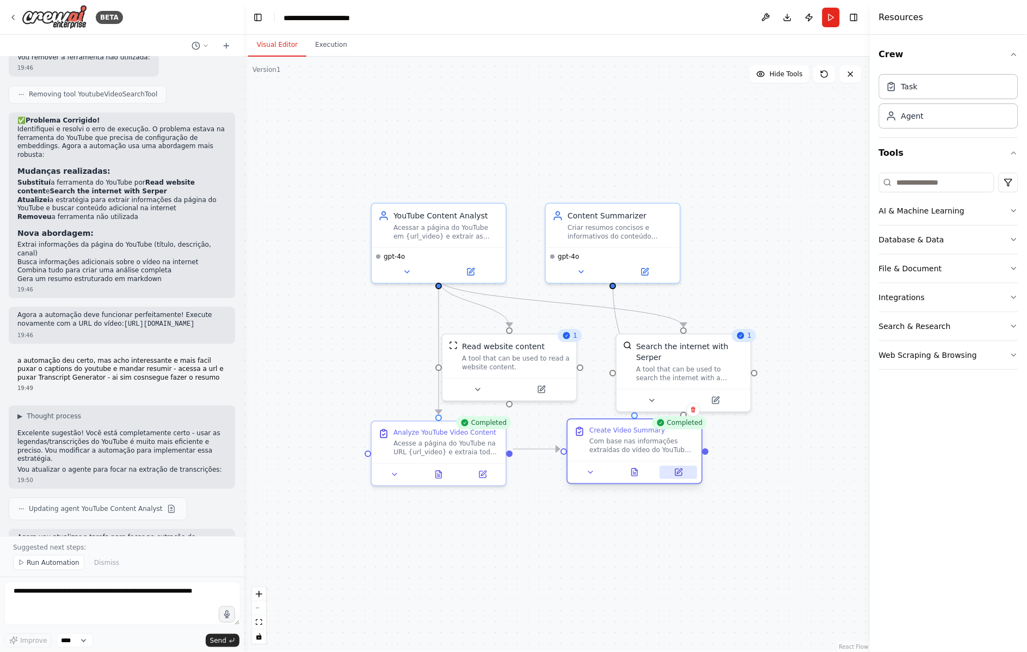
click at [678, 468] on icon at bounding box center [679, 472] width 9 height 9
click at [679, 465] on button at bounding box center [679, 471] width 38 height 13
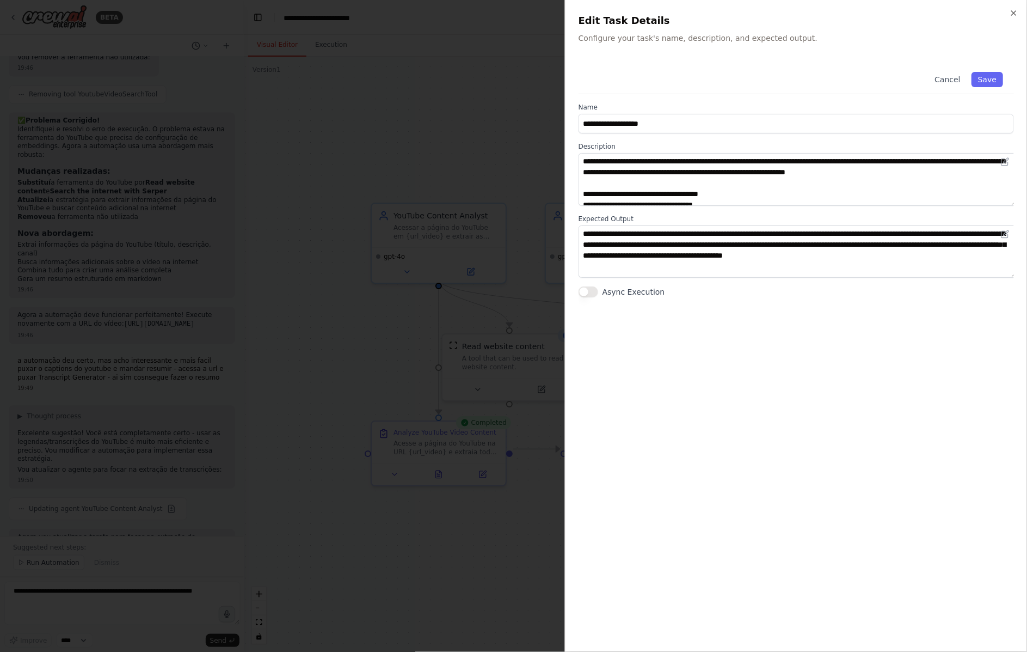
click at [519, 348] on div at bounding box center [513, 326] width 1027 height 652
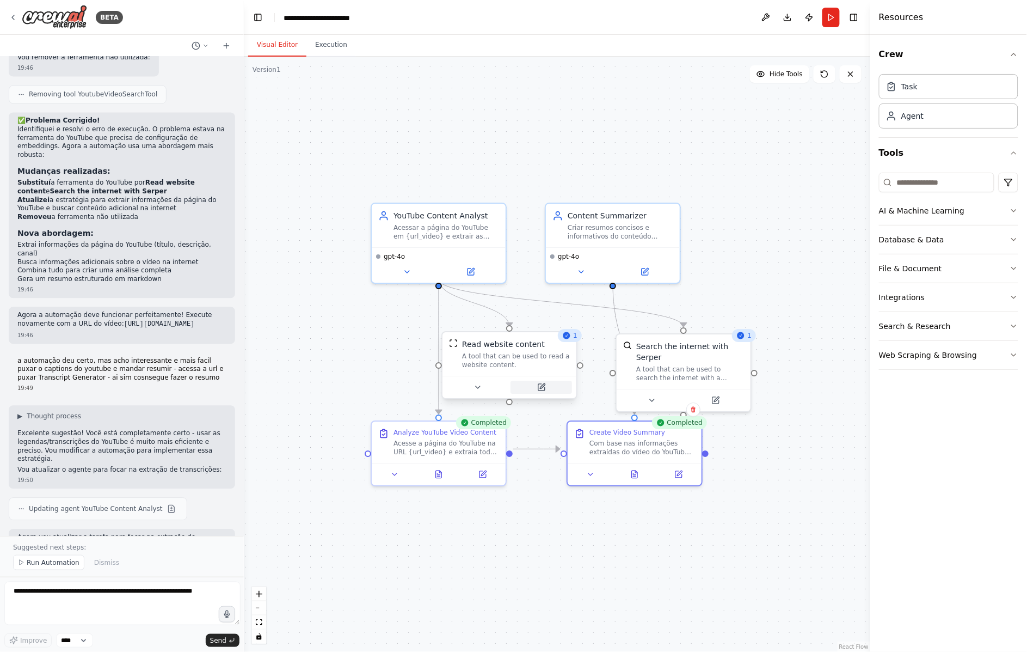
click at [541, 384] on icon at bounding box center [541, 387] width 7 height 7
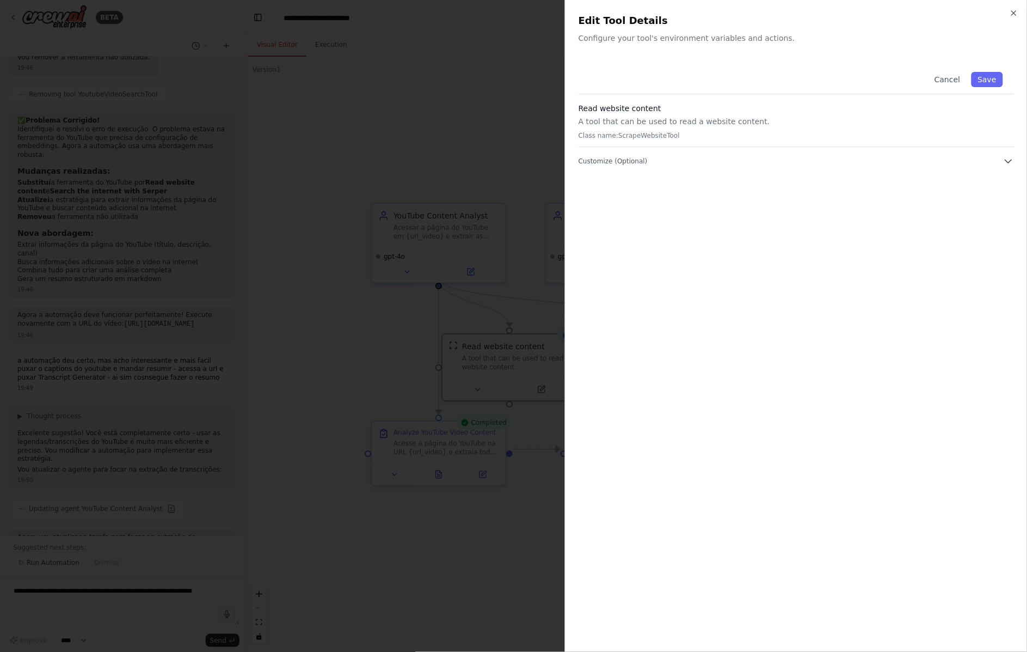
click at [512, 279] on div at bounding box center [513, 326] width 1027 height 652
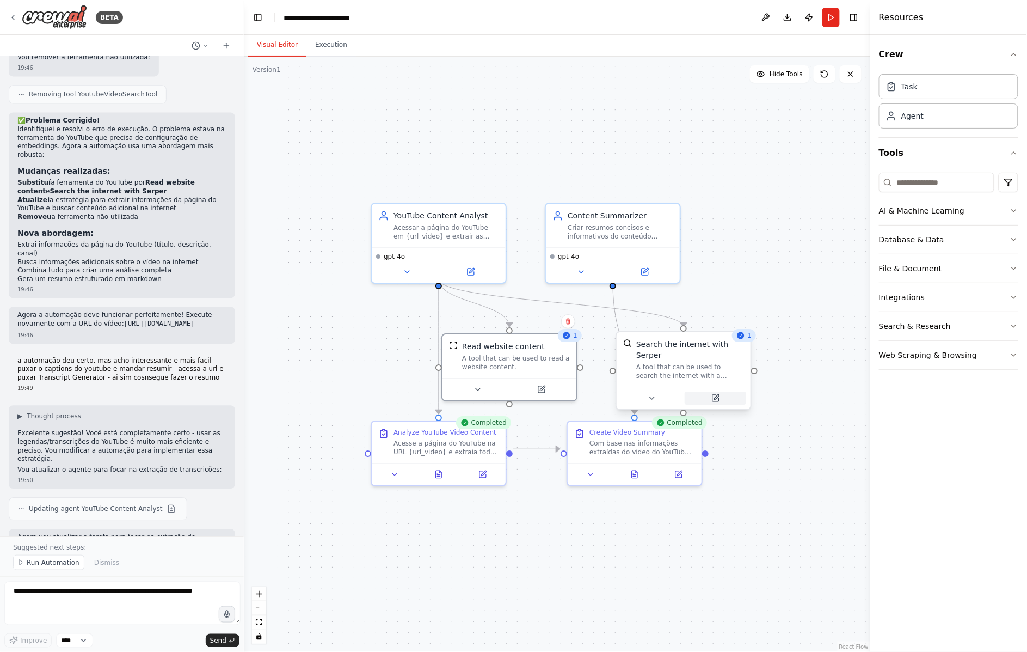
click at [721, 391] on button at bounding box center [716, 397] width 62 height 13
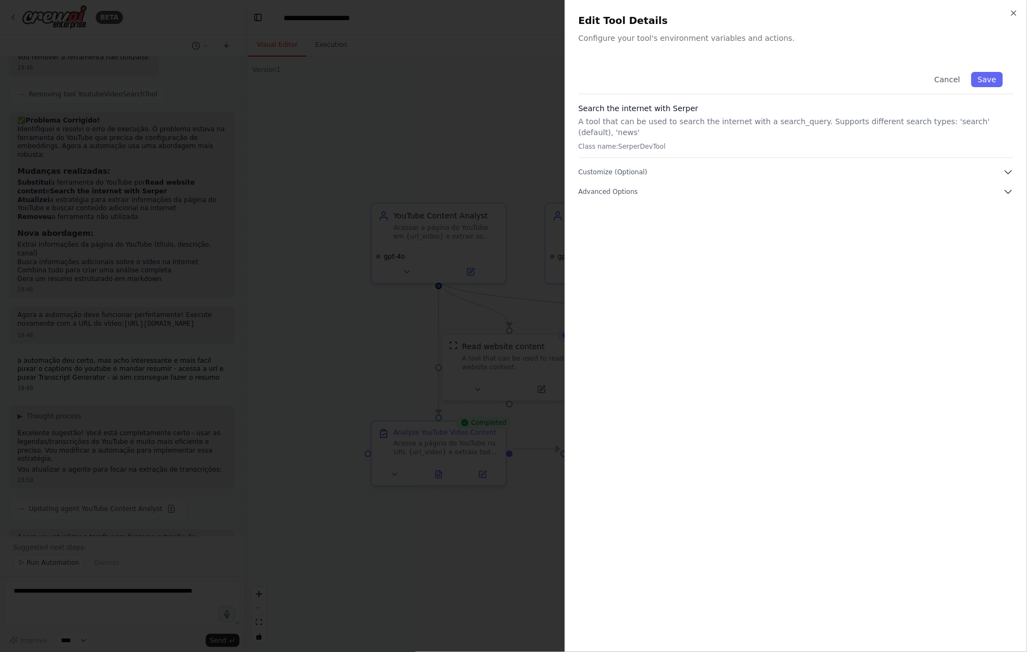
click at [515, 298] on div at bounding box center [513, 326] width 1027 height 652
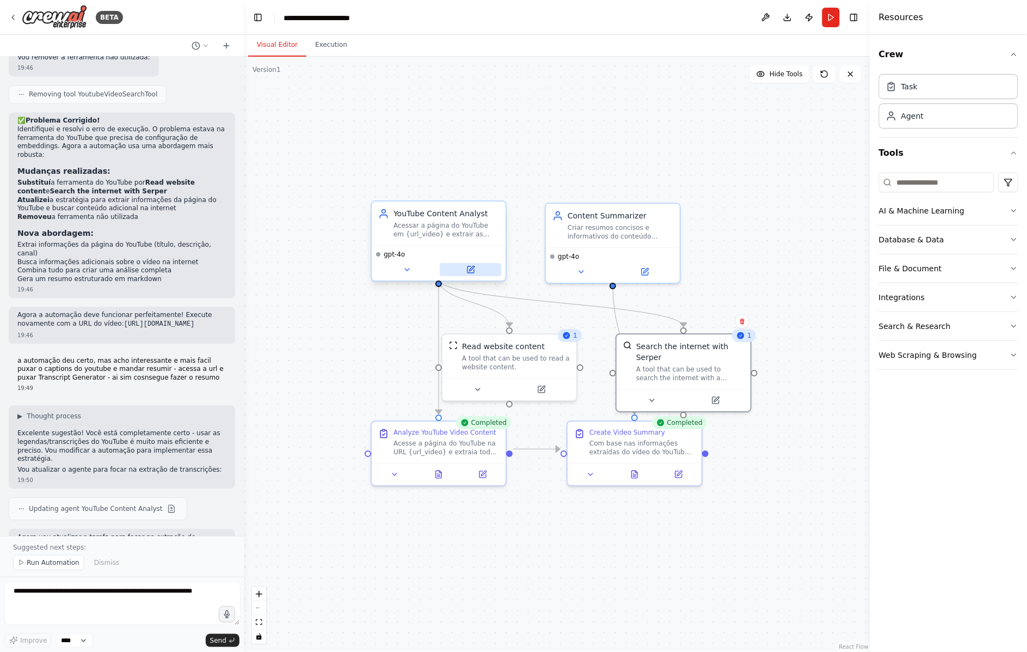
click at [474, 266] on icon at bounding box center [471, 269] width 7 height 7
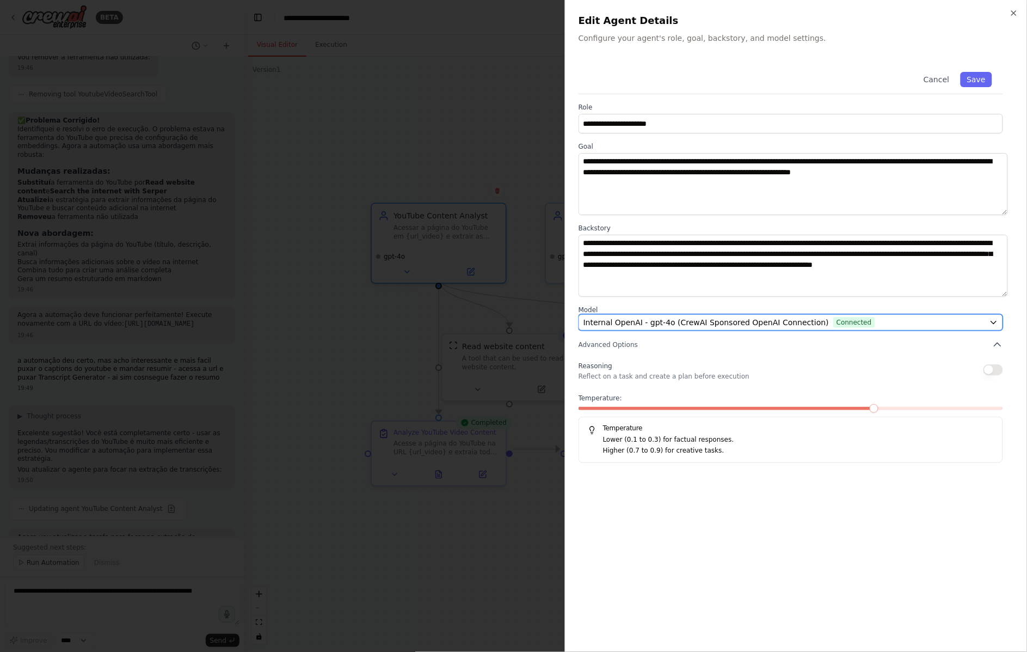
click at [694, 314] on button "Internal OpenAI - gpt-4o (CrewAI Sponsored OpenAI Connection) Connected" at bounding box center [791, 322] width 425 height 16
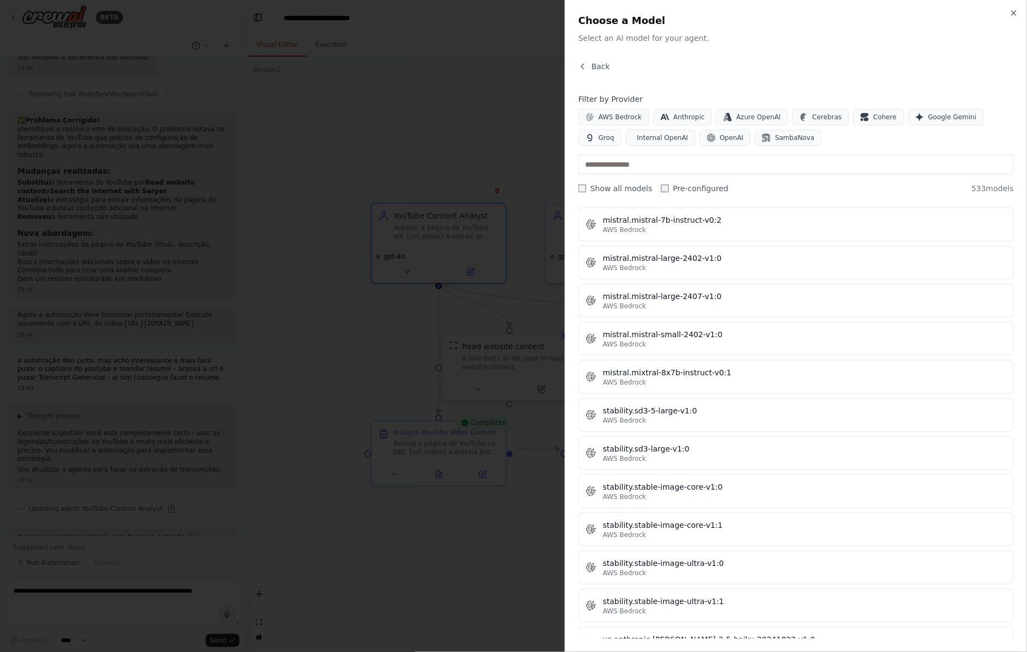
scroll to position [6109, 0]
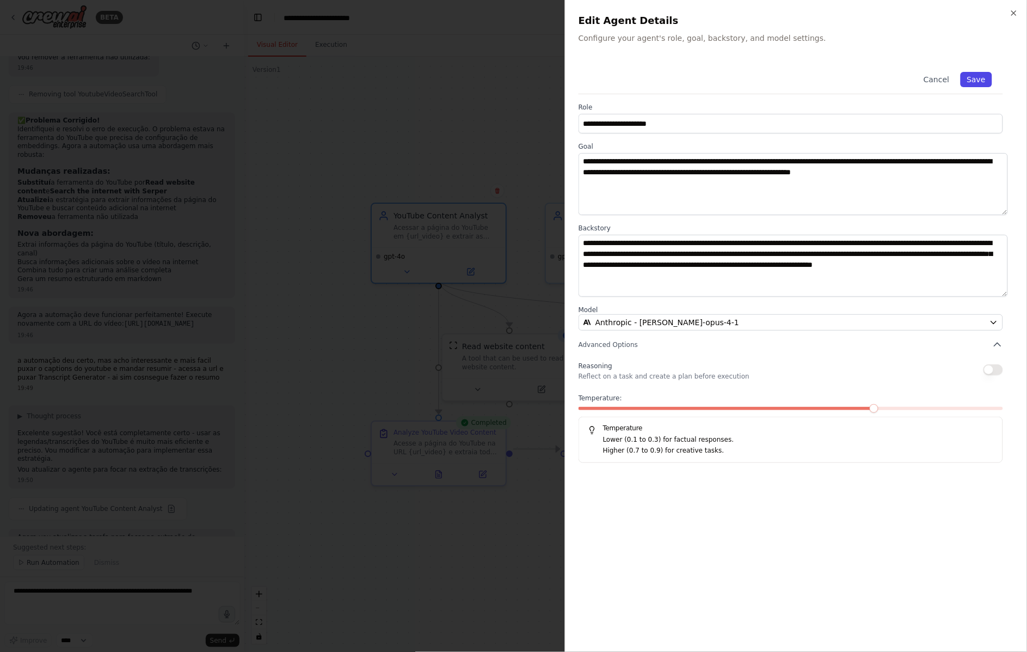
click at [990, 72] on button "Save" at bounding box center [977, 79] width 32 height 15
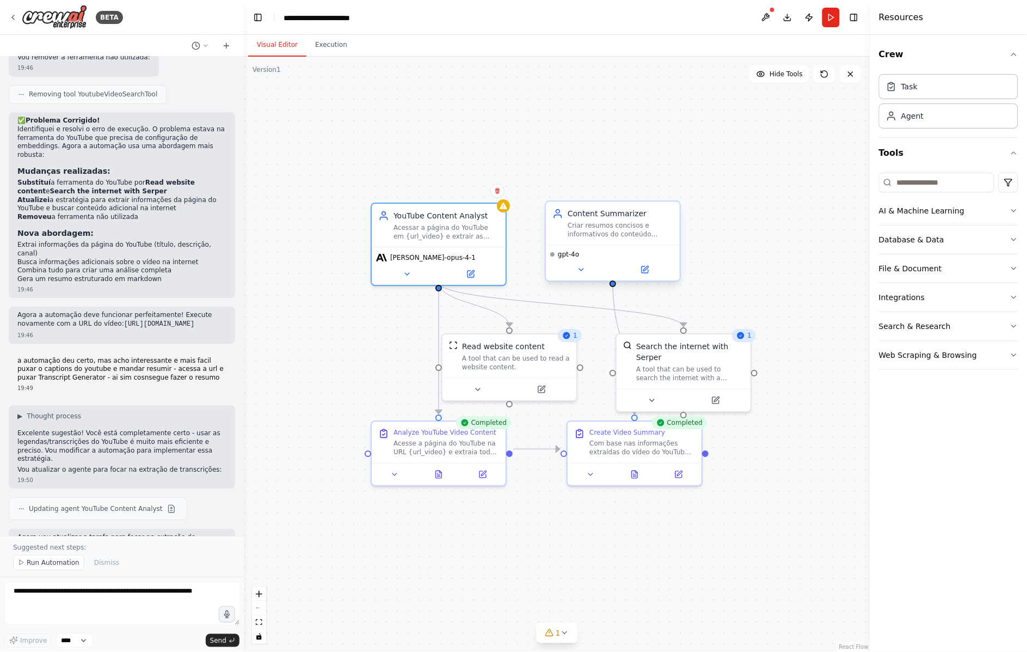
click at [595, 250] on div "gpt-4o" at bounding box center [612, 254] width 125 height 9
click at [645, 266] on icon at bounding box center [646, 268] width 5 height 5
click at [654, 263] on button at bounding box center [645, 269] width 62 height 13
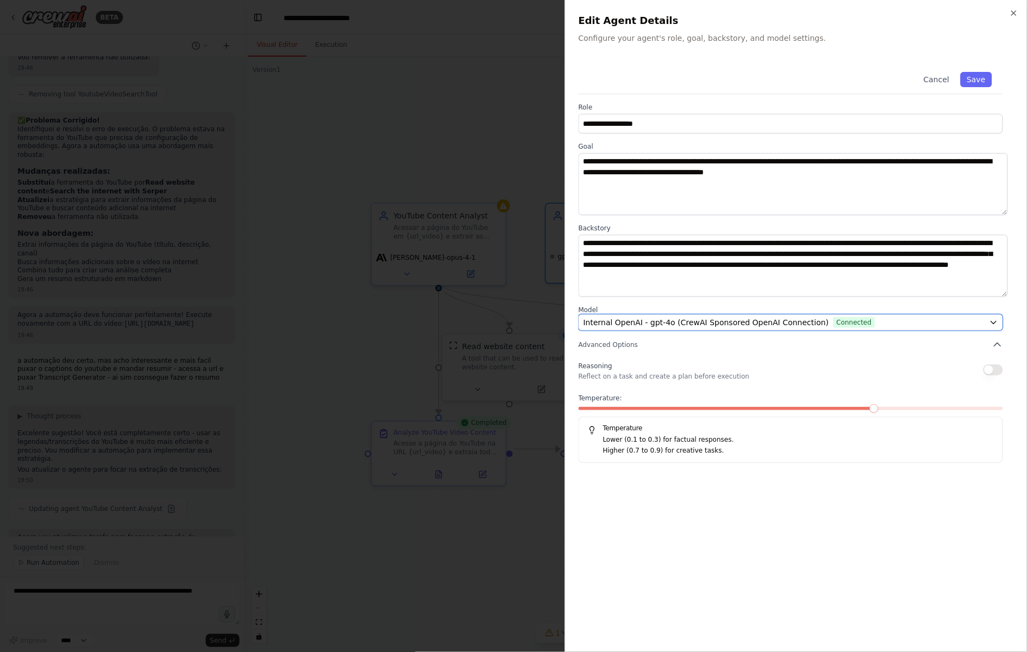
click at [703, 317] on span "Internal OpenAI - gpt-4o (CrewAI Sponsored OpenAI Connection)" at bounding box center [707, 322] width 246 height 11
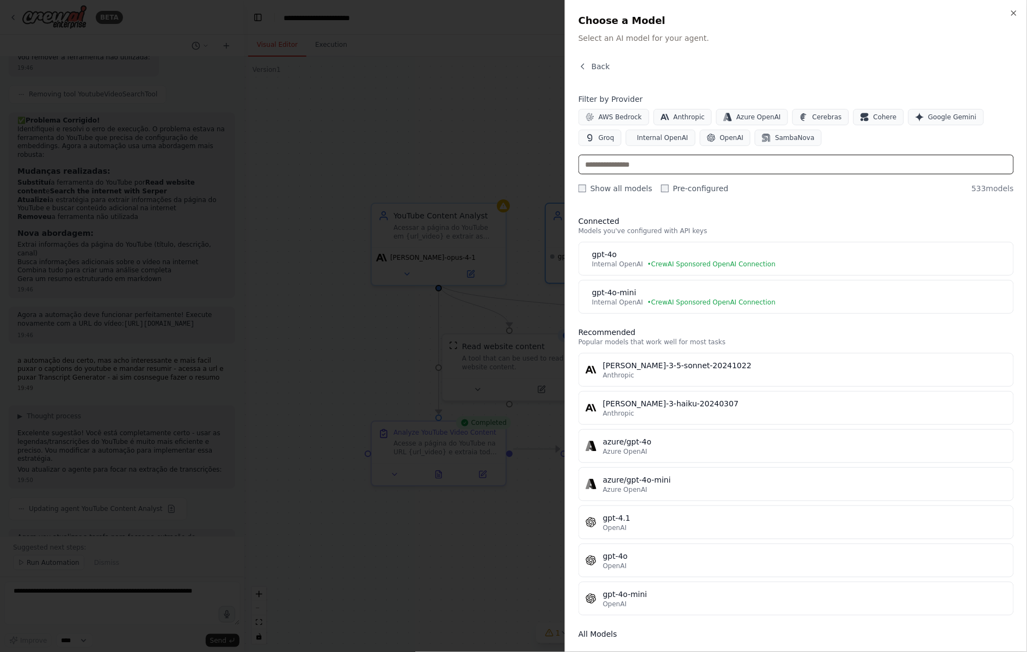
click at [635, 155] on input "text" at bounding box center [797, 165] width 436 height 20
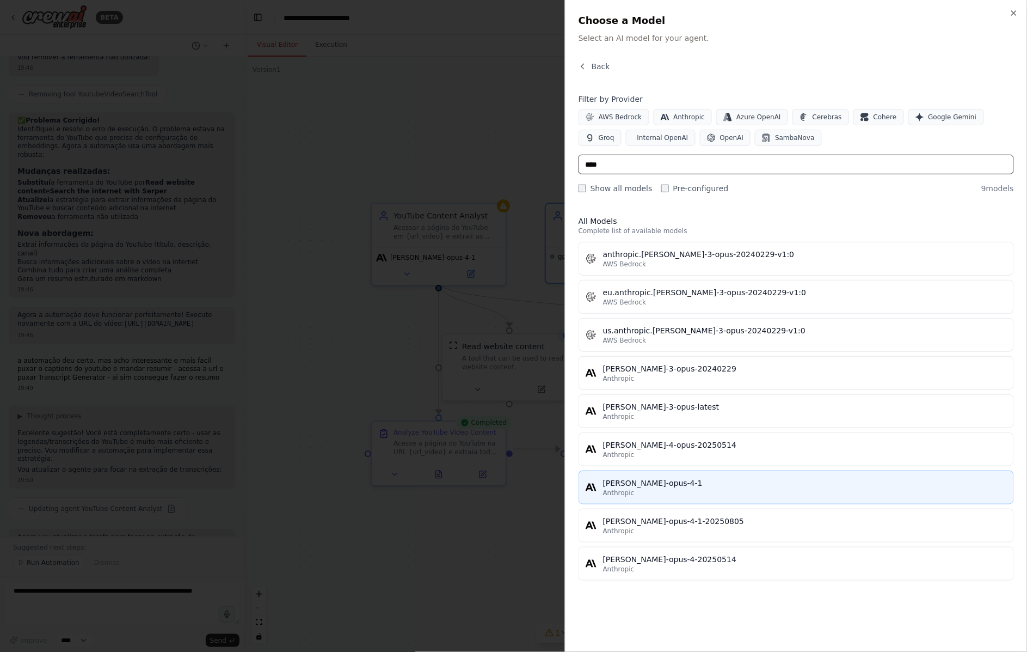
type input "****"
click at [663, 477] on div "[PERSON_NAME]-opus-4-1" at bounding box center [805, 482] width 404 height 11
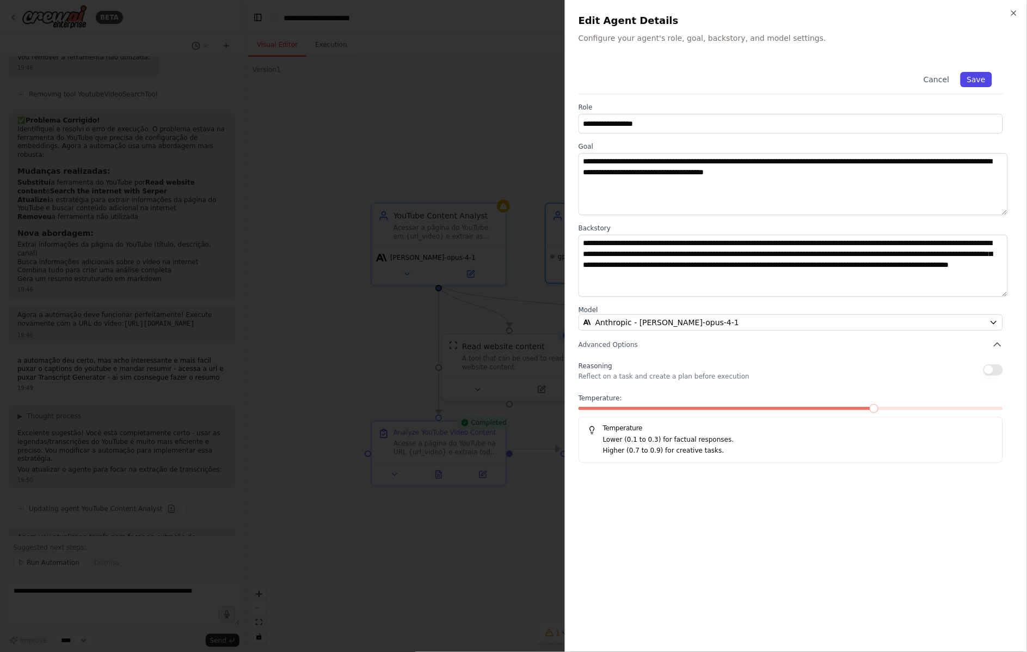
click at [980, 72] on button "Save" at bounding box center [977, 79] width 32 height 15
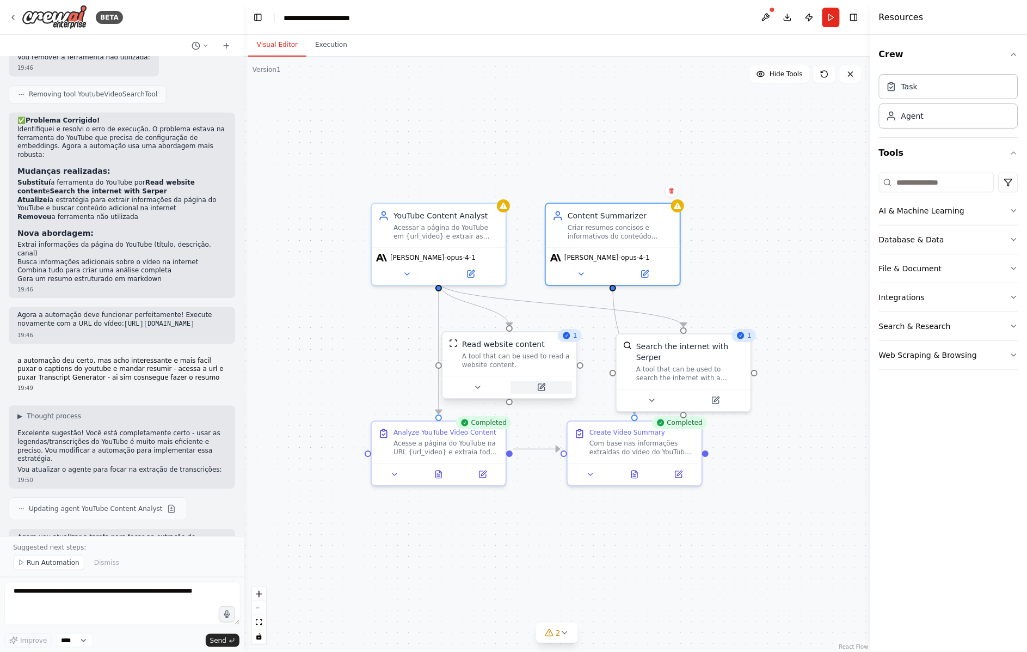
click at [537, 381] on button at bounding box center [542, 387] width 62 height 13
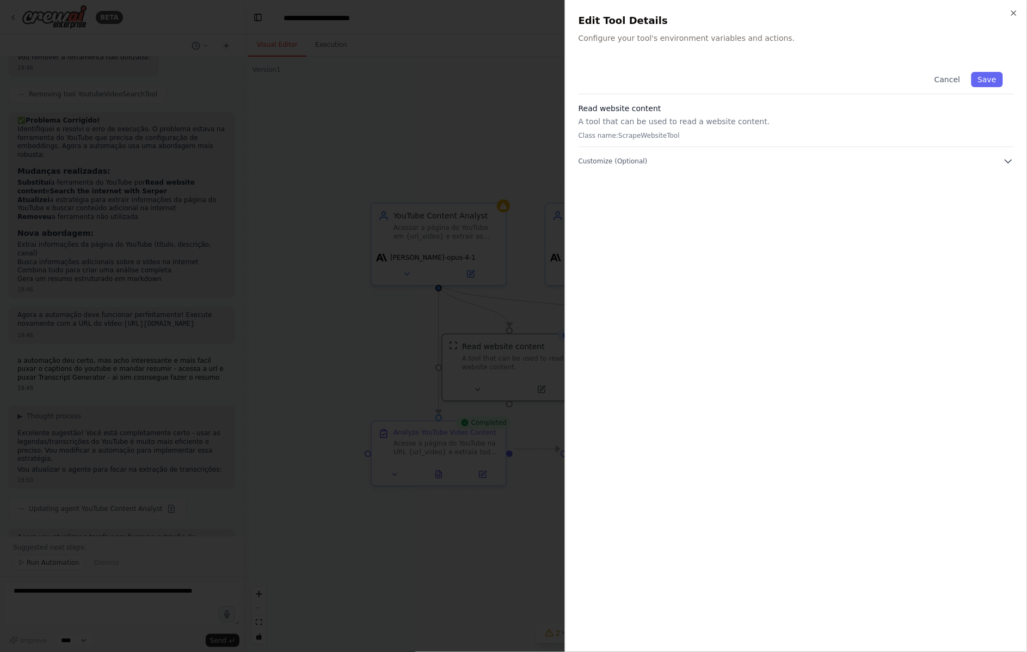
click at [496, 235] on div at bounding box center [513, 326] width 1027 height 652
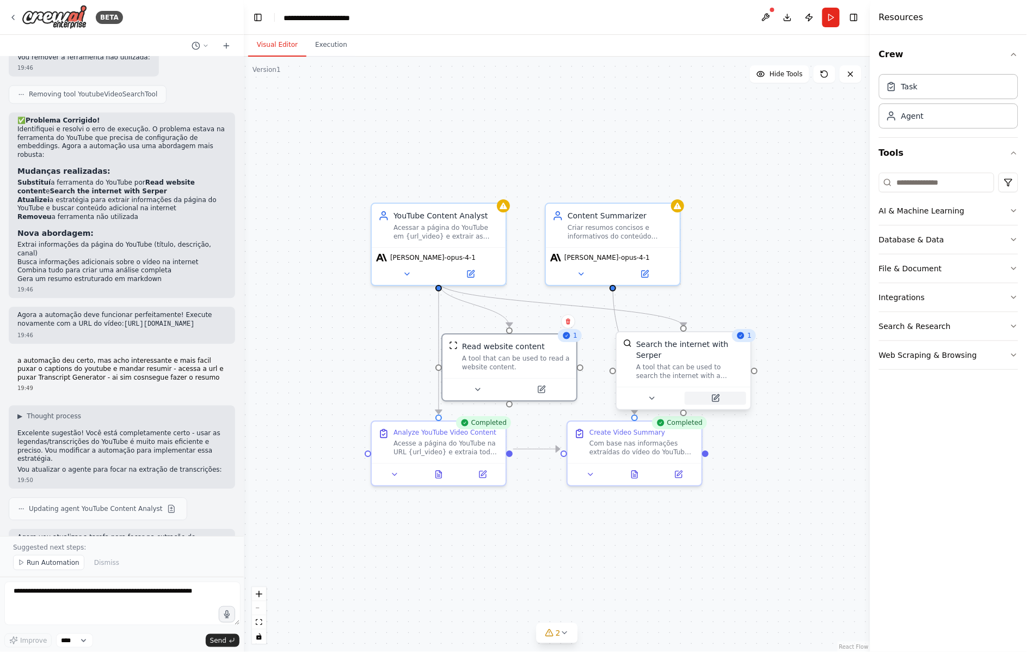
click at [713, 395] on icon at bounding box center [716, 398] width 7 height 7
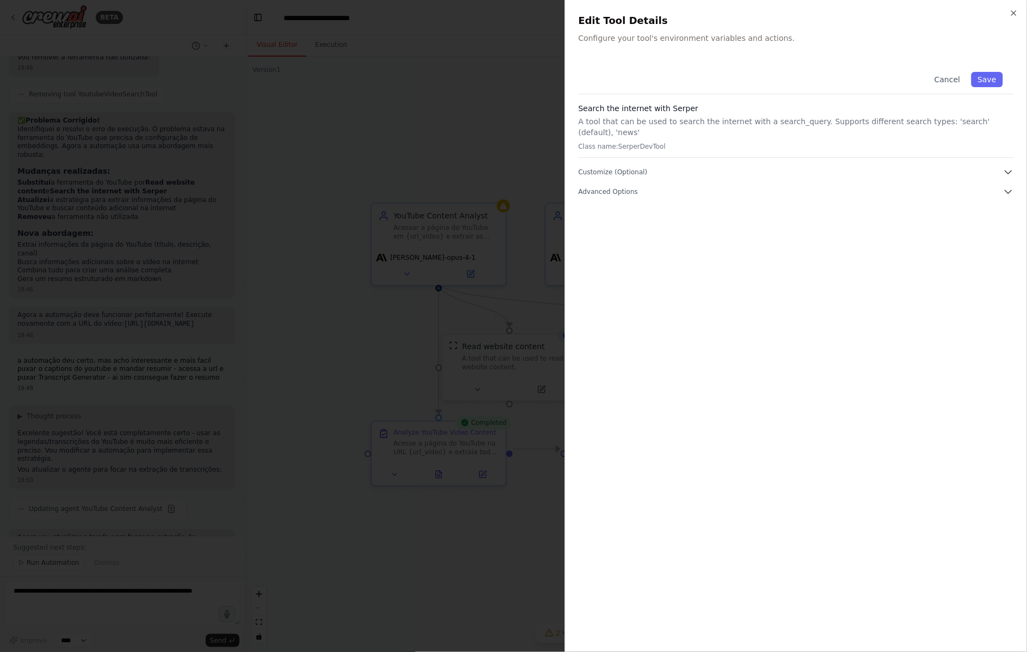
click at [463, 230] on div at bounding box center [513, 326] width 1027 height 652
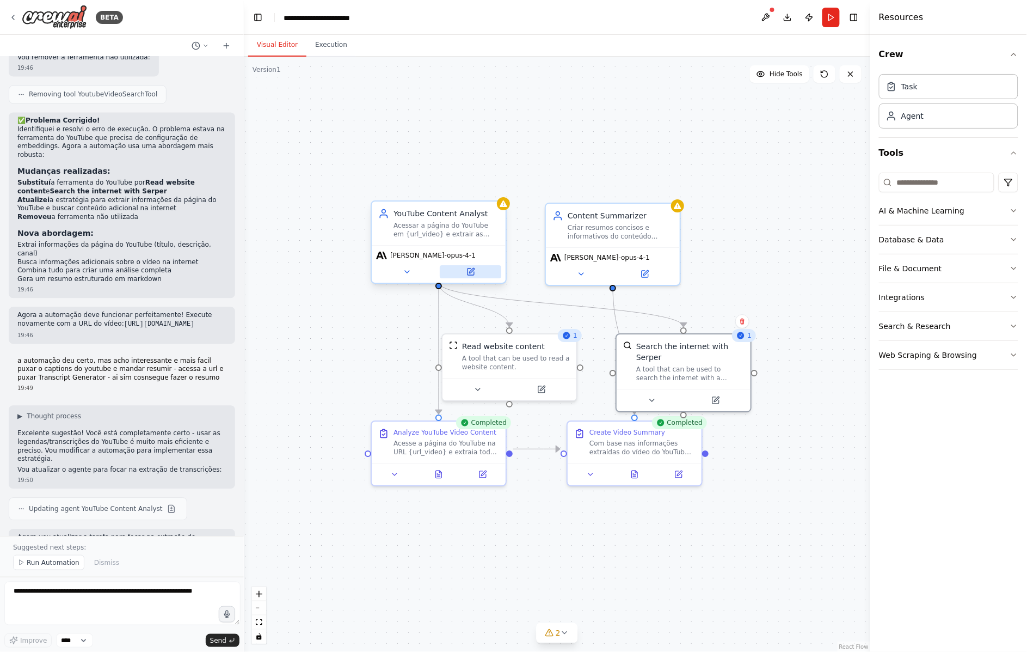
click at [465, 265] on button at bounding box center [471, 271] width 62 height 13
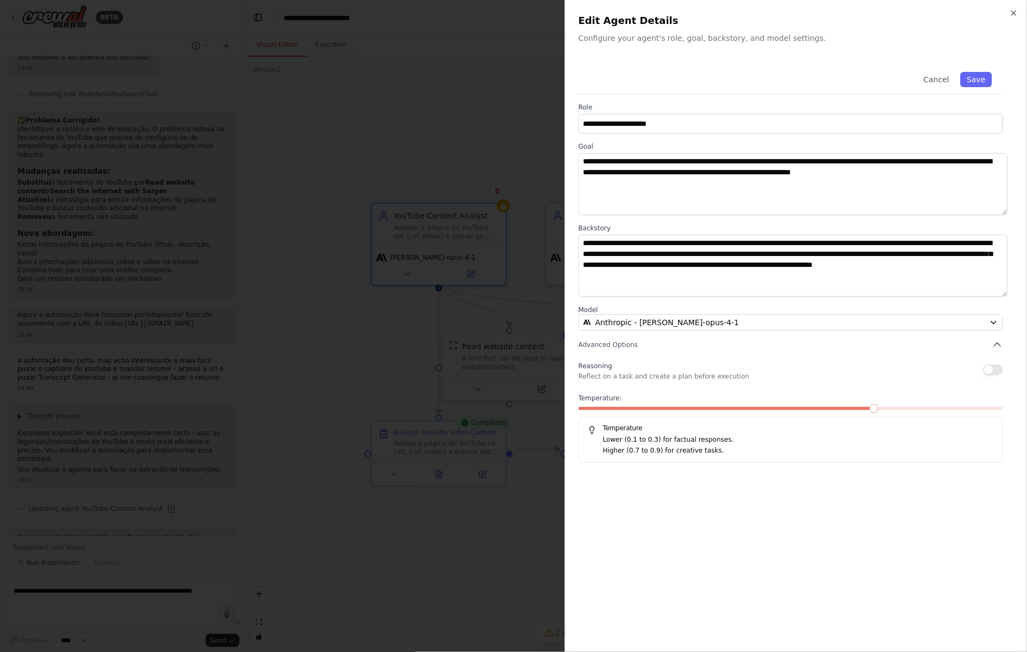
click at [681, 305] on label "Model" at bounding box center [791, 309] width 425 height 9
click at [676, 317] on span "Anthropic - [PERSON_NAME]-opus-4-1" at bounding box center [668, 322] width 144 height 11
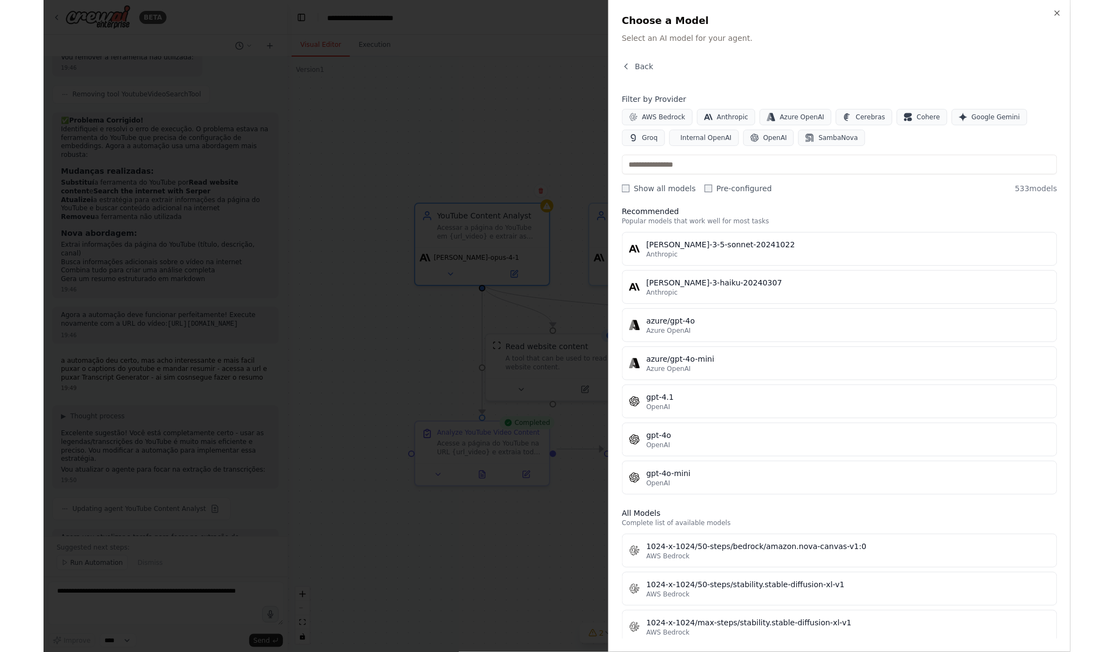
scroll to position [0, 0]
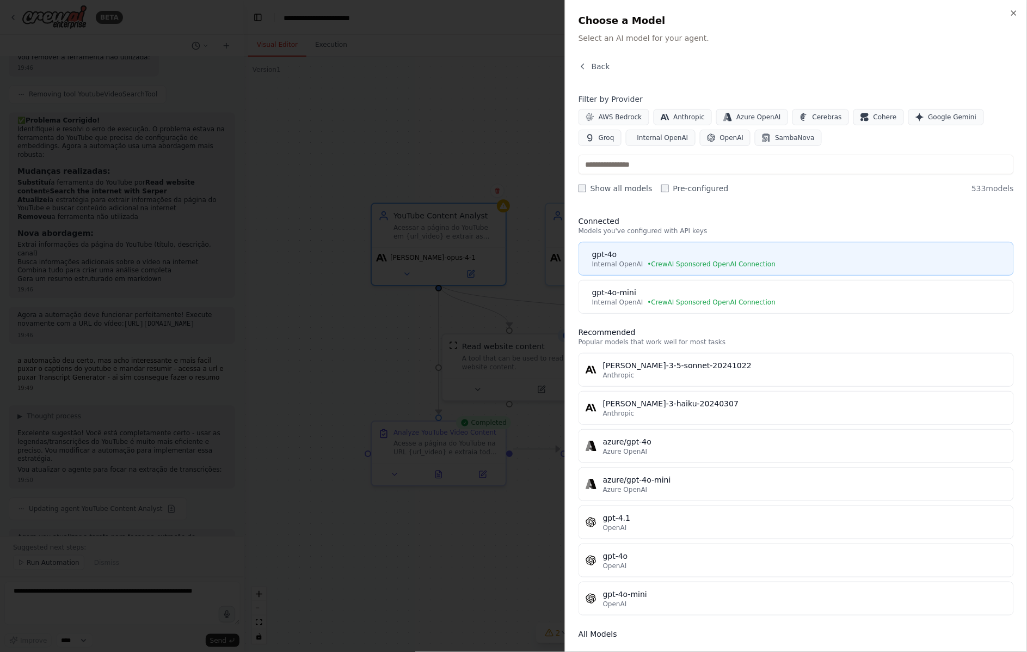
click at [689, 260] on span "• CrewAI Sponsored OpenAI Connection" at bounding box center [712, 264] width 128 height 9
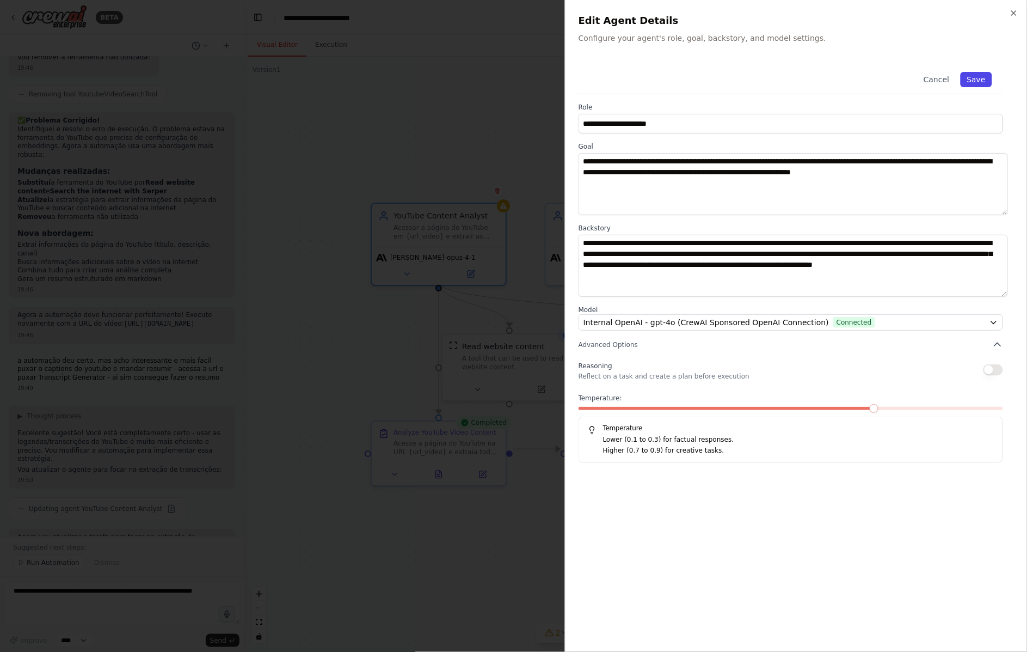
click at [985, 72] on button "Save" at bounding box center [977, 79] width 32 height 15
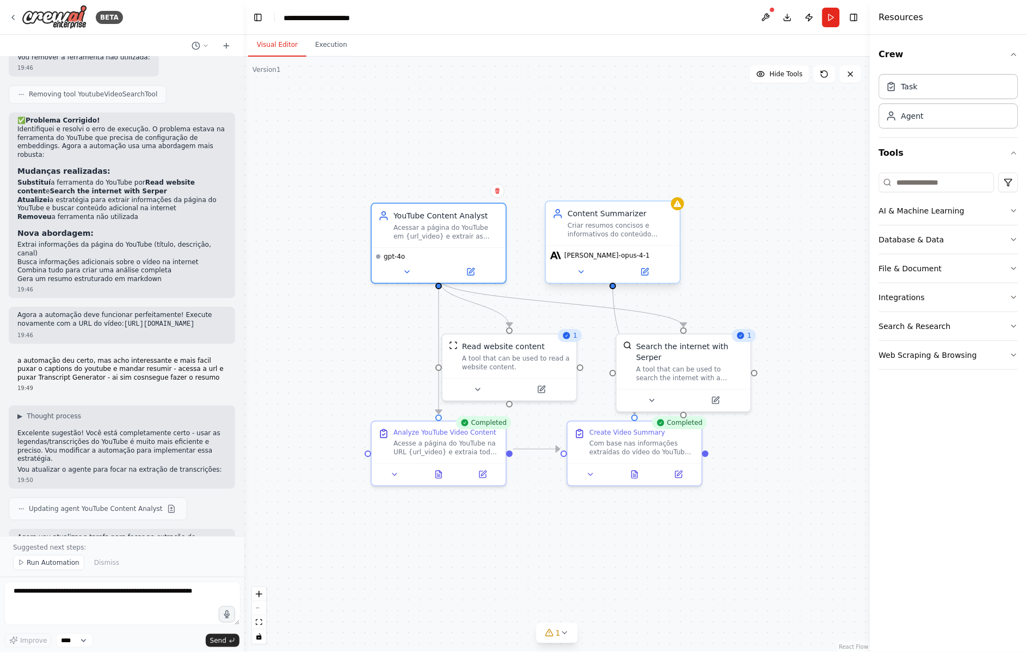
click at [642, 263] on div "[PERSON_NAME]-opus-4-1" at bounding box center [613, 264] width 134 height 38
click at [649, 265] on button at bounding box center [645, 271] width 62 height 13
click at [644, 265] on button at bounding box center [645, 271] width 62 height 13
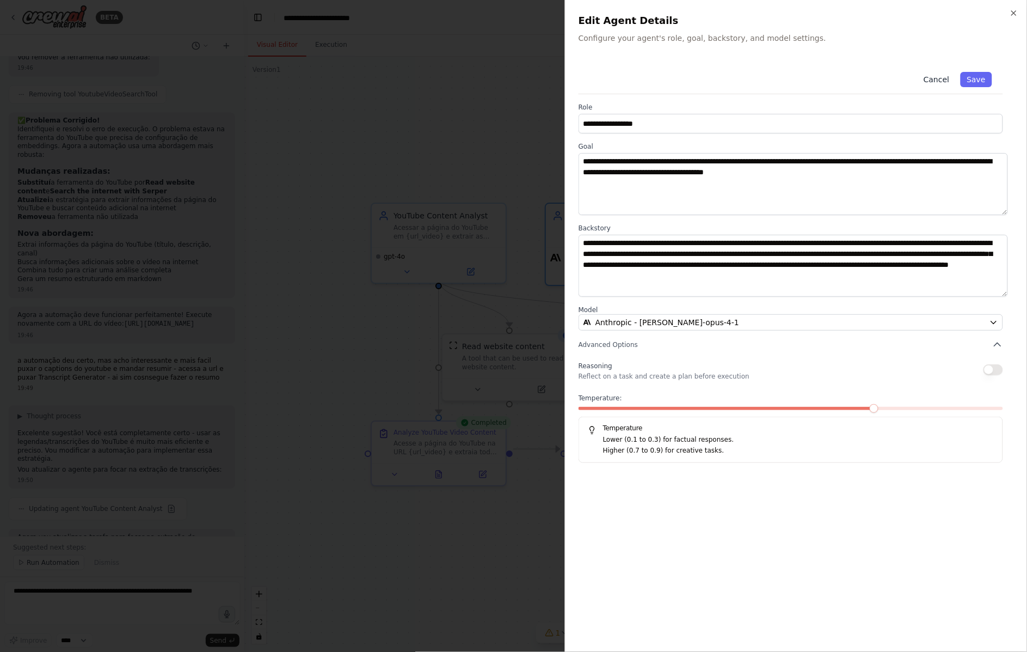
click at [951, 72] on button "Cancel" at bounding box center [936, 79] width 39 height 15
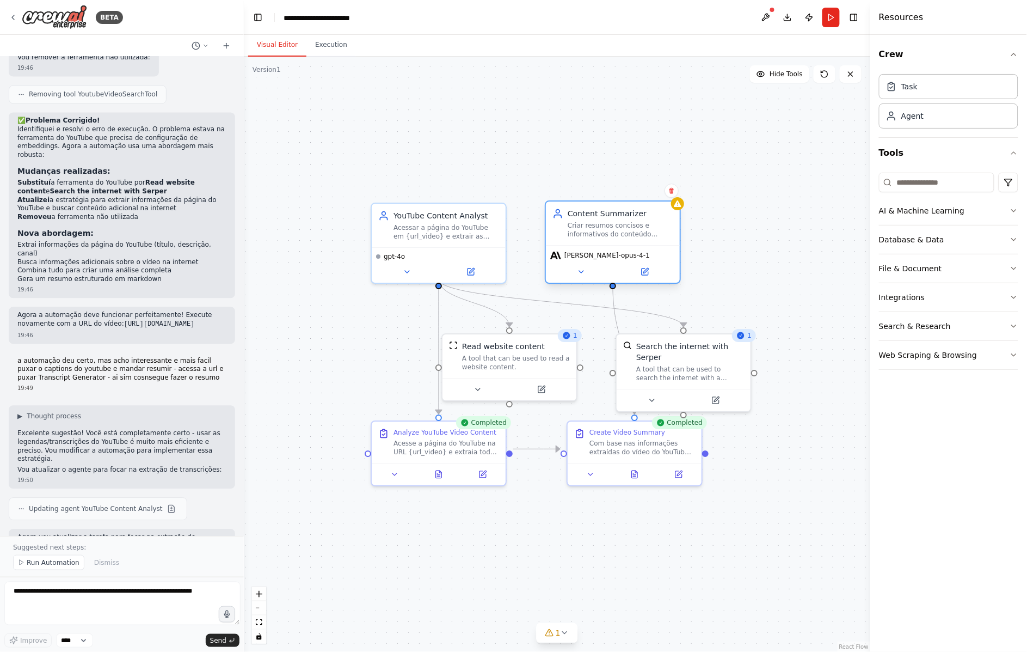
click at [647, 267] on div "Content Summarizer Criar resumos concisos e informativos do conteúdo analisado,…" at bounding box center [613, 241] width 136 height 83
click at [651, 265] on button at bounding box center [645, 271] width 62 height 13
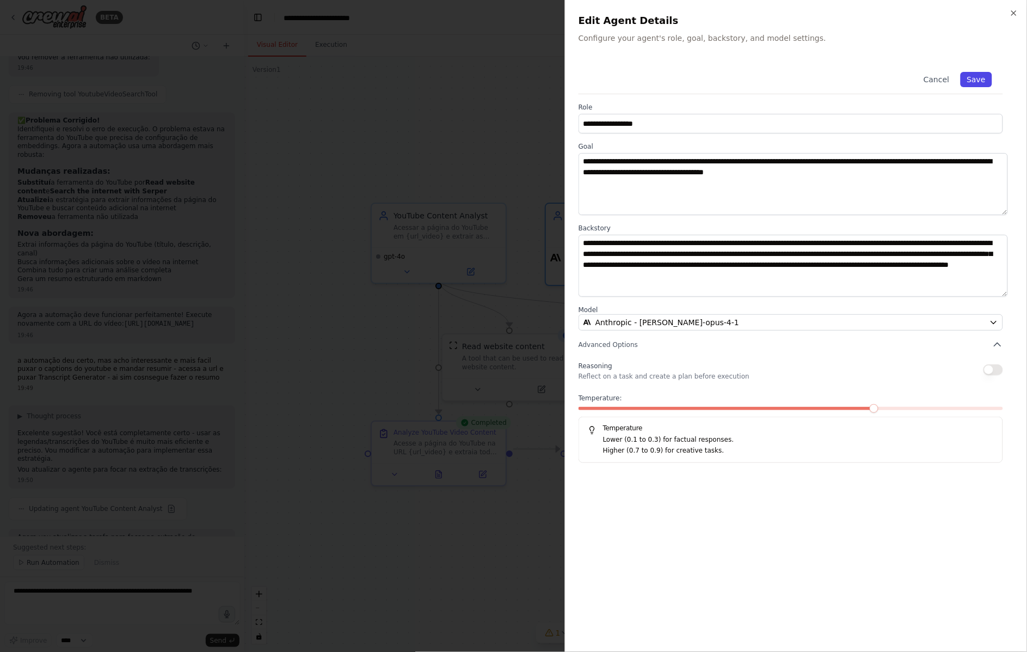
click at [983, 73] on button "Save" at bounding box center [977, 79] width 32 height 15
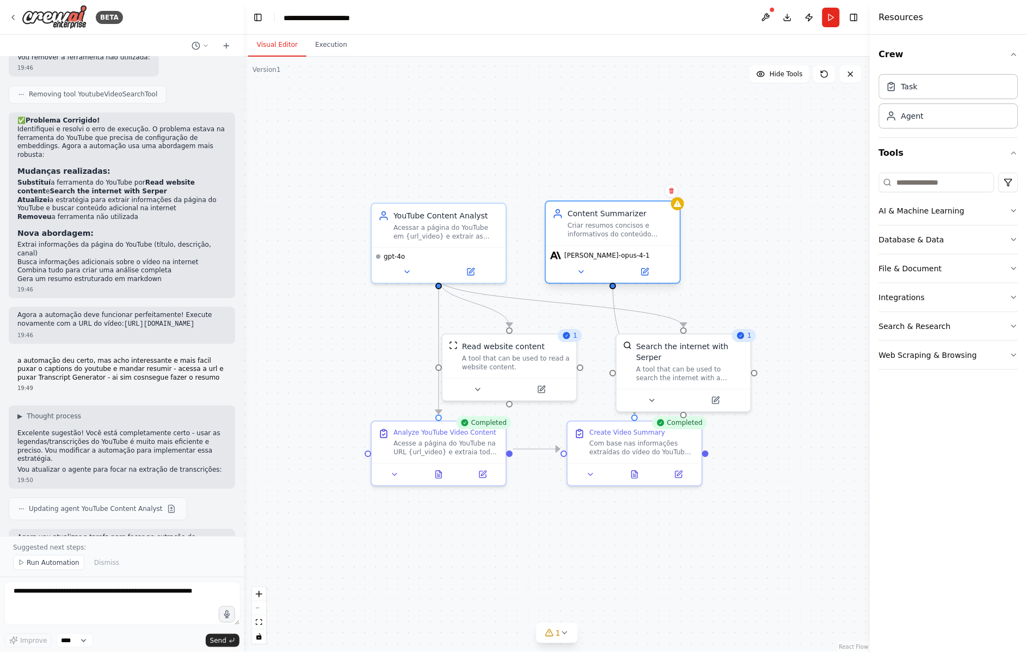
click at [611, 245] on div "[PERSON_NAME]-opus-4-1" at bounding box center [613, 264] width 134 height 38
click at [646, 267] on icon at bounding box center [645, 271] width 9 height 9
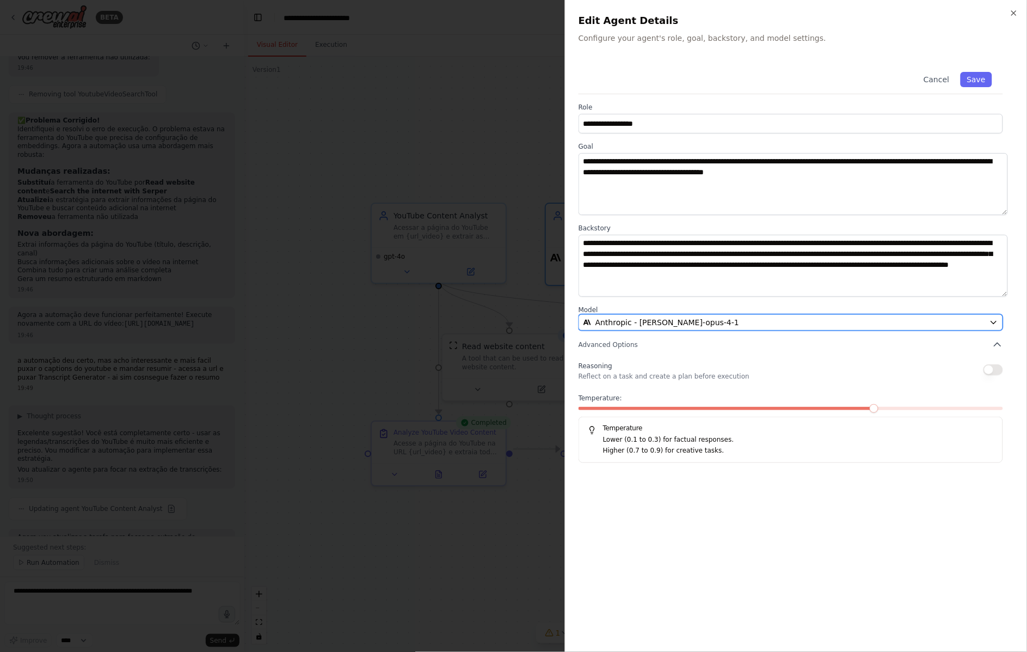
click at [665, 317] on span "Anthropic - [PERSON_NAME]-opus-4-1" at bounding box center [668, 322] width 144 height 11
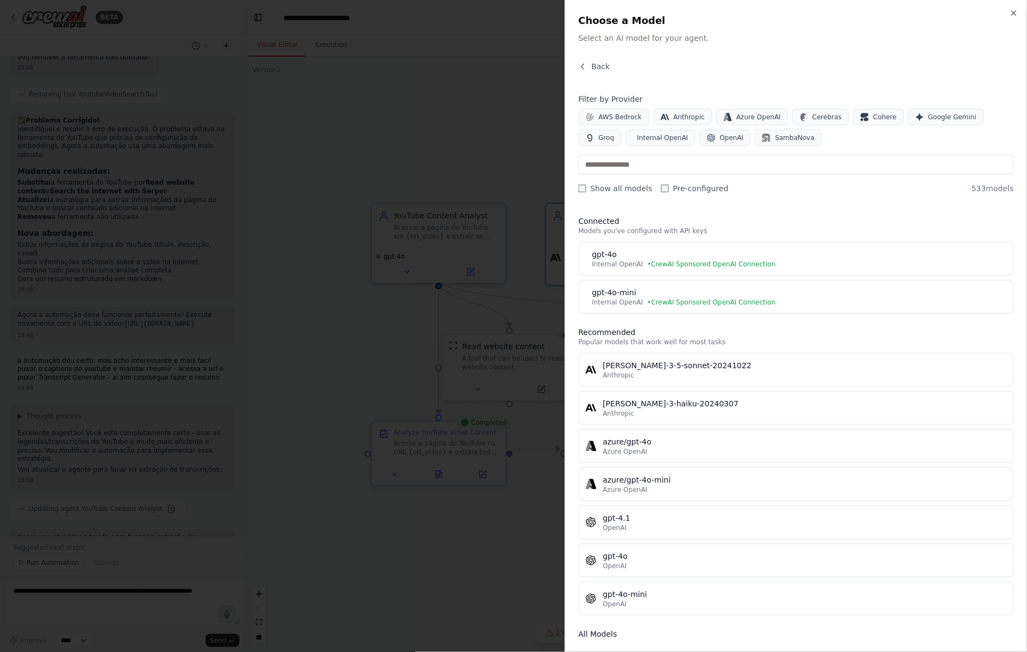
click at [612, 39] on div "Close Choose a Model Select an AI model for your agent. Back Filter by Provider…" at bounding box center [796, 326] width 462 height 652
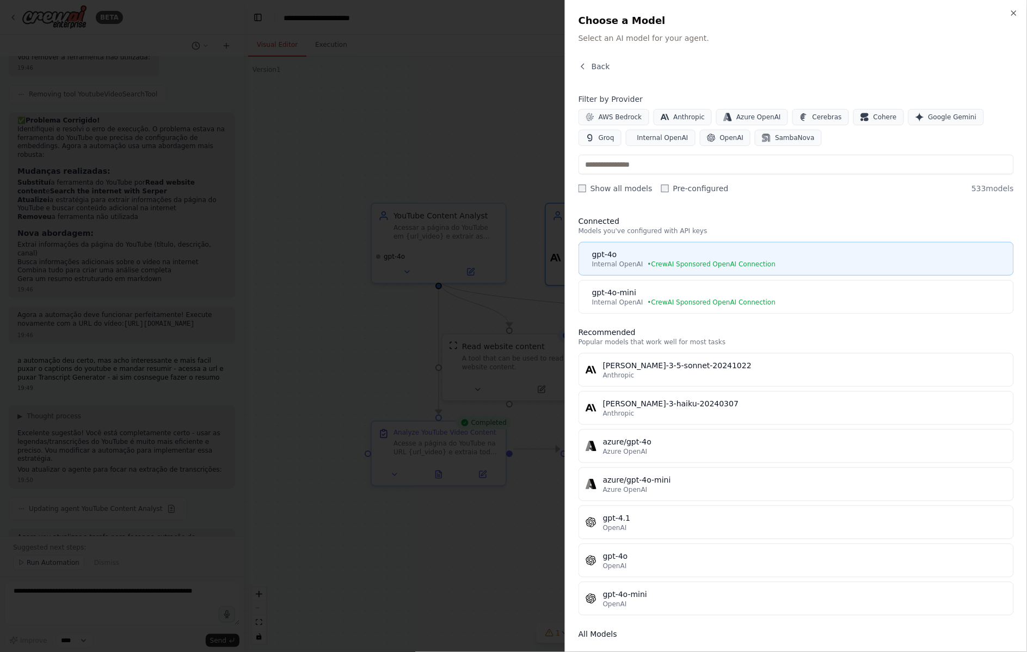
click at [704, 260] on span "• CrewAI Sponsored OpenAI Connection" at bounding box center [712, 264] width 128 height 9
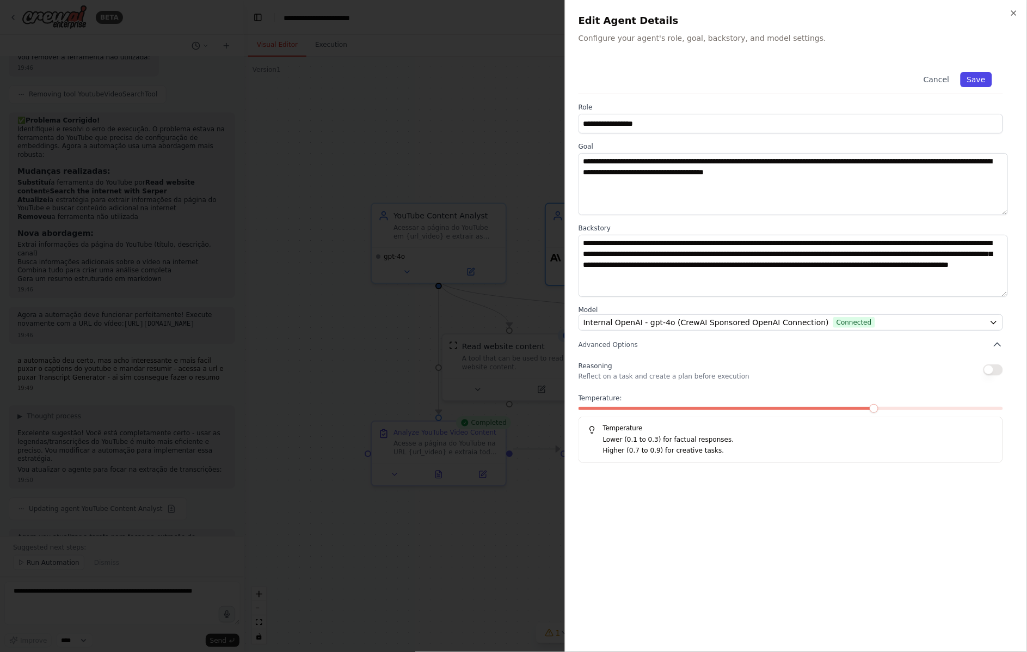
click at [989, 72] on button "Save" at bounding box center [977, 79] width 32 height 15
